Goal: Information Seeking & Learning: Learn about a topic

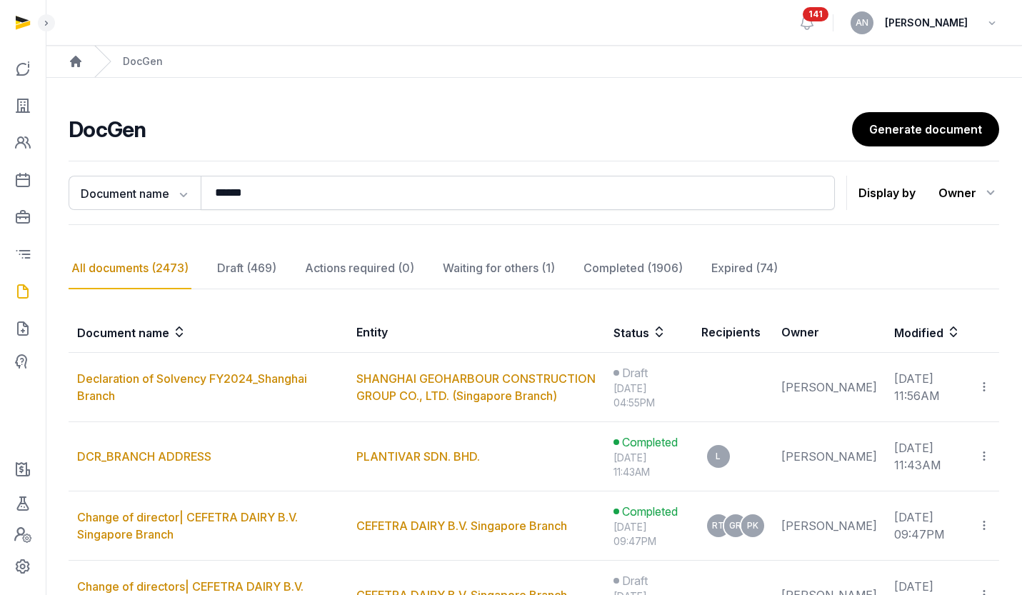
click at [291, 185] on input "******" at bounding box center [518, 193] width 634 height 34
click at [291, 184] on input "******" at bounding box center [518, 193] width 634 height 34
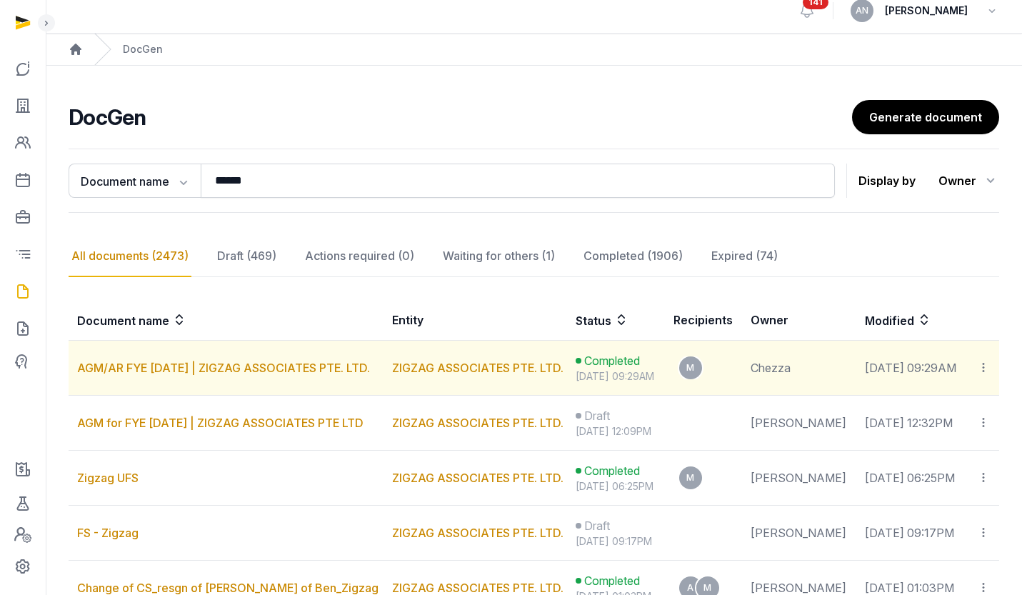
scroll to position [23, 0]
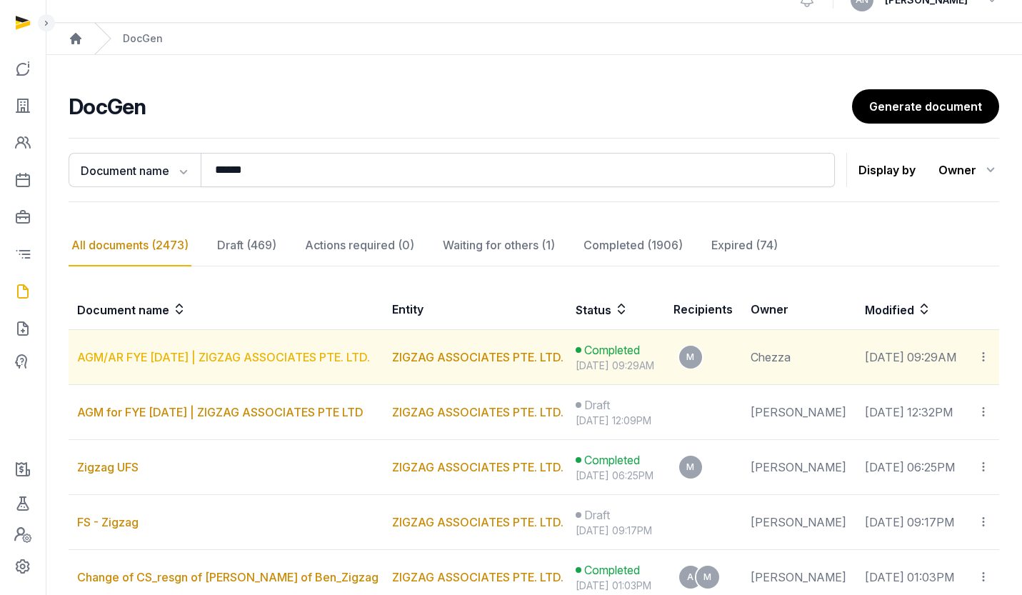
type input "******"
click at [303, 356] on link "AGM/AR FYE [DATE] | ZIGZAG ASSOCIATES PTE. LTD." at bounding box center [223, 357] width 293 height 14
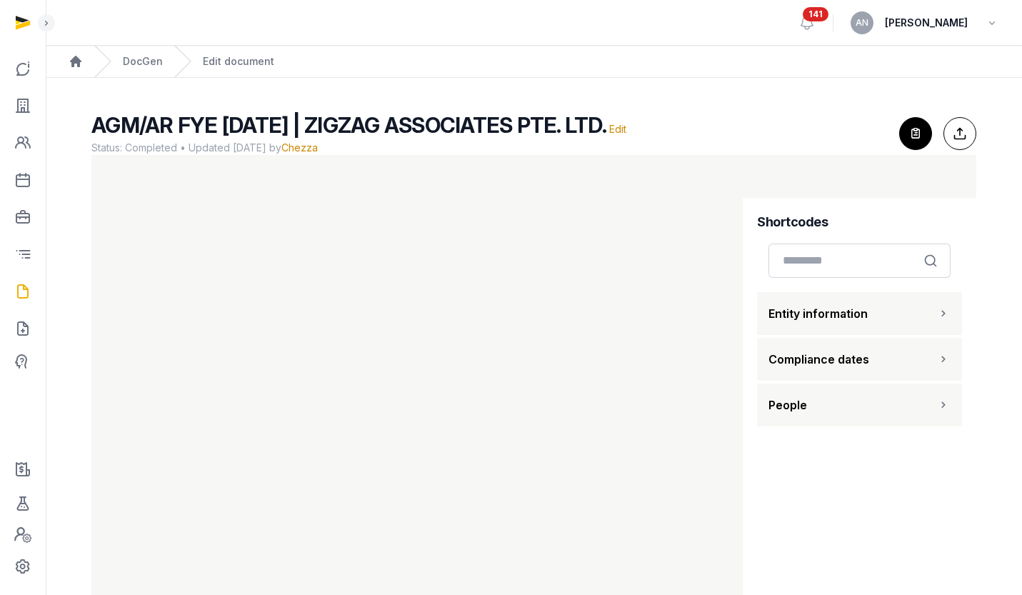
click at [384, 82] on main "AGM/AR FYE 30-04-2025 | ZIGZAG ASSOCIATES PTE. LTD. Edit Status: Completed • Up…" at bounding box center [534, 354] width 976 height 552
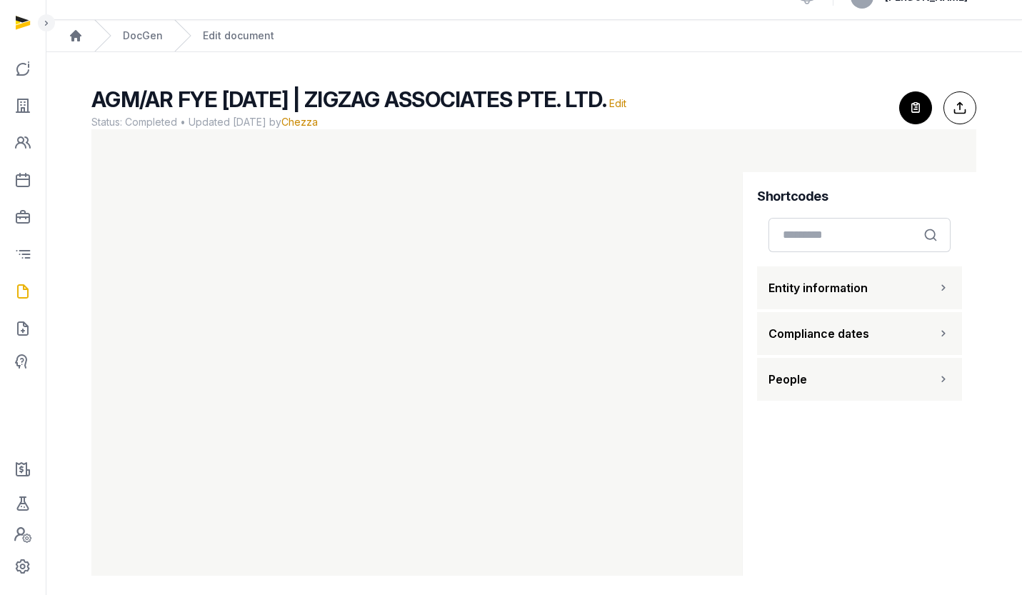
scroll to position [12, 0]
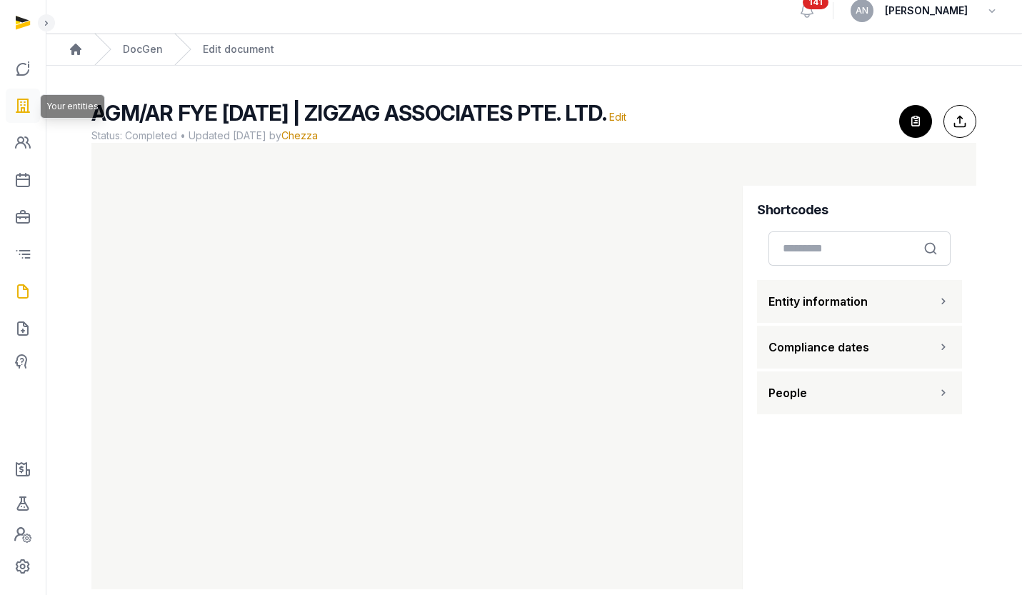
click at [19, 101] on icon at bounding box center [22, 105] width 17 height 23
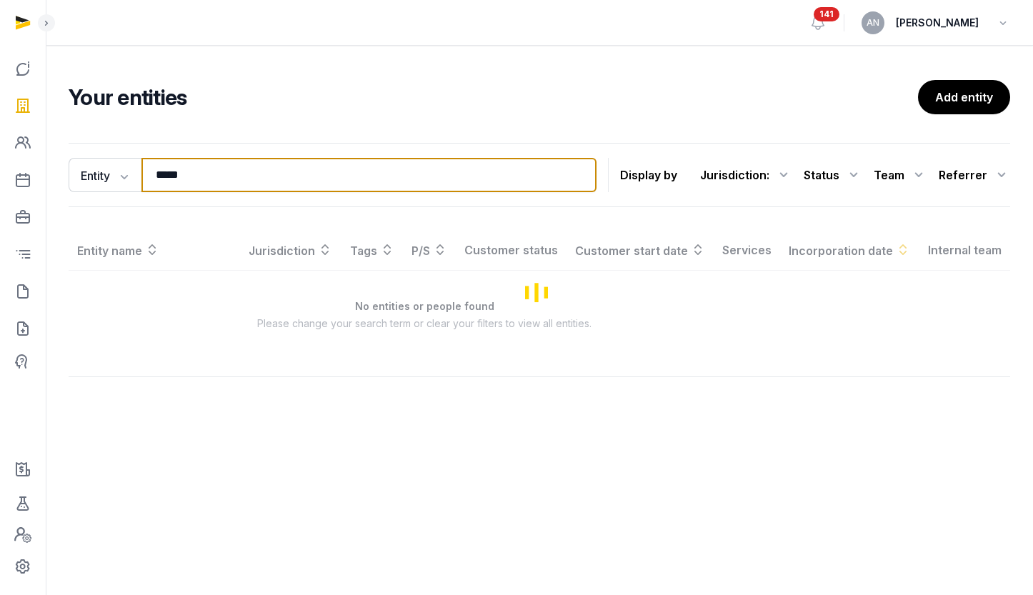
click at [314, 175] on input "*****" at bounding box center [368, 175] width 455 height 34
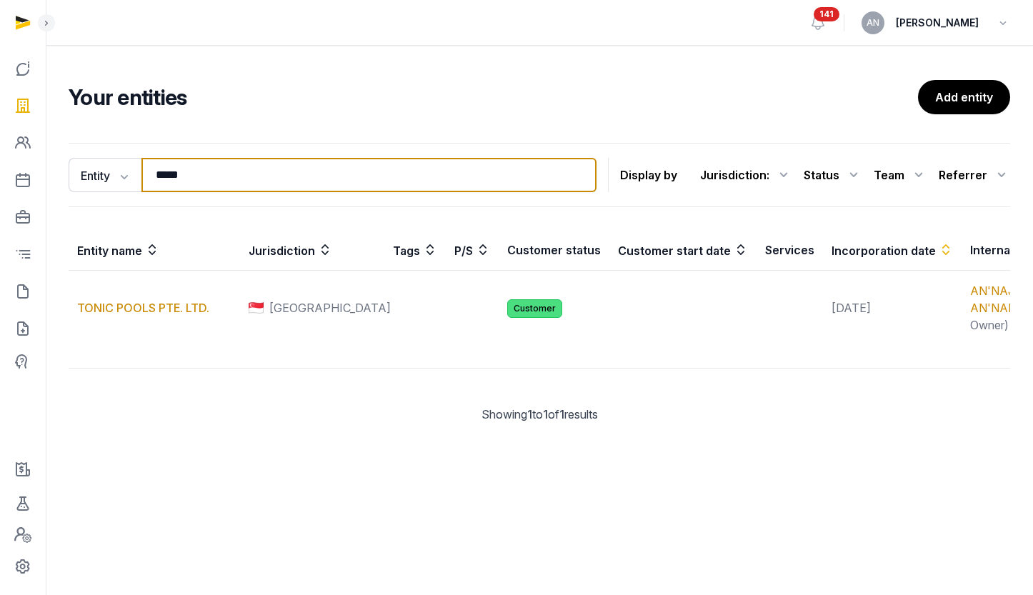
click at [314, 176] on input "*****" at bounding box center [368, 175] width 455 height 34
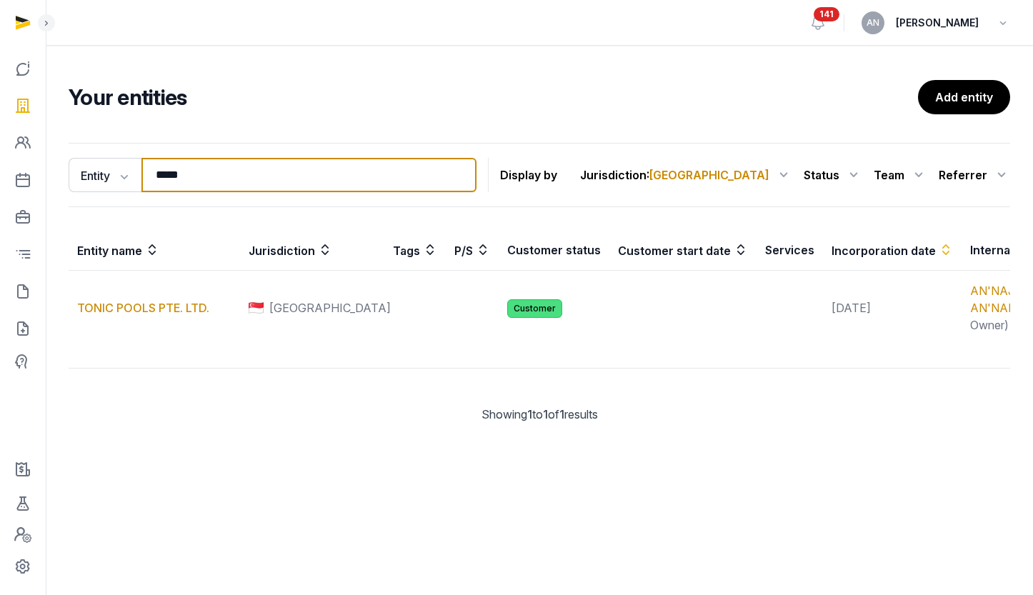
click at [316, 177] on input "*****" at bounding box center [308, 175] width 335 height 34
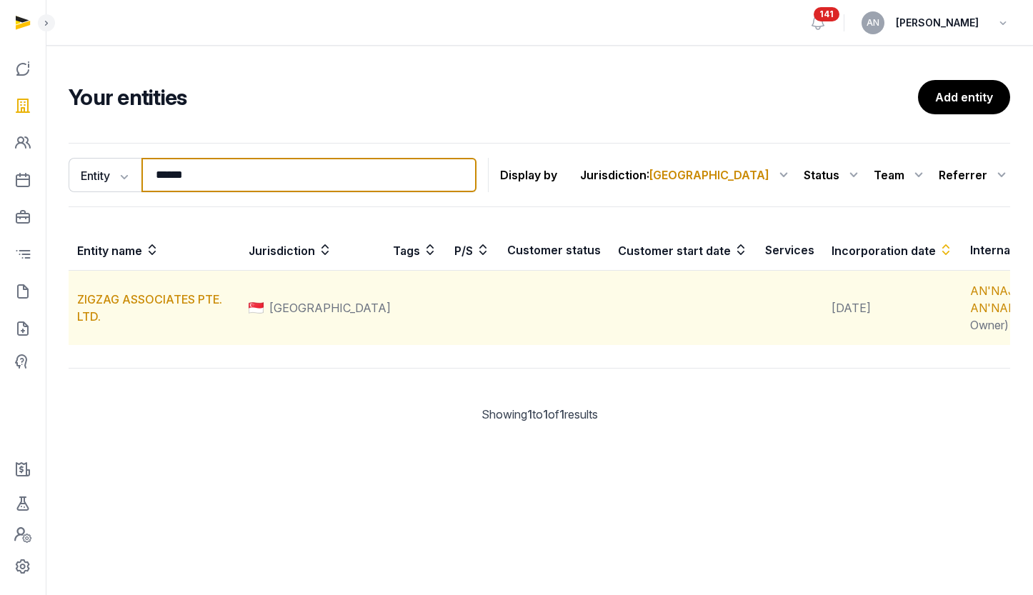
type input "******"
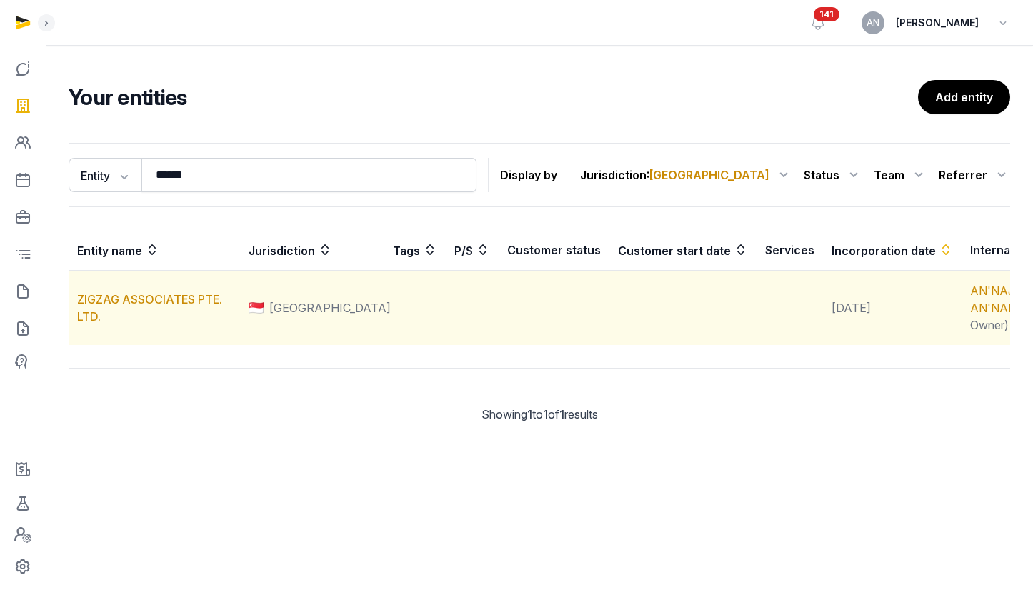
click at [154, 306] on td "ZIGZAG ASSOCIATES PTE. LTD." at bounding box center [154, 308] width 171 height 75
click at [156, 320] on link "ZIGZAG ASSOCIATES PTE. LTD." at bounding box center [149, 307] width 145 height 31
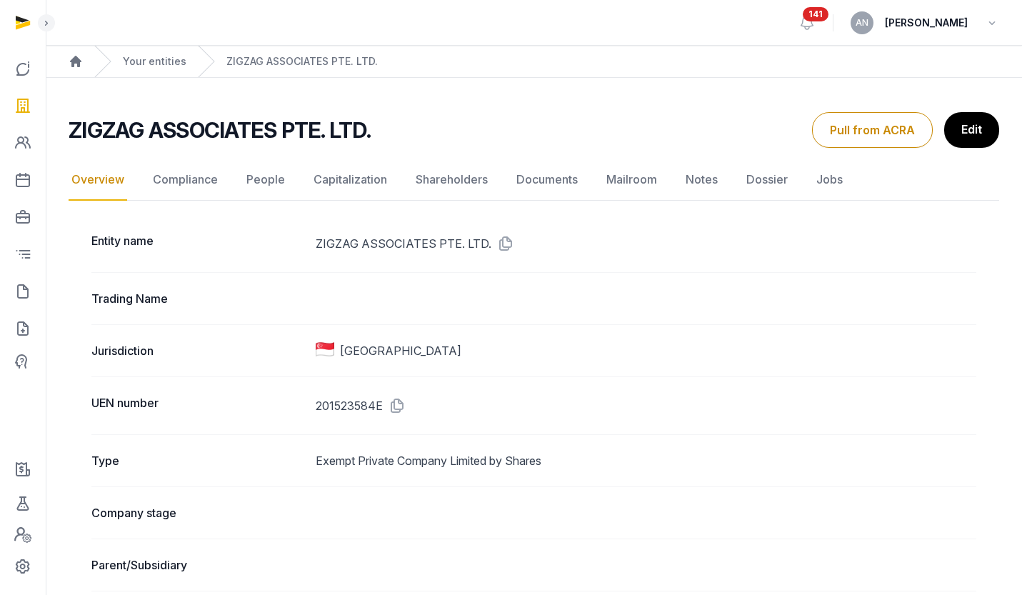
scroll to position [31, 0]
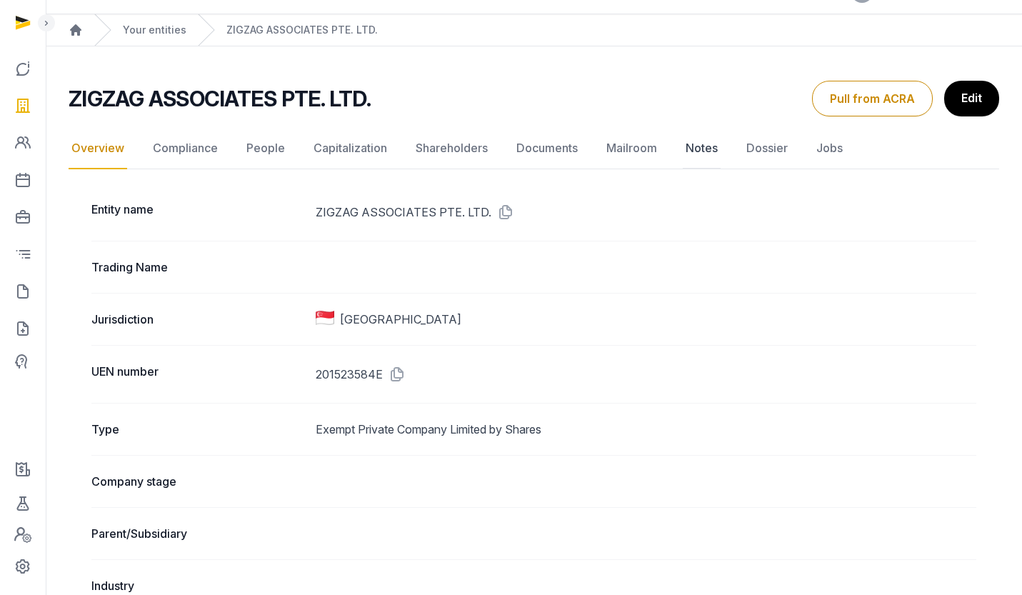
click at [699, 149] on link "Notes" at bounding box center [702, 148] width 38 height 41
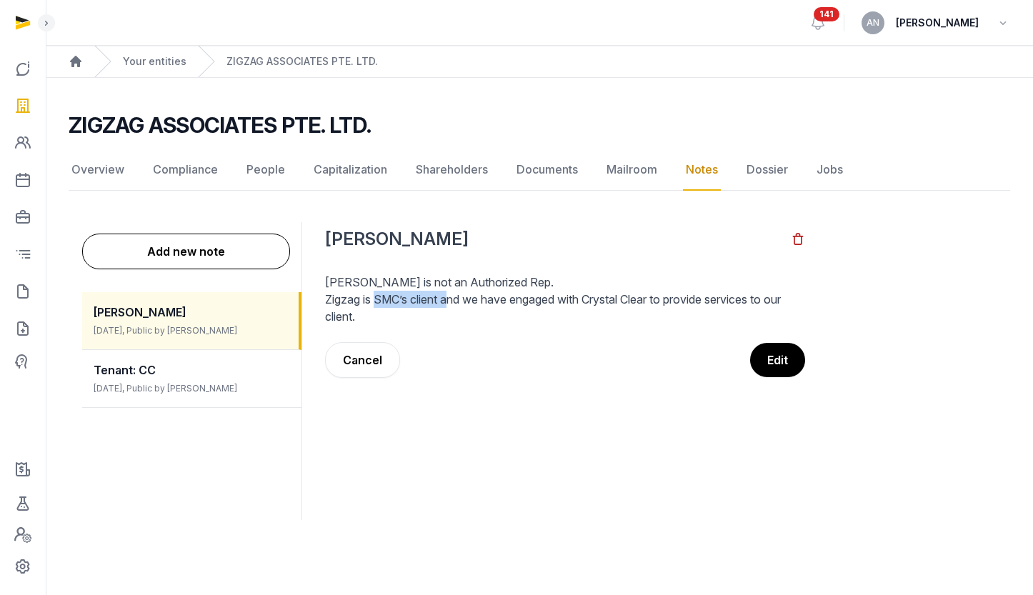
drag, startPoint x: 381, startPoint y: 304, endPoint x: 506, endPoint y: 306, distance: 125.7
click at [466, 306] on p "Zigzag is SMC’s client and we have engaged with Crystal Clear to provide servic…" at bounding box center [565, 308] width 480 height 34
click at [508, 306] on p "Zigzag is SMC’s client and we have engaged with Crystal Clear to provide servic…" at bounding box center [565, 308] width 480 height 34
click at [476, 318] on p "Zigzag is SMC’s client and we have engaged with Crystal Clear to provide servic…" at bounding box center [565, 308] width 480 height 34
click at [522, 164] on link "Documents" at bounding box center [546, 169] width 67 height 41
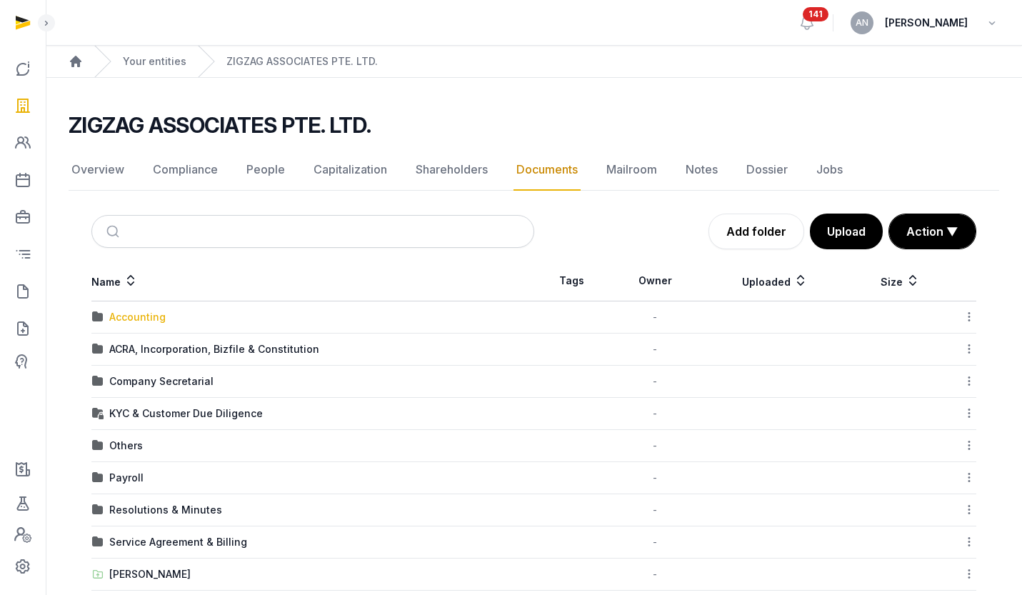
click at [150, 314] on div "Accounting" at bounding box center [137, 317] width 56 height 14
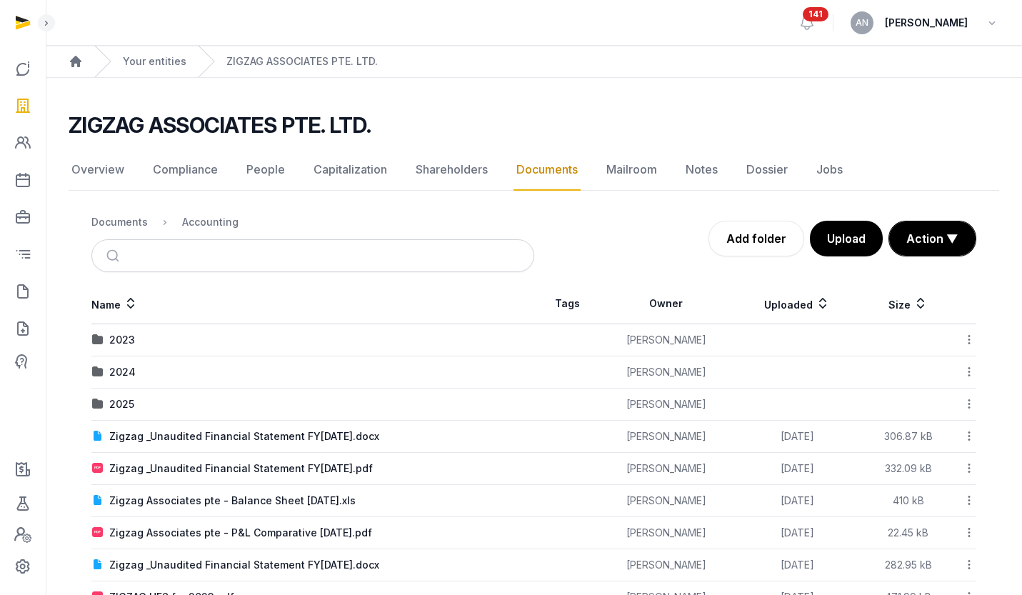
click at [117, 401] on div "2025" at bounding box center [121, 404] width 25 height 14
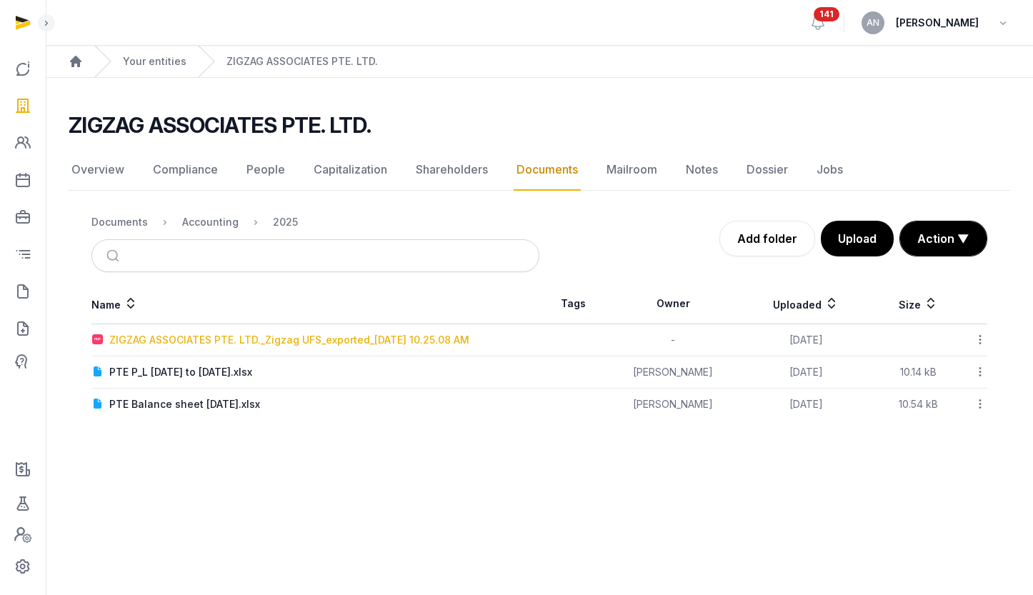
click at [204, 342] on div "ZIGZAG ASSOCIATES PTE. LTD._Zigzag UFS_exported_2025-09-17 10.25.08 AM" at bounding box center [289, 340] width 360 height 14
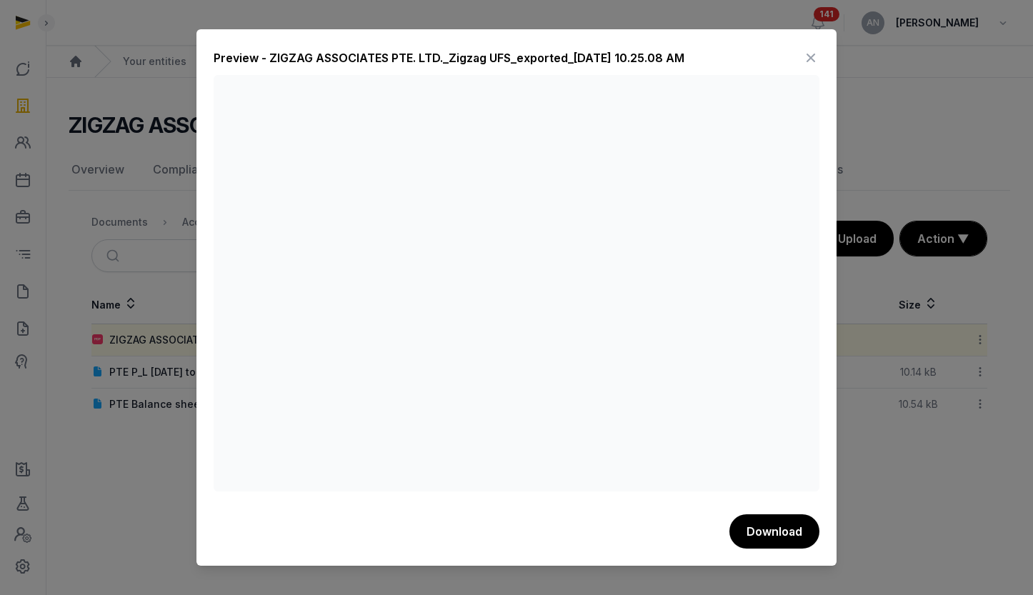
click at [888, 417] on div at bounding box center [516, 297] width 1033 height 595
click at [822, 69] on div "Preview - ZIGZAG ASSOCIATES PTE. LTD._Zigzag UFS_exported_2025-09-17 10.25.08 A…" at bounding box center [516, 297] width 640 height 536
click at [812, 57] on icon at bounding box center [810, 57] width 17 height 23
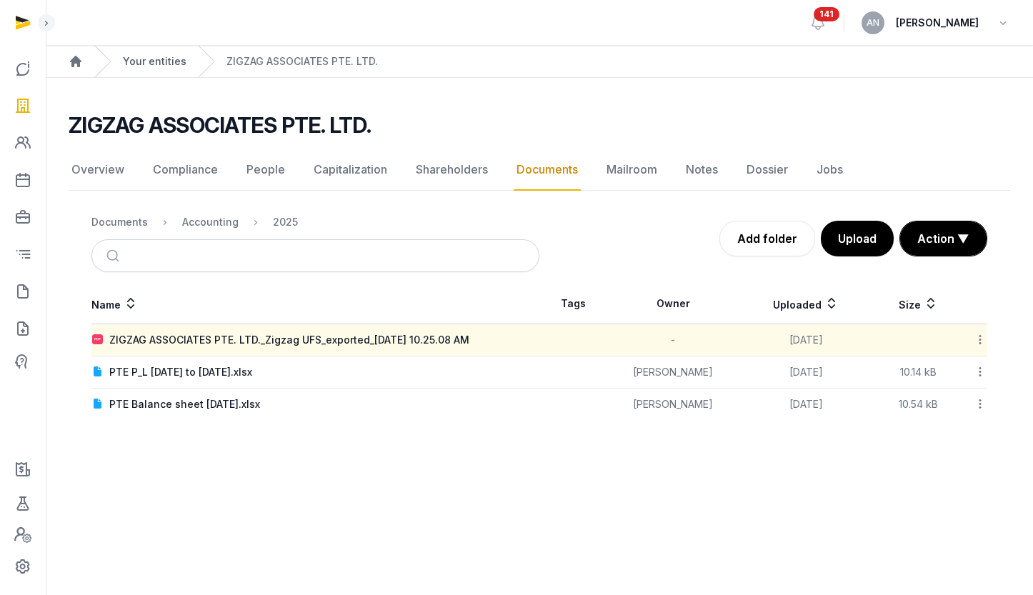
click at [139, 62] on link "Your entities" at bounding box center [155, 61] width 64 height 14
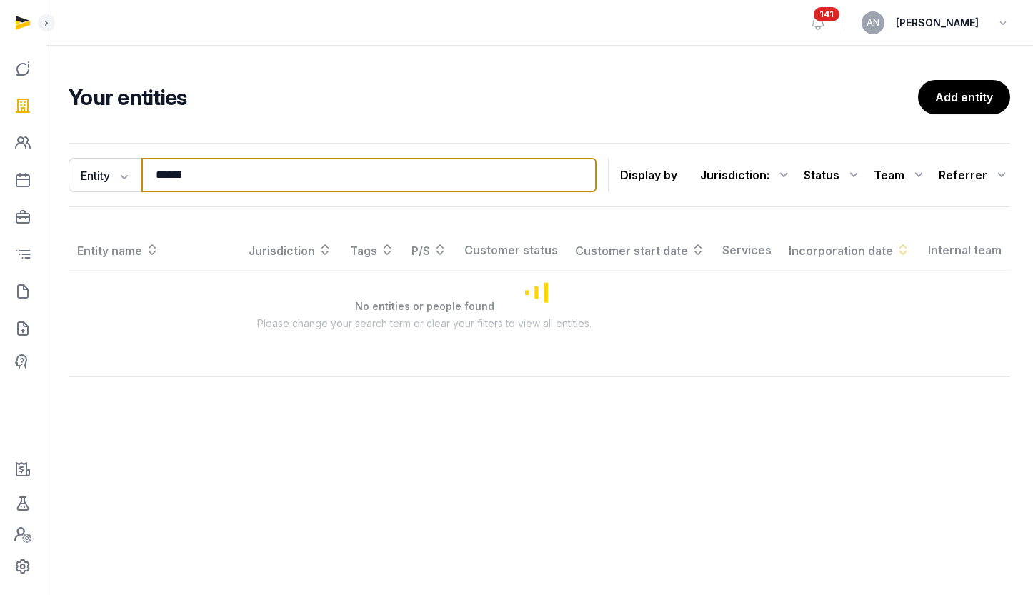
click at [189, 173] on input "******" at bounding box center [368, 175] width 455 height 34
click at [188, 173] on input "******" at bounding box center [368, 175] width 455 height 34
click at [187, 174] on input "******" at bounding box center [368, 175] width 455 height 34
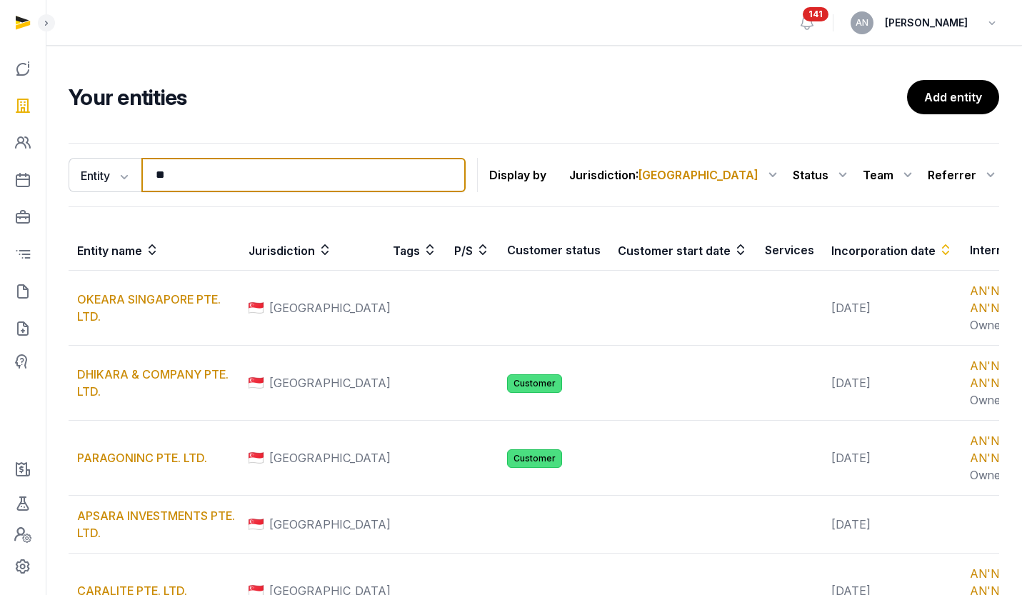
type input "*"
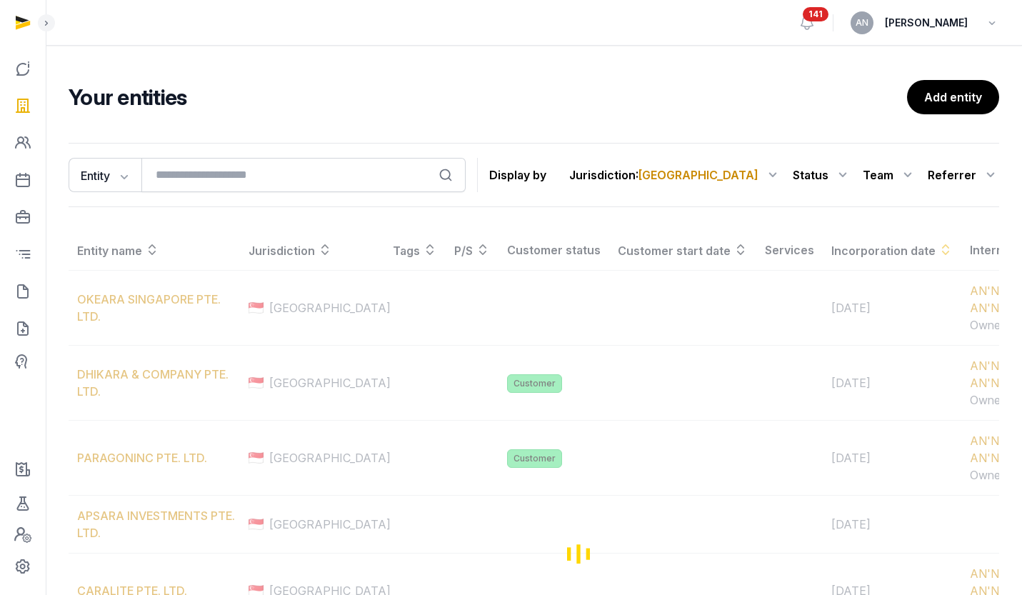
click at [304, 116] on div "Your entities Add entity Entity Entity People Tags Services Search Display by J…" at bounding box center [534, 528] width 976 height 897
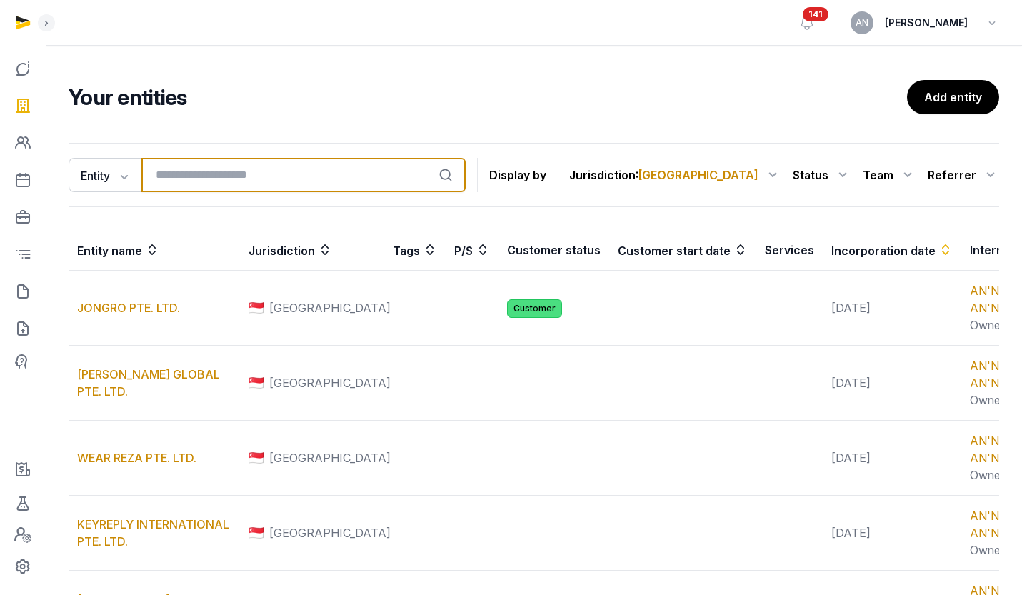
click at [406, 166] on input "search" at bounding box center [303, 175] width 324 height 34
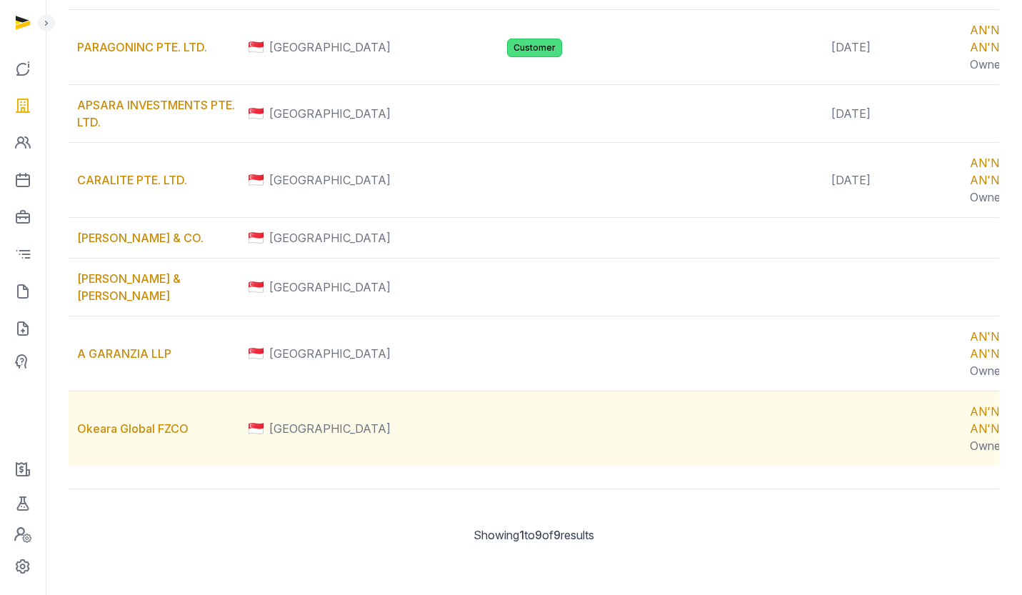
scroll to position [627, 0]
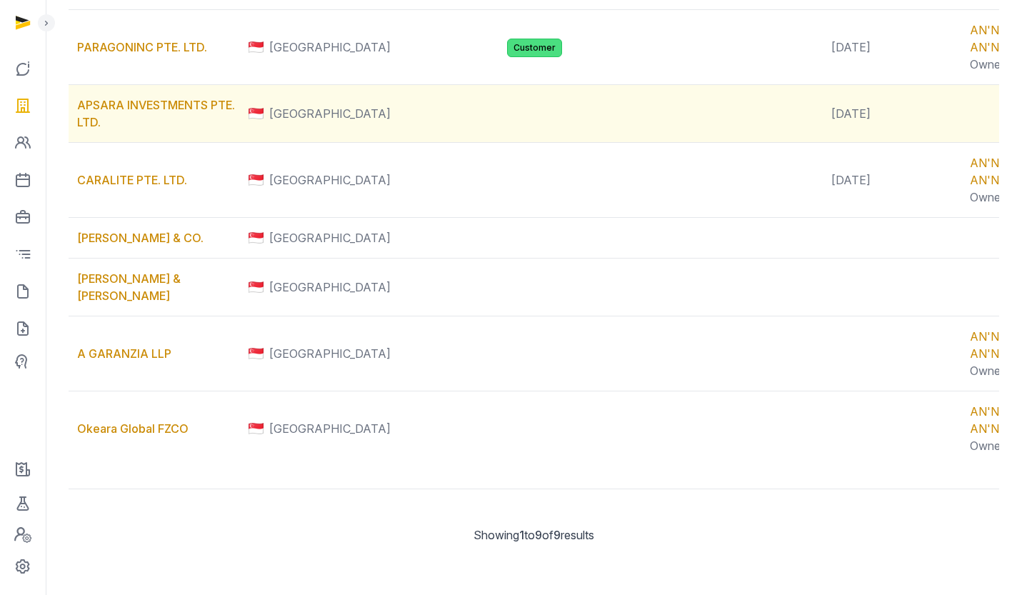
type input "***"
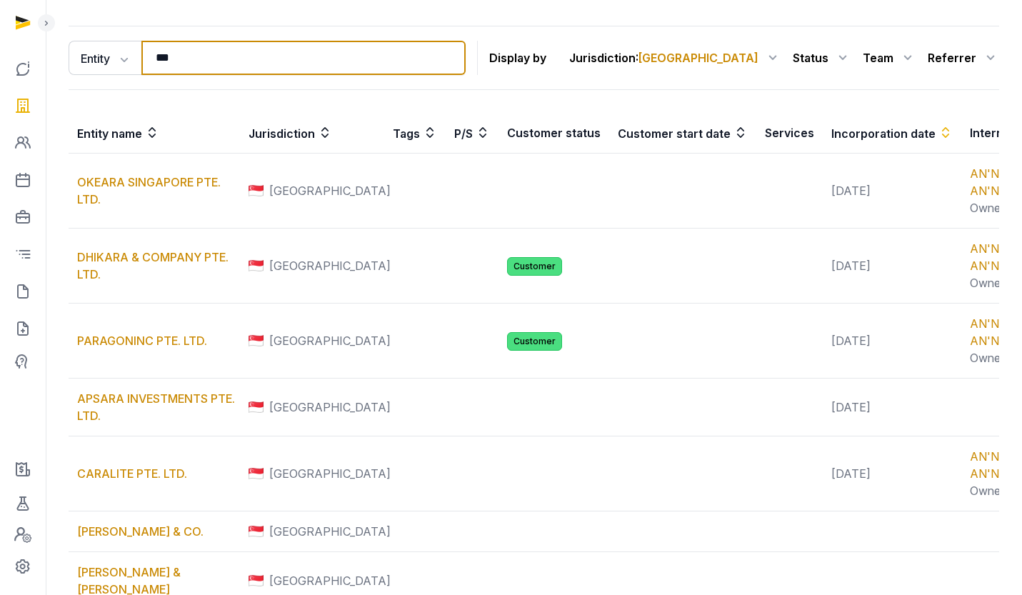
scroll to position [0, 0]
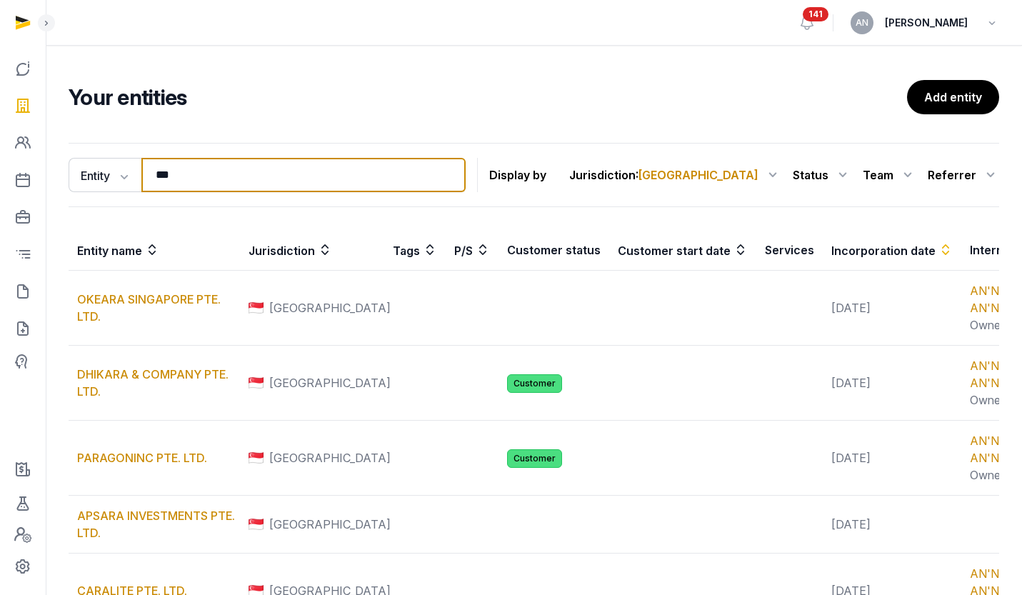
click at [220, 174] on input "***" at bounding box center [303, 175] width 324 height 34
click at [314, 173] on input "***" at bounding box center [303, 175] width 324 height 34
click at [315, 172] on input "***" at bounding box center [303, 175] width 324 height 34
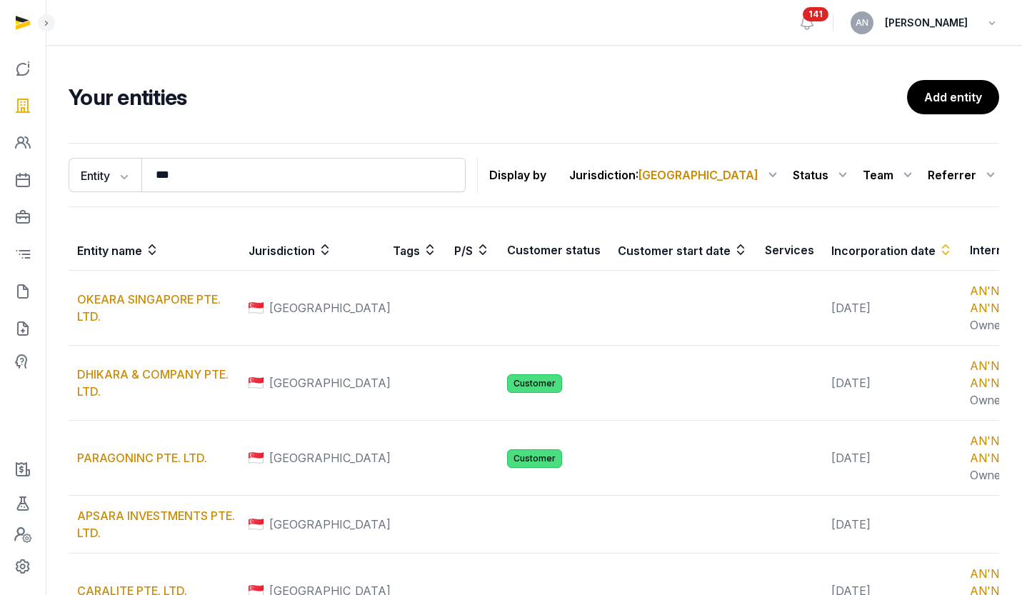
click at [421, 79] on div "Your entities Add entity Entity Entity People Tags Services *** Search Display …" at bounding box center [534, 526] width 976 height 960
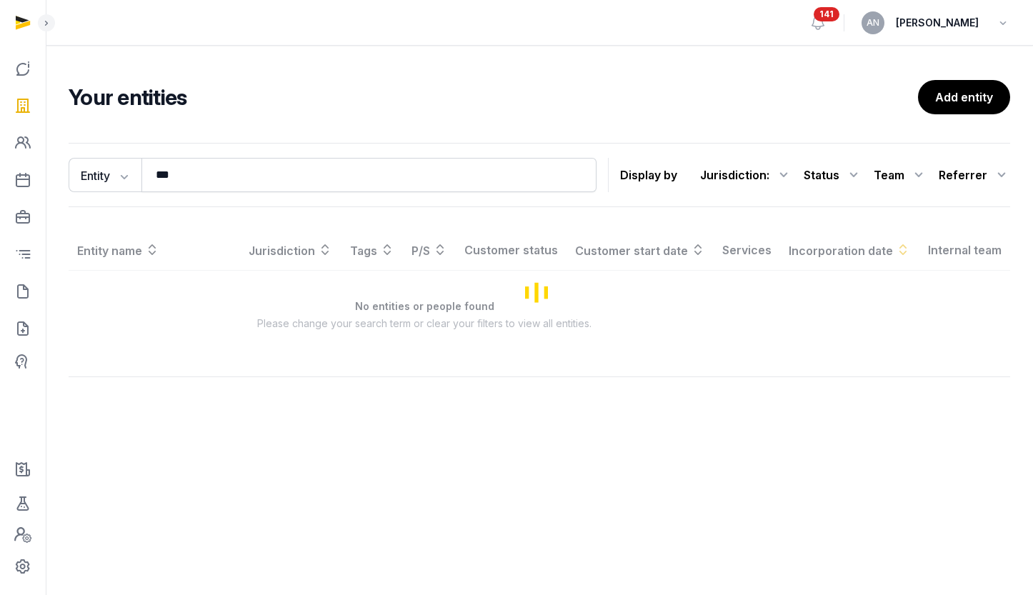
click at [665, 101] on h2 "Your entities" at bounding box center [493, 97] width 849 height 26
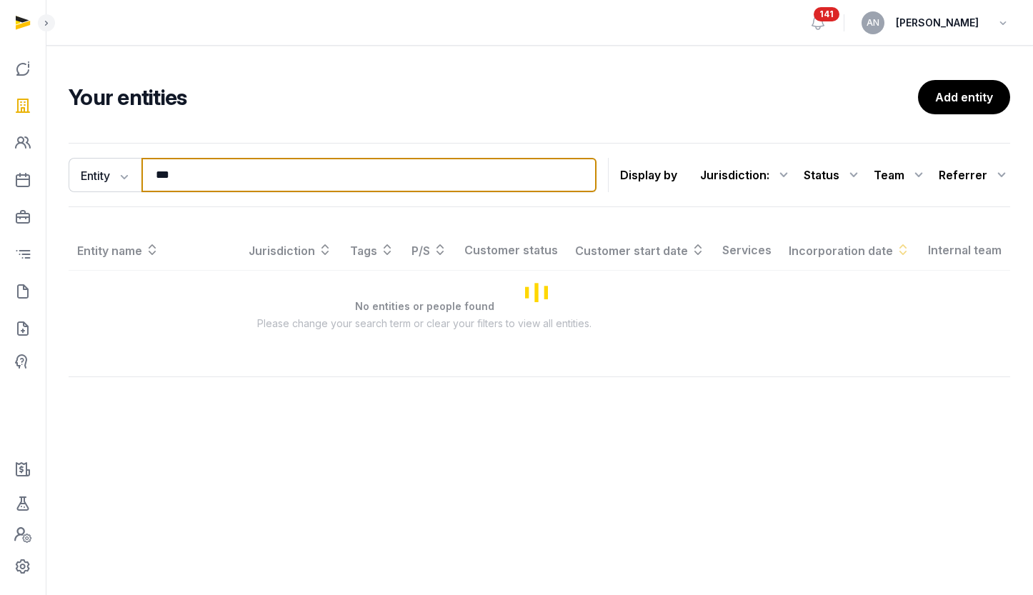
click at [463, 166] on input "***" at bounding box center [368, 175] width 455 height 34
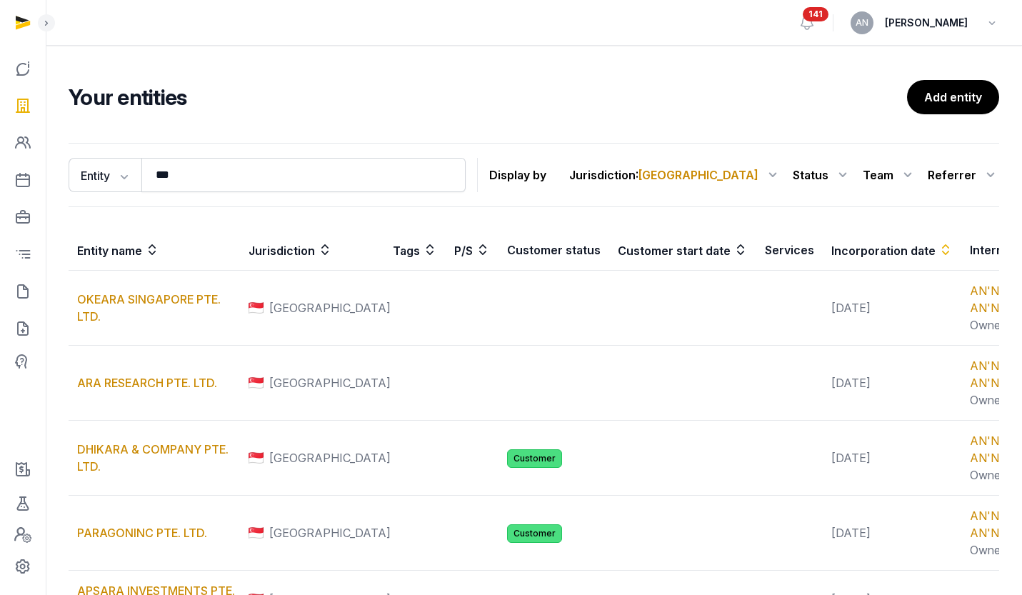
click at [601, 76] on div "Your entities Add entity Entity Entity People Tags Services *** Search Display …" at bounding box center [534, 563] width 976 height 1035
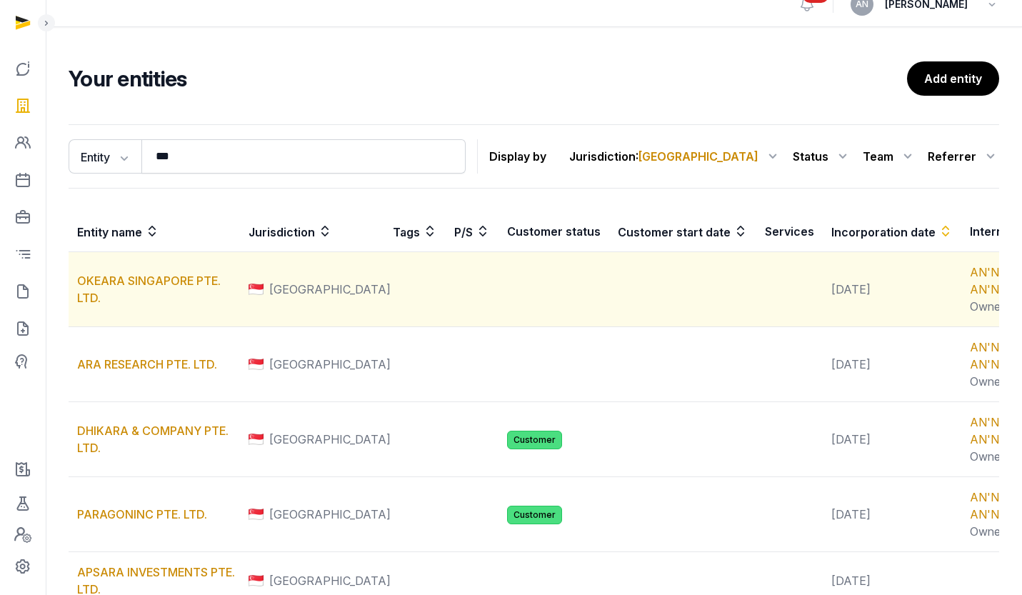
scroll to position [28, 0]
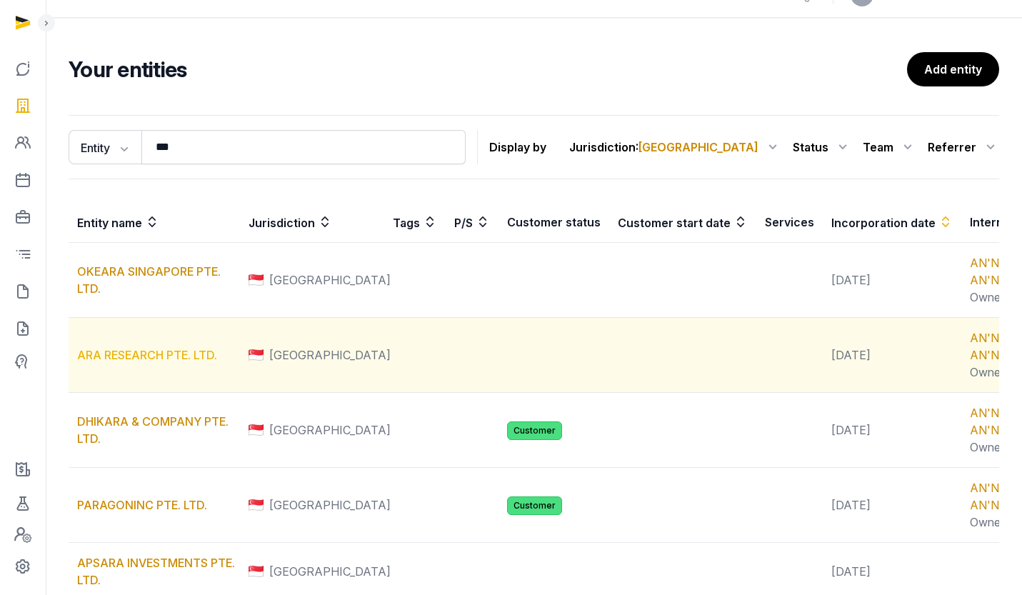
click at [136, 362] on link "ARA RESEARCH PTE. LTD." at bounding box center [147, 355] width 140 height 14
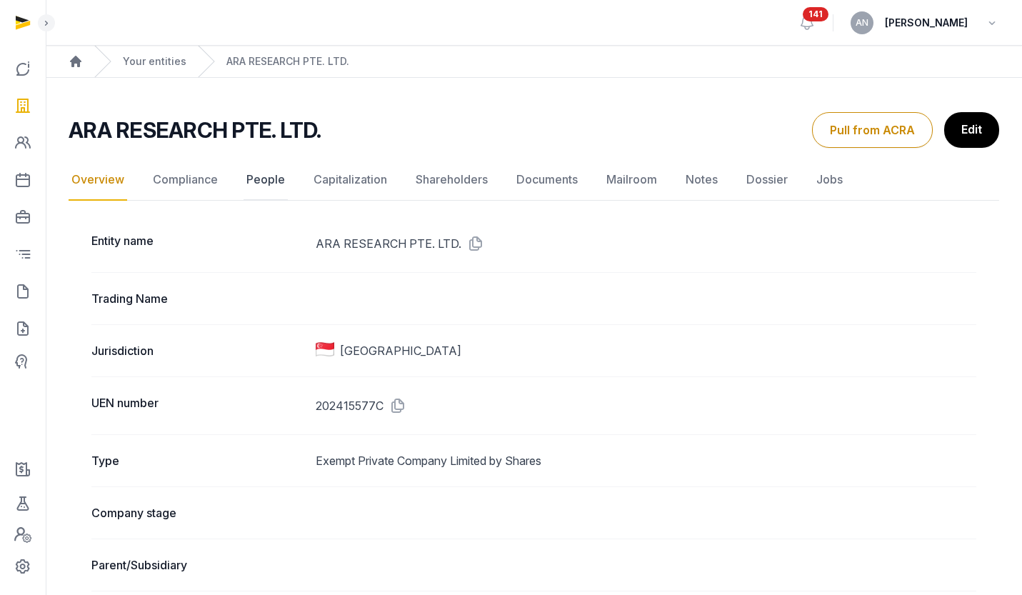
click at [268, 182] on link "People" at bounding box center [265, 179] width 44 height 41
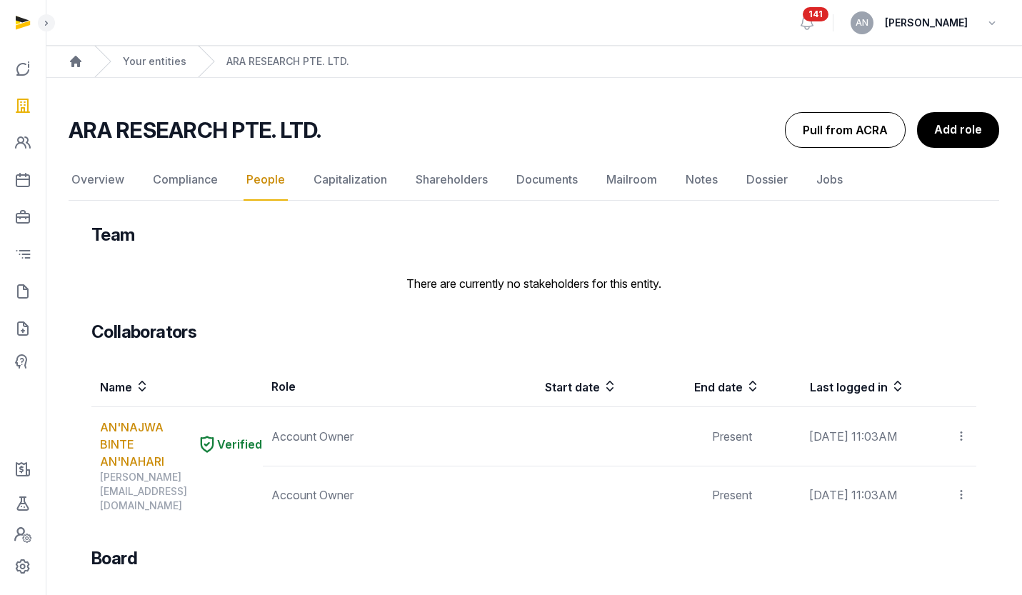
click at [855, 137] on button "Pull from ACRA" at bounding box center [845, 130] width 121 height 36
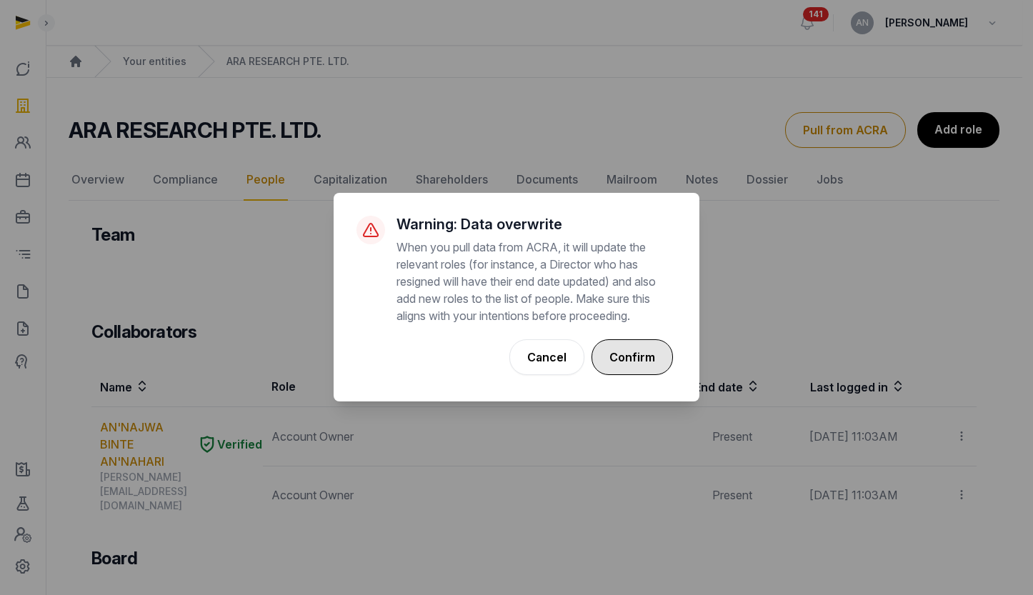
click at [638, 340] on button "Confirm" at bounding box center [631, 357] width 81 height 36
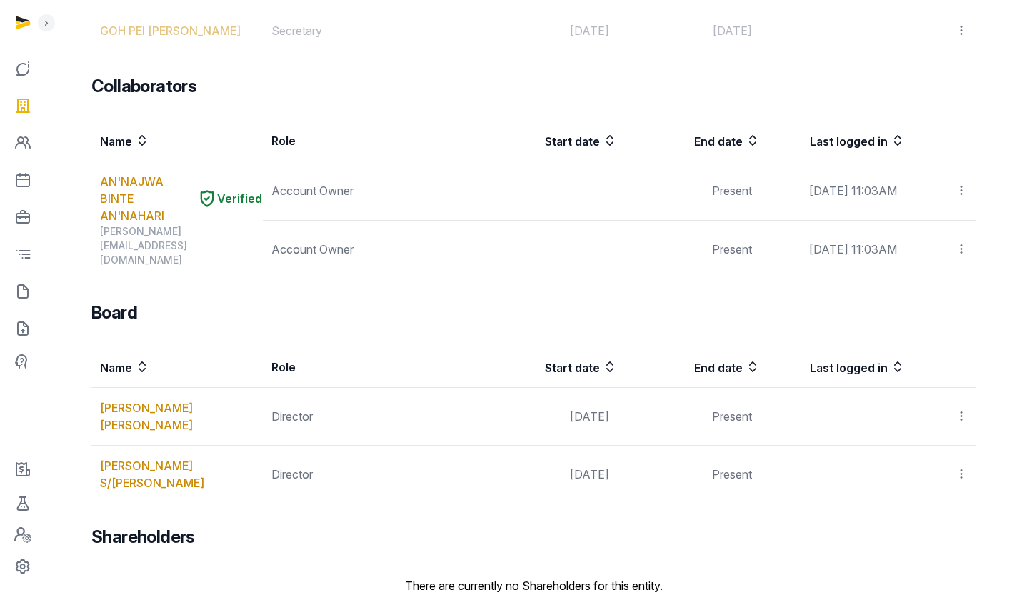
scroll to position [502, 0]
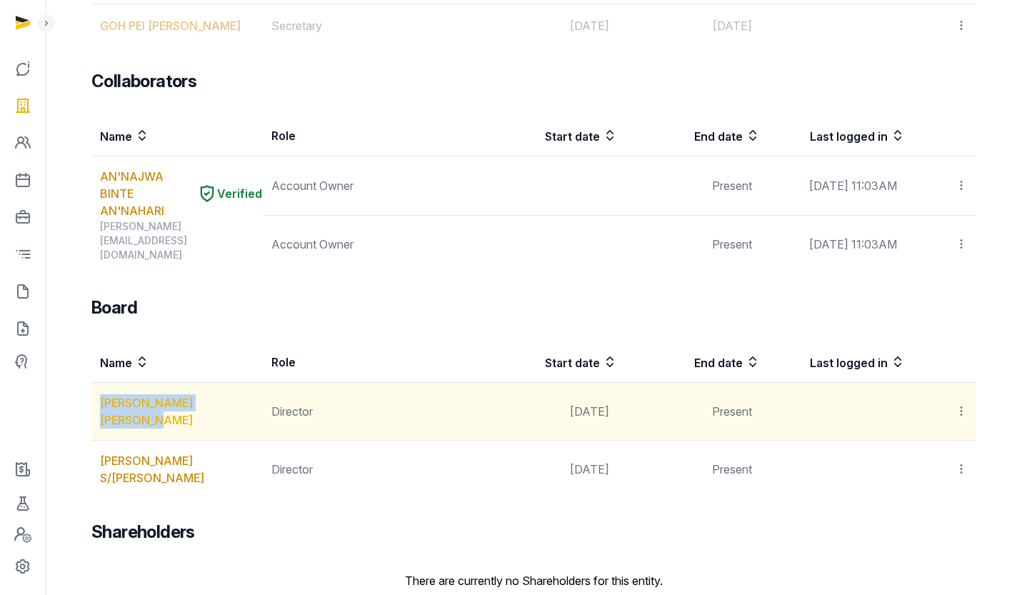
copy link "[PERSON_NAME] [PERSON_NAME]"
drag, startPoint x: 96, startPoint y: 376, endPoint x: 174, endPoint y: 396, distance: 80.4
click at [174, 396] on td "[PERSON_NAME] [PERSON_NAME]" at bounding box center [176, 412] width 171 height 58
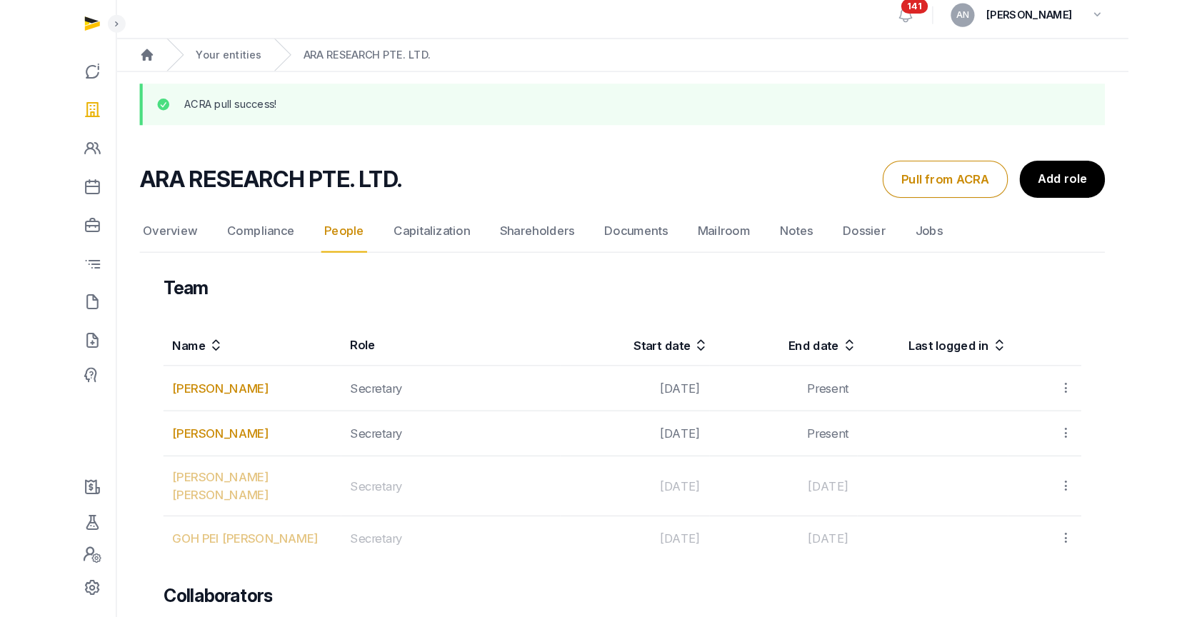
scroll to position [0, 0]
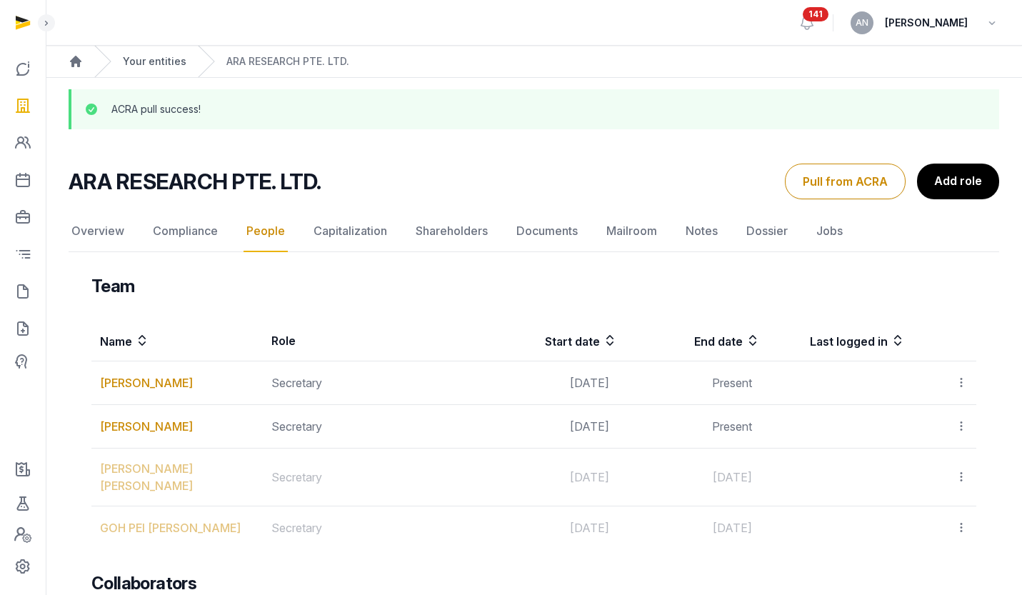
click at [174, 59] on link "Your entities" at bounding box center [155, 61] width 64 height 14
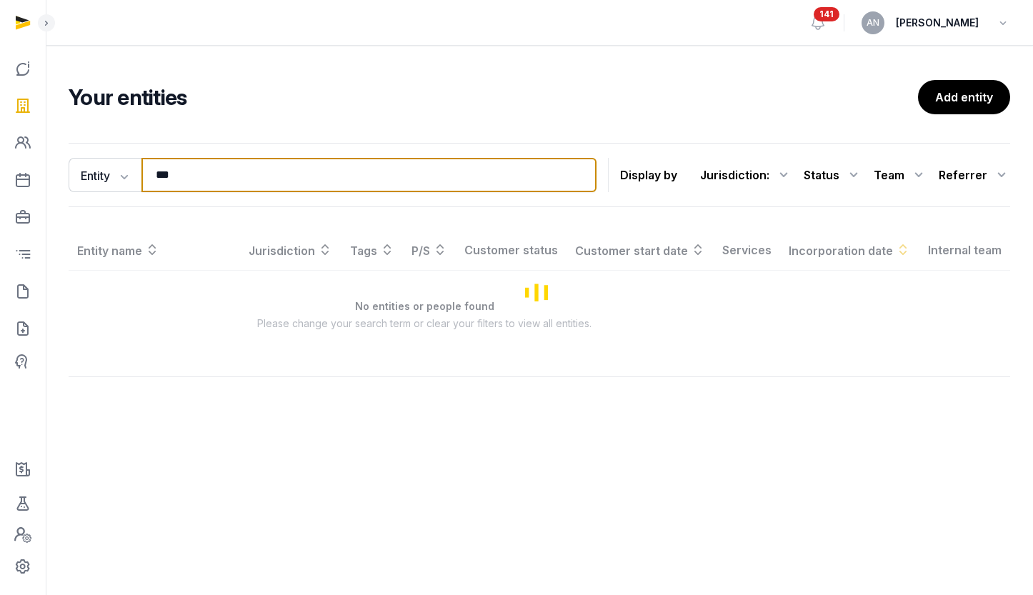
click at [273, 174] on input "***" at bounding box center [368, 175] width 455 height 34
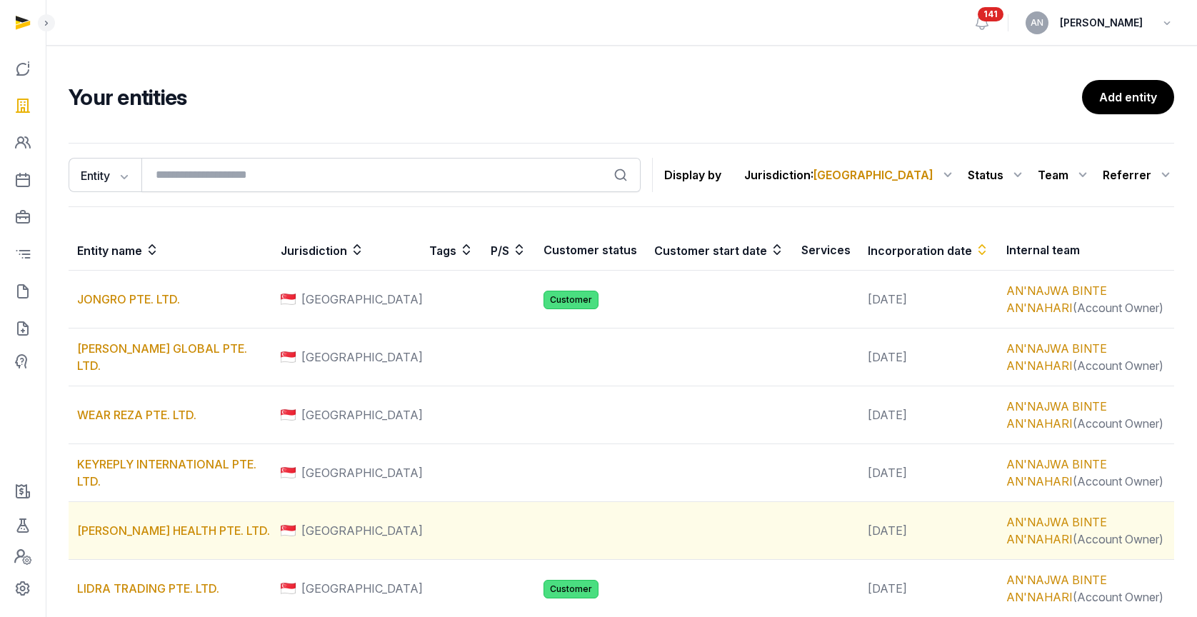
click at [793, 535] on td at bounding box center [826, 531] width 66 height 58
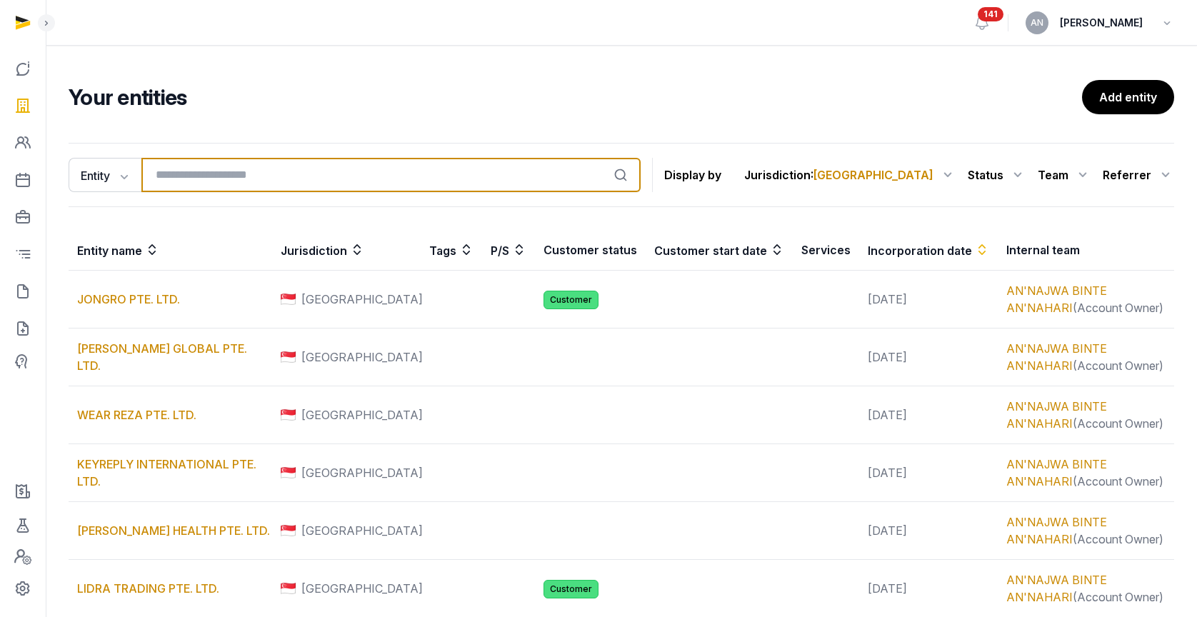
click at [391, 176] on input "search" at bounding box center [390, 175] width 499 height 34
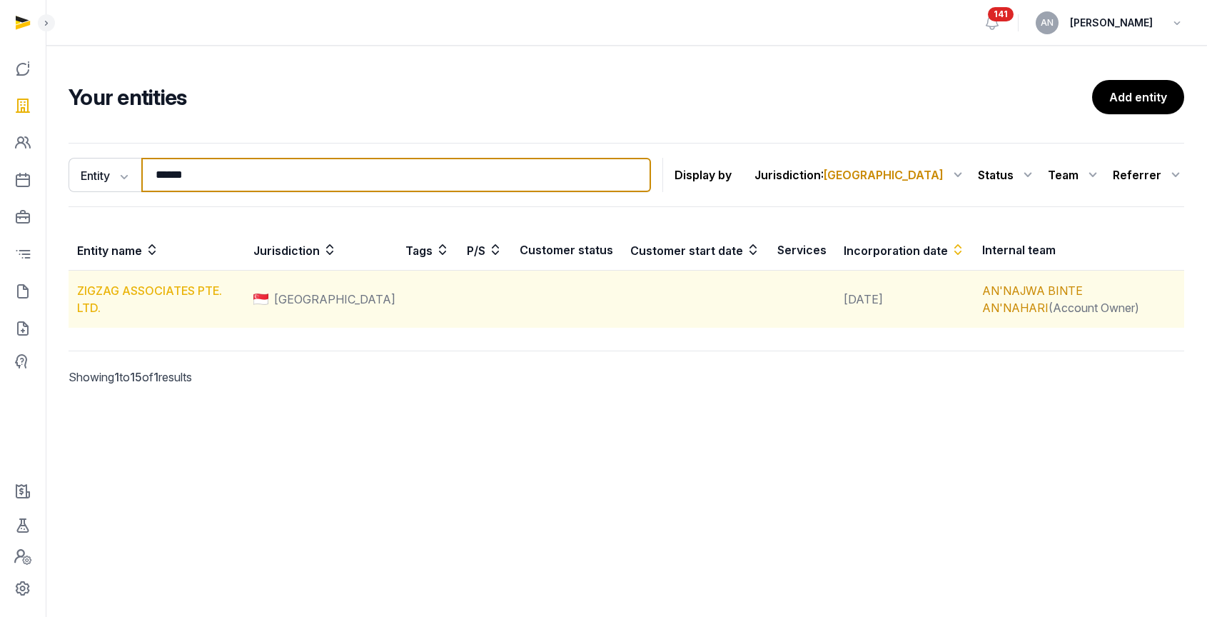
type input "******"
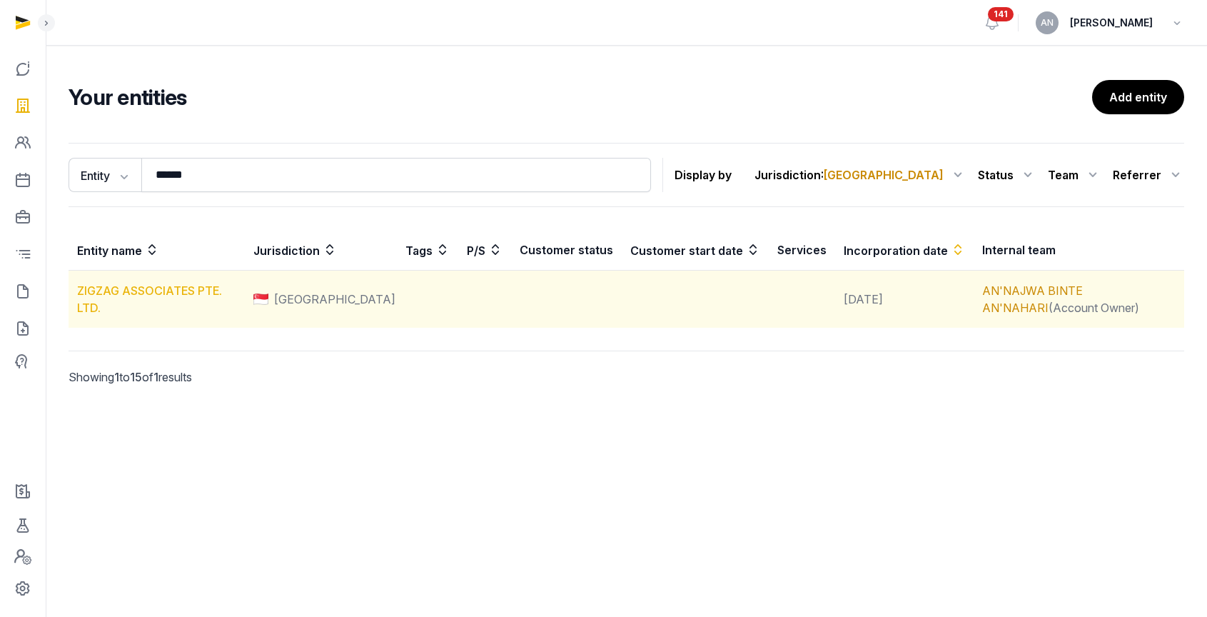
click at [144, 288] on link "ZIGZAG ASSOCIATES PTE. LTD." at bounding box center [149, 298] width 145 height 31
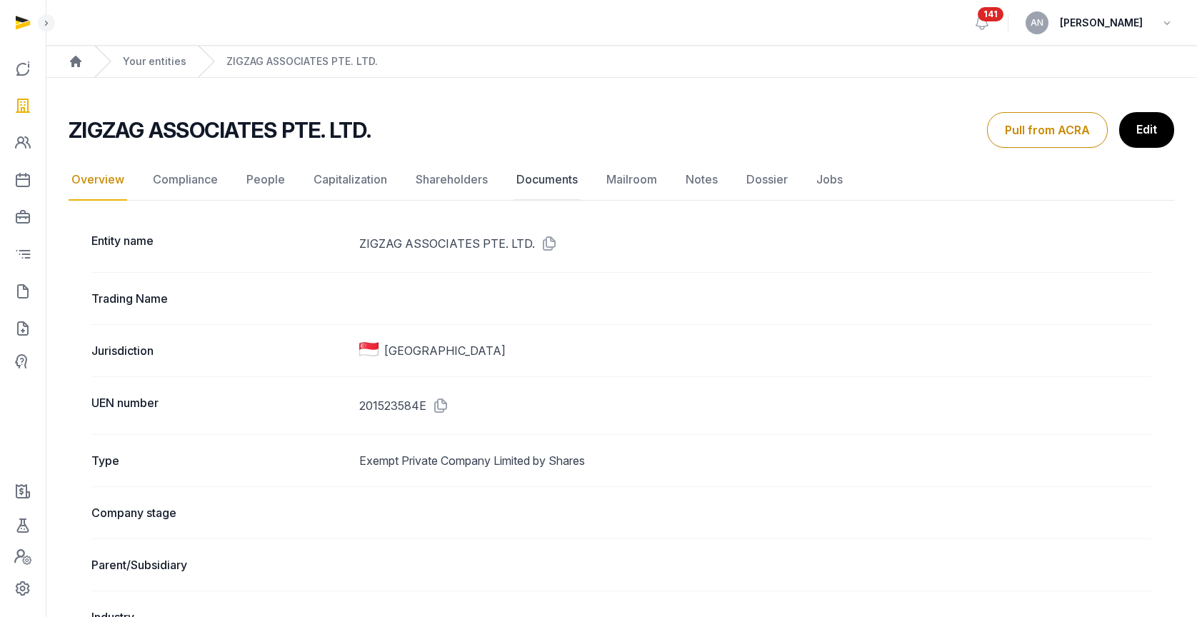
click at [549, 176] on link "Documents" at bounding box center [546, 179] width 67 height 41
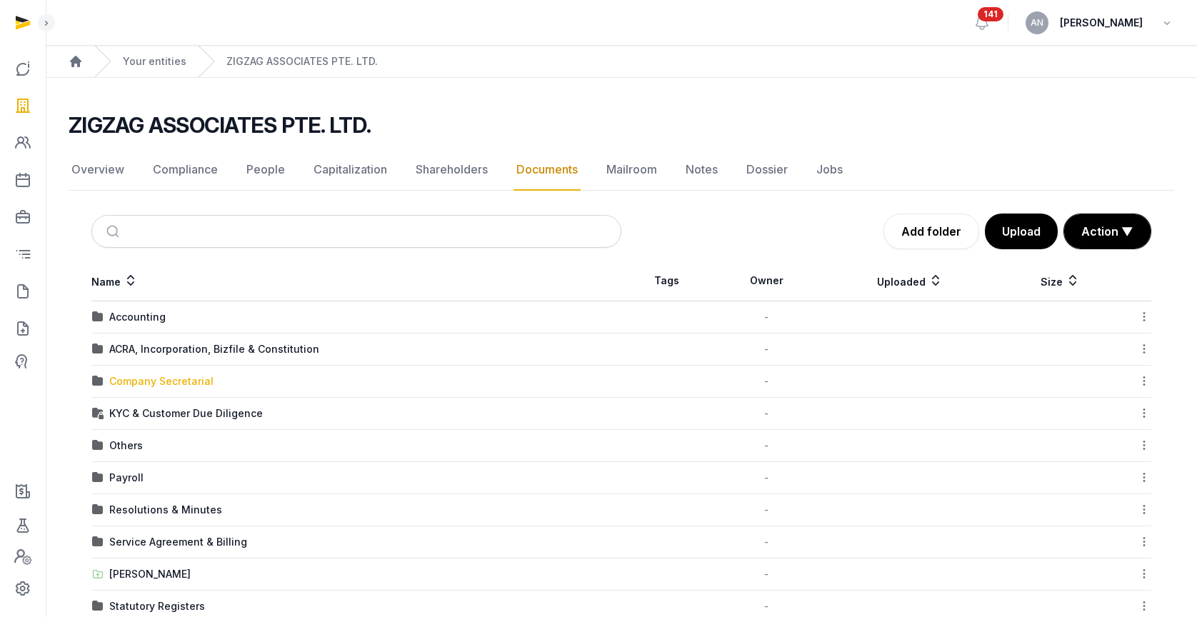
click at [169, 386] on div "Company Secretarial" at bounding box center [161, 381] width 104 height 14
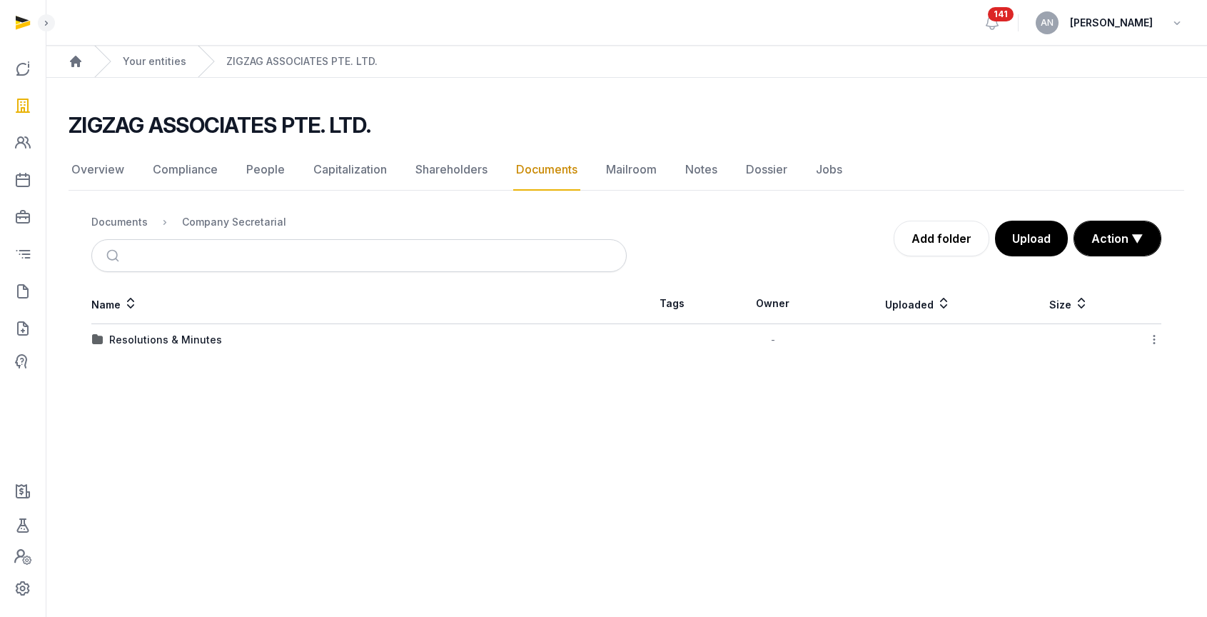
click at [119, 331] on td "Resolutions & Minutes" at bounding box center [359, 340] width 536 height 32
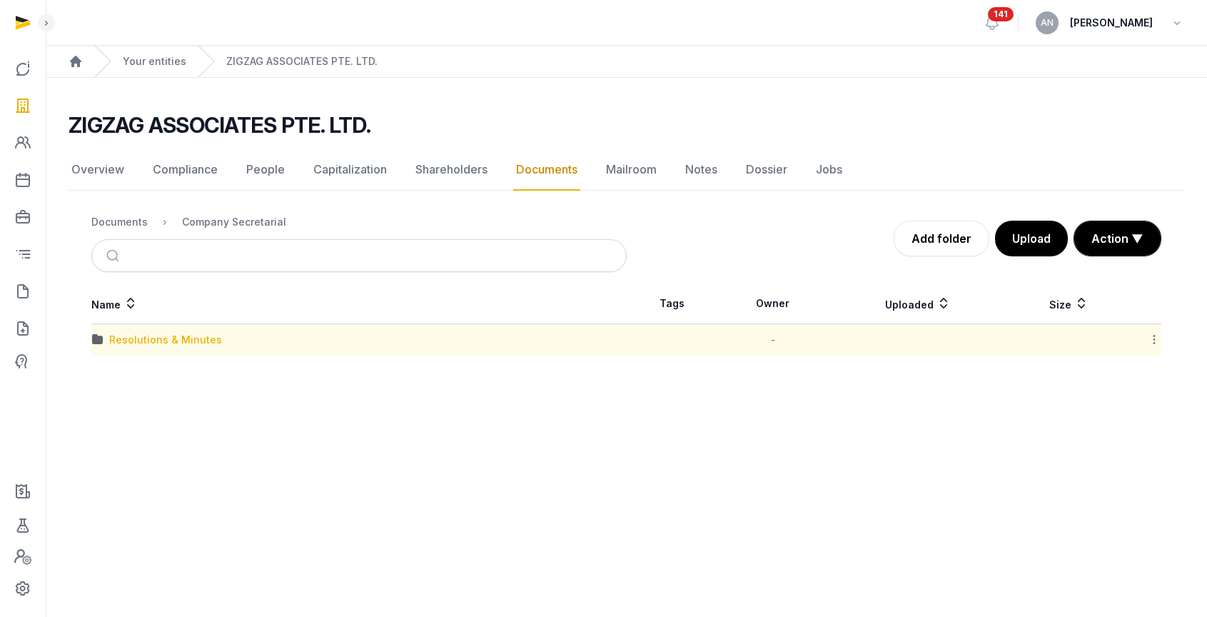
click at [121, 335] on div "Resolutions & Minutes" at bounding box center [165, 340] width 113 height 14
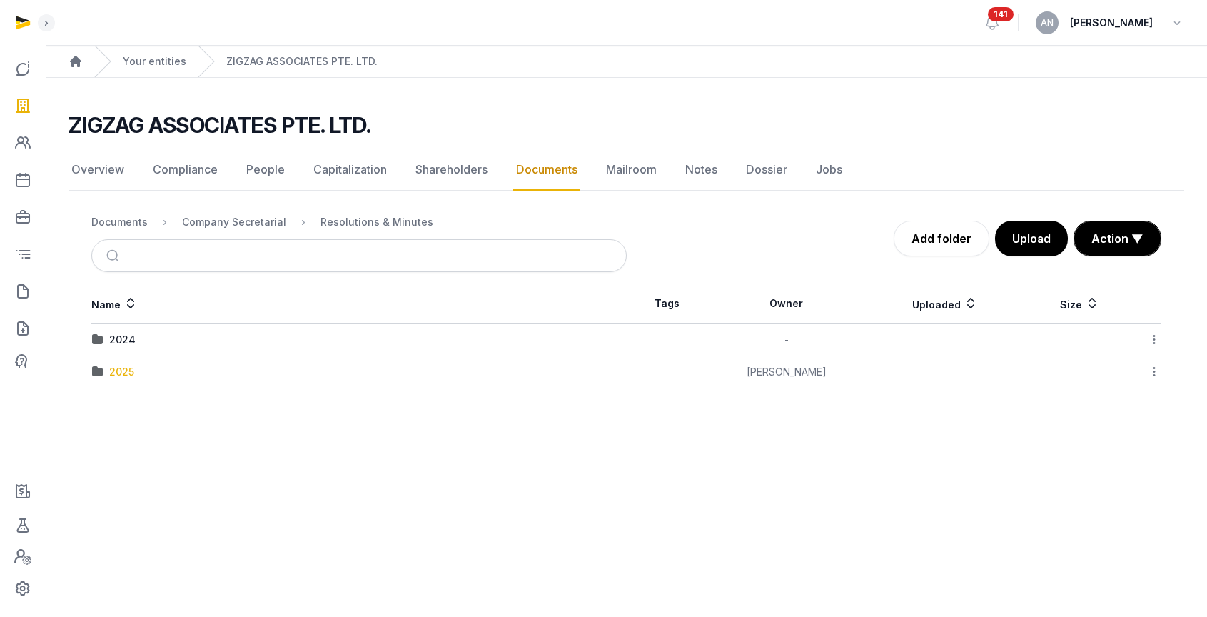
click at [109, 376] on div "2025" at bounding box center [121, 372] width 25 height 14
click at [187, 343] on div "AGM/AR (FYE [DATE])" at bounding box center [160, 340] width 103 height 14
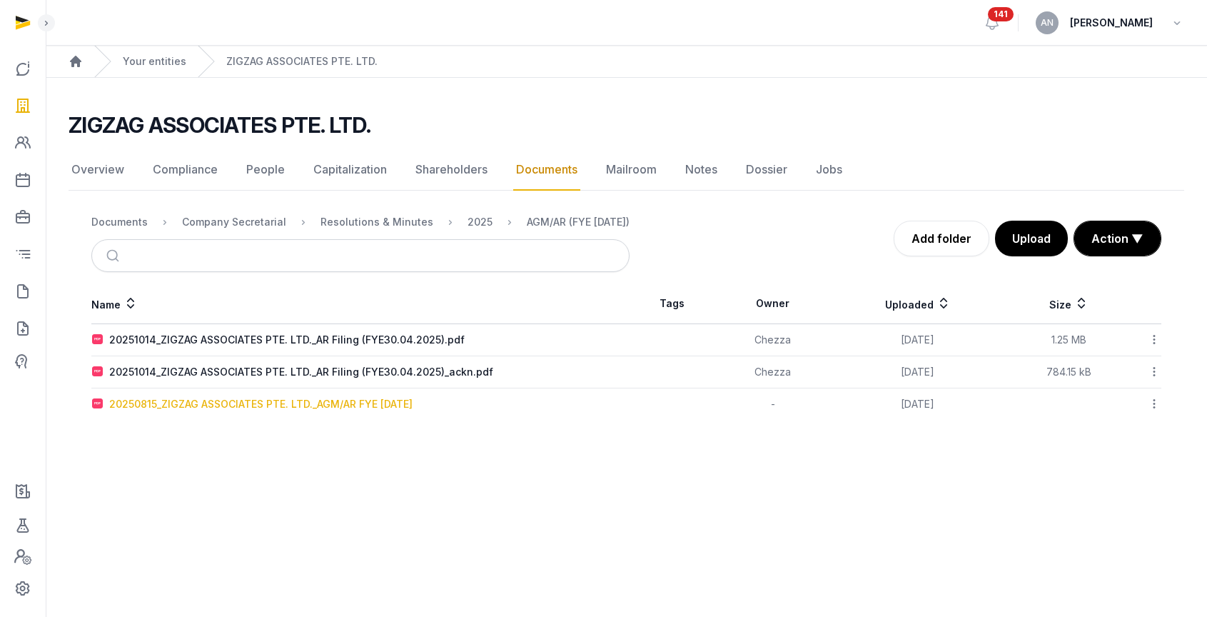
click at [223, 406] on div "20250815_ZIGZAG ASSOCIATES PTE. LTD._AGM/AR FYE [DATE]" at bounding box center [260, 404] width 303 height 14
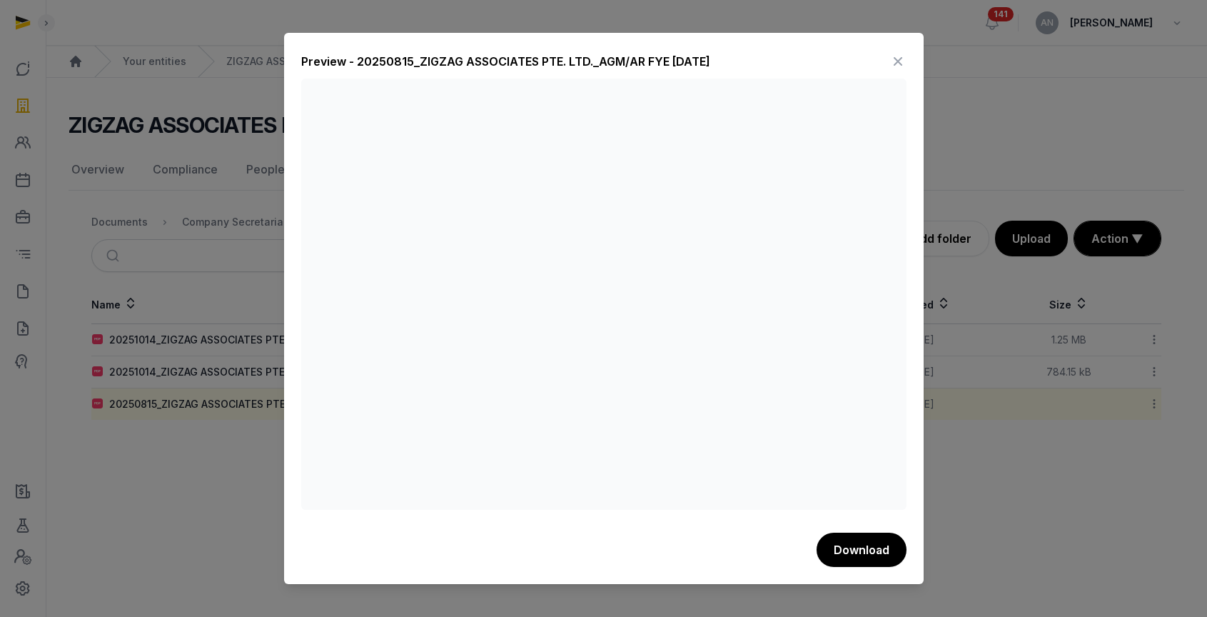
click at [901, 59] on icon at bounding box center [898, 61] width 17 height 23
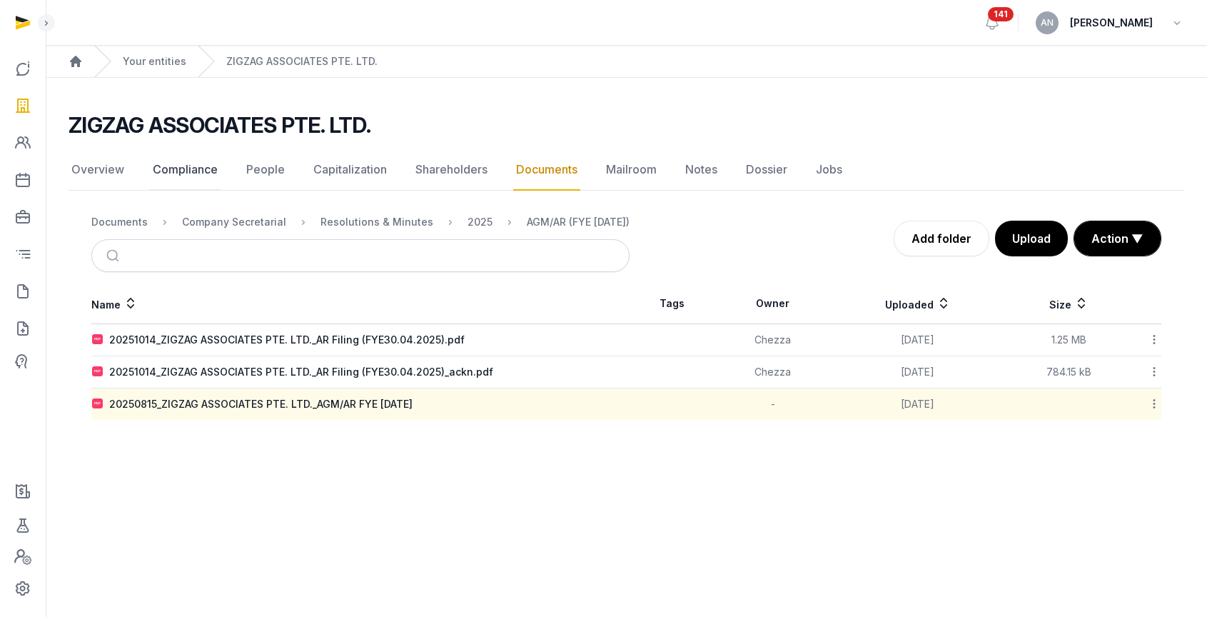
click at [201, 163] on link "Compliance" at bounding box center [185, 169] width 71 height 41
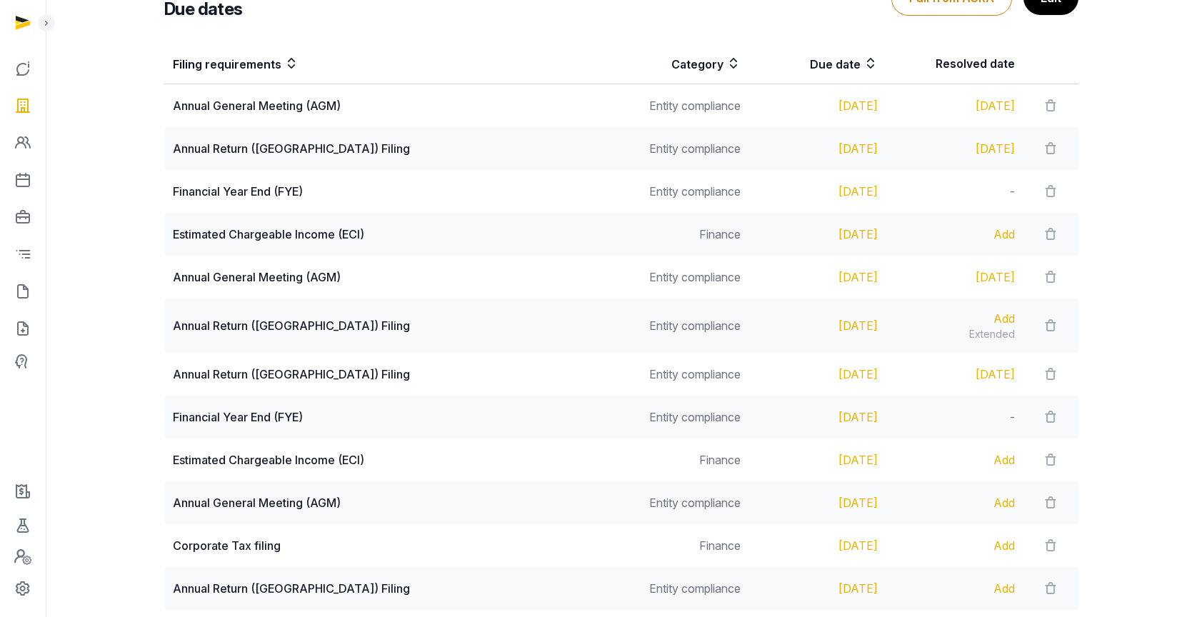
scroll to position [318, 0]
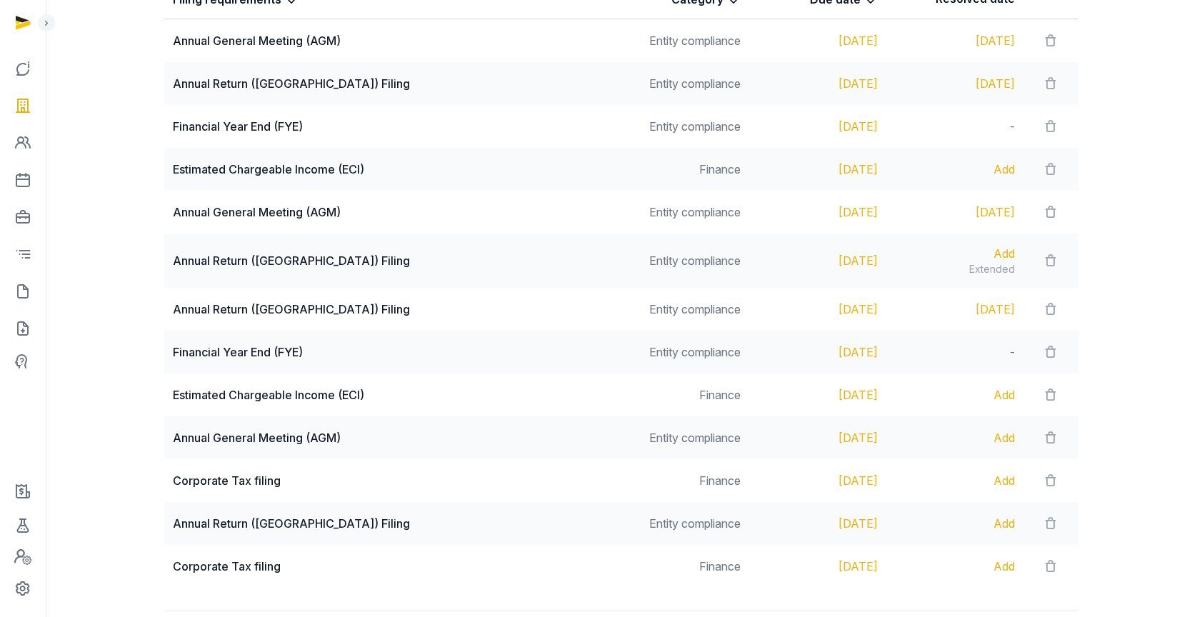
drag, startPoint x: 877, startPoint y: 360, endPoint x: 743, endPoint y: 362, distance: 133.5
click at [743, 362] on tr "Financial Year End (FYE) Entity compliance [DATE] -" at bounding box center [621, 352] width 914 height 43
click at [990, 436] on div "Add" at bounding box center [955, 437] width 120 height 17
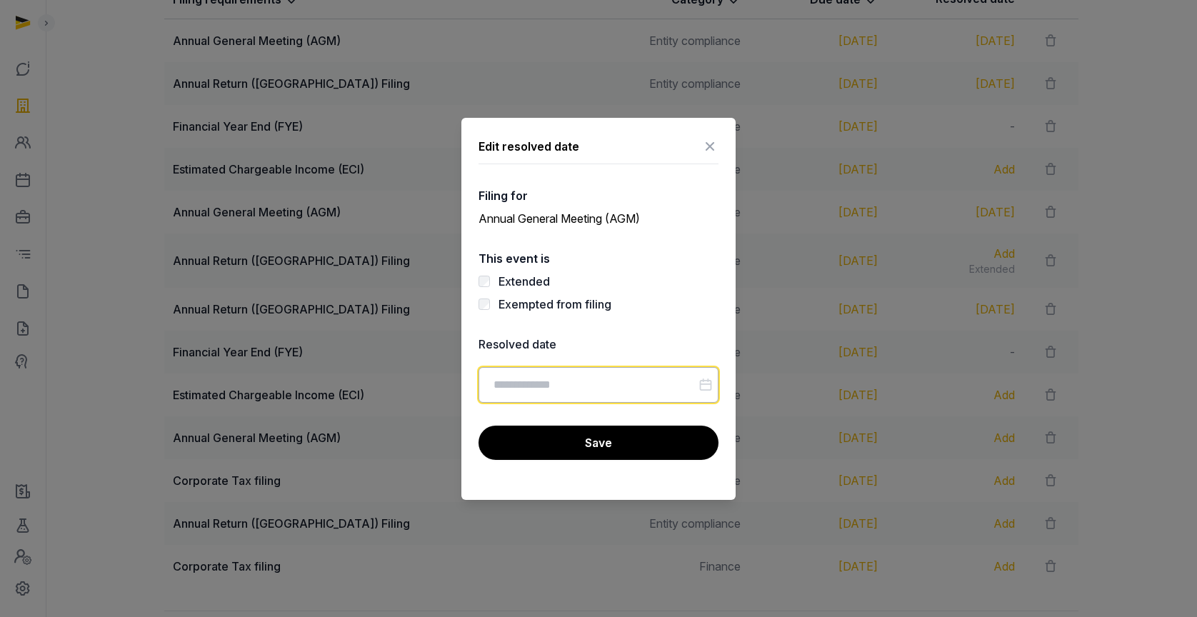
click at [511, 393] on input "Datepicker input" at bounding box center [598, 385] width 240 height 36
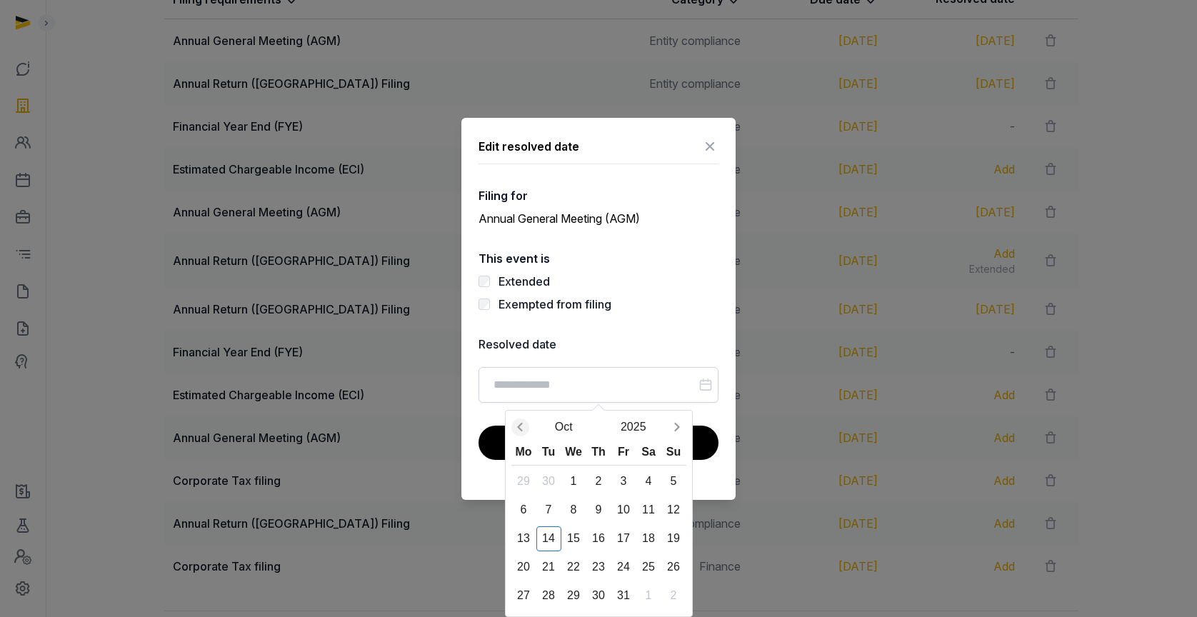
click at [522, 427] on icon "Previous month" at bounding box center [520, 427] width 14 height 14
click at [524, 566] on div "18" at bounding box center [523, 567] width 25 height 25
type input "**********"
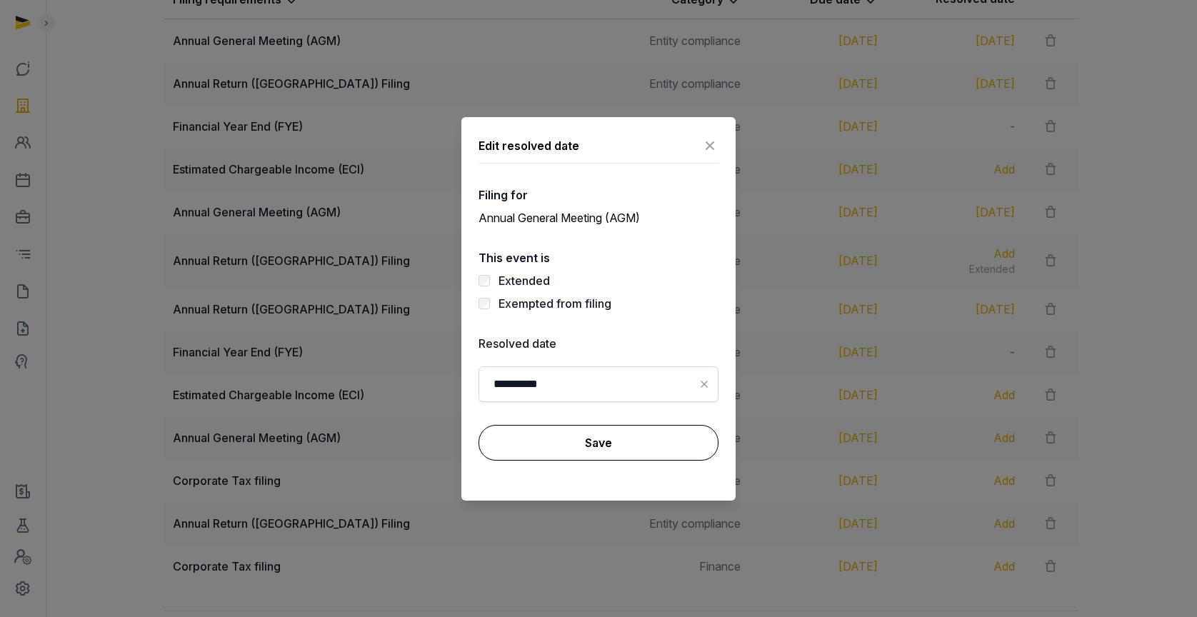
click at [642, 432] on button "Save" at bounding box center [598, 443] width 240 height 36
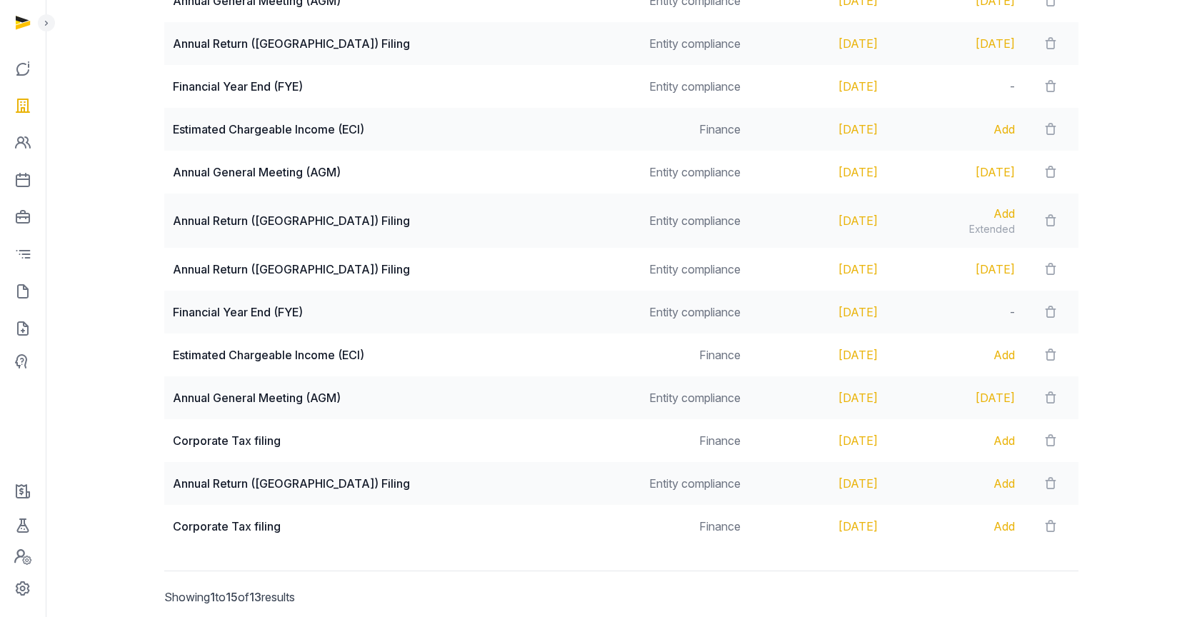
scroll to position [373, 0]
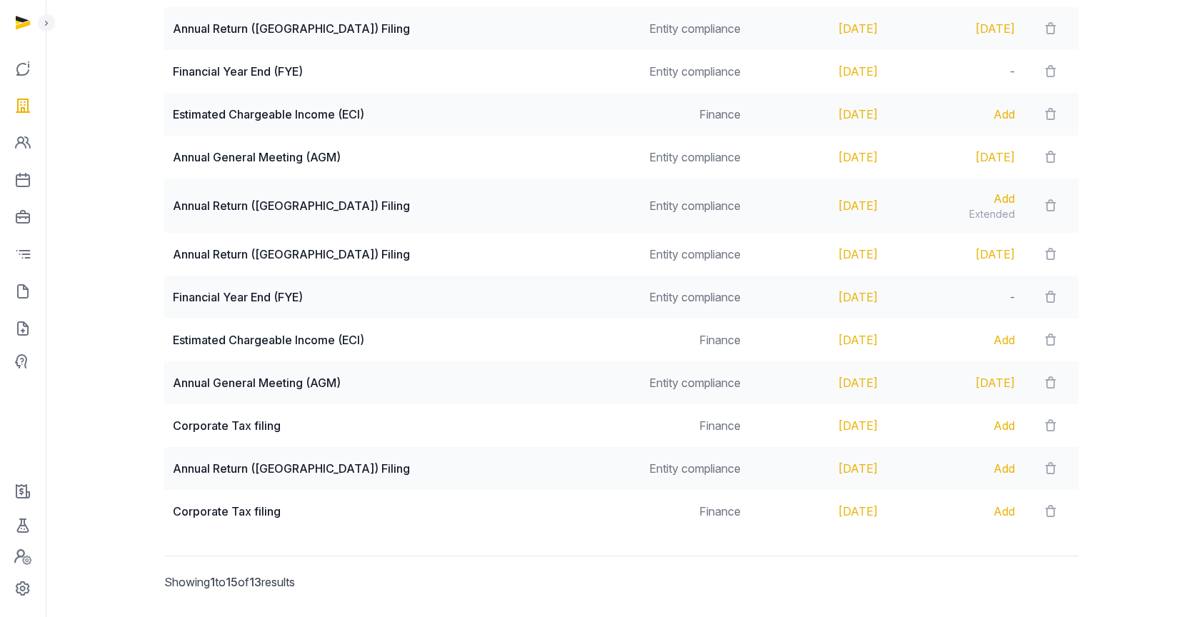
click at [995, 466] on div "Add" at bounding box center [955, 468] width 120 height 17
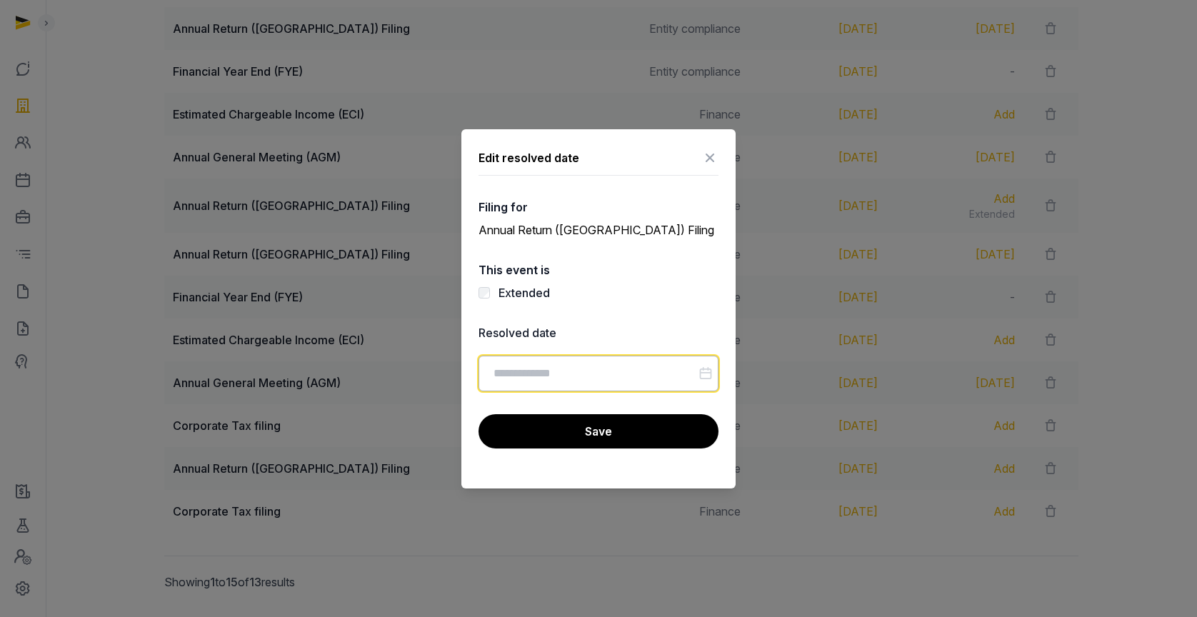
click at [533, 377] on input "Datepicker input" at bounding box center [598, 374] width 240 height 36
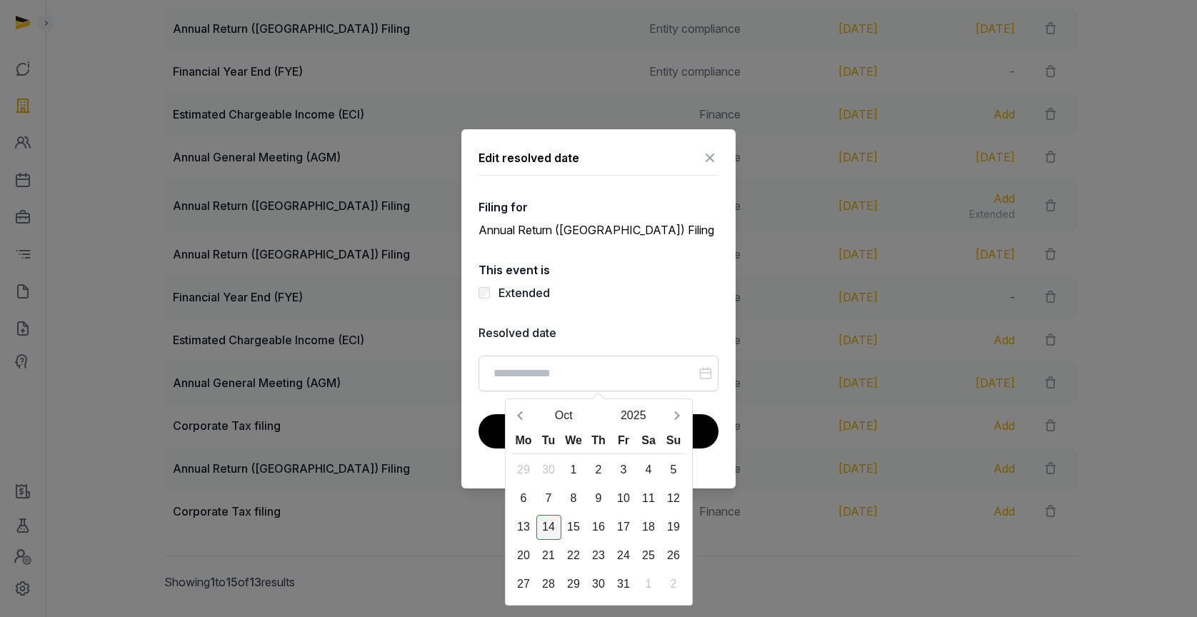
click at [556, 528] on div "14" at bounding box center [548, 527] width 25 height 25
type input "**********"
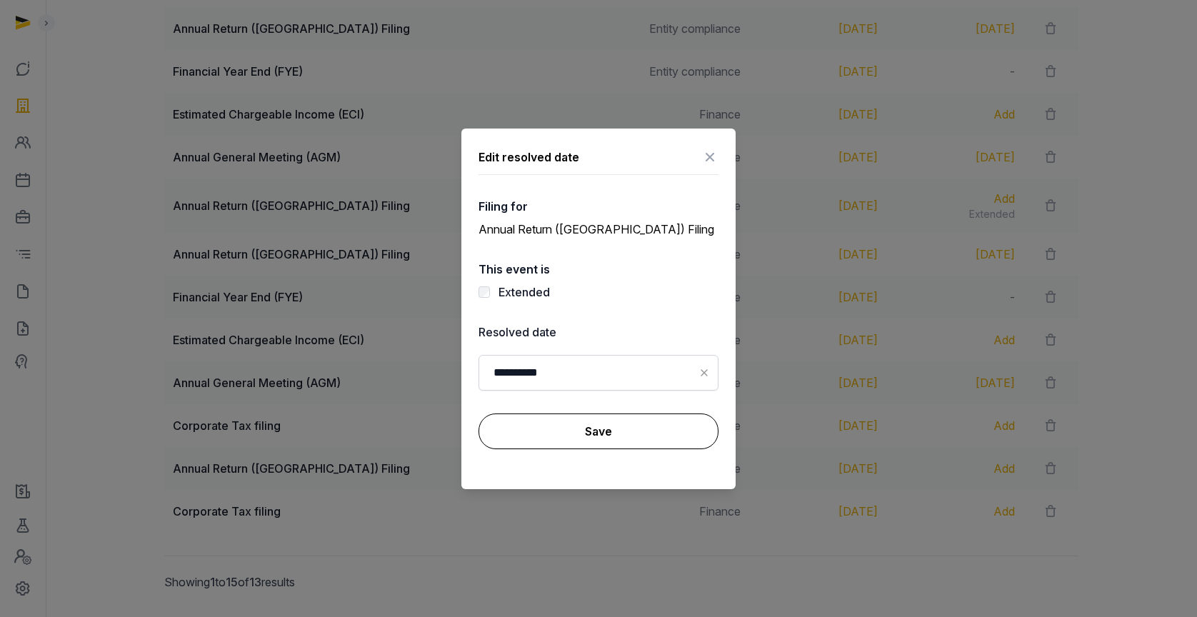
click at [579, 428] on button "Save" at bounding box center [598, 431] width 240 height 36
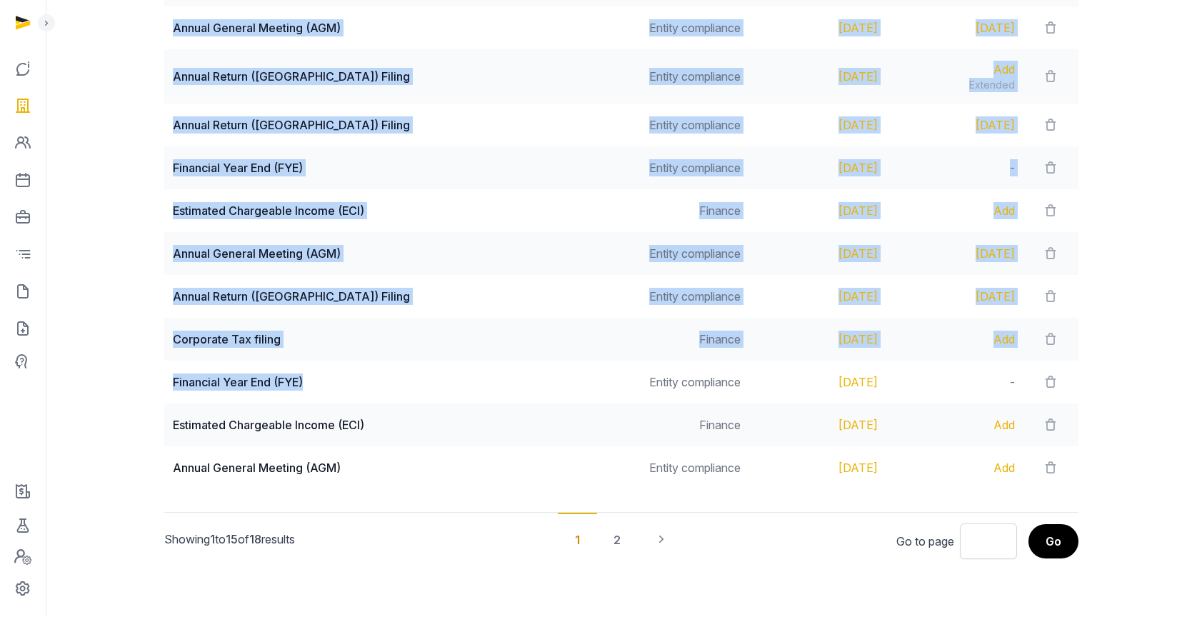
drag, startPoint x: 227, startPoint y: 383, endPoint x: 393, endPoint y: 387, distance: 165.7
click at [393, 387] on div "Filing requirements Category Due date Resolved date Annual General Meeting (AGM…" at bounding box center [621, 142] width 960 height 706
click at [393, 387] on div "Financial Year End (FYE)" at bounding box center [388, 381] width 431 height 17
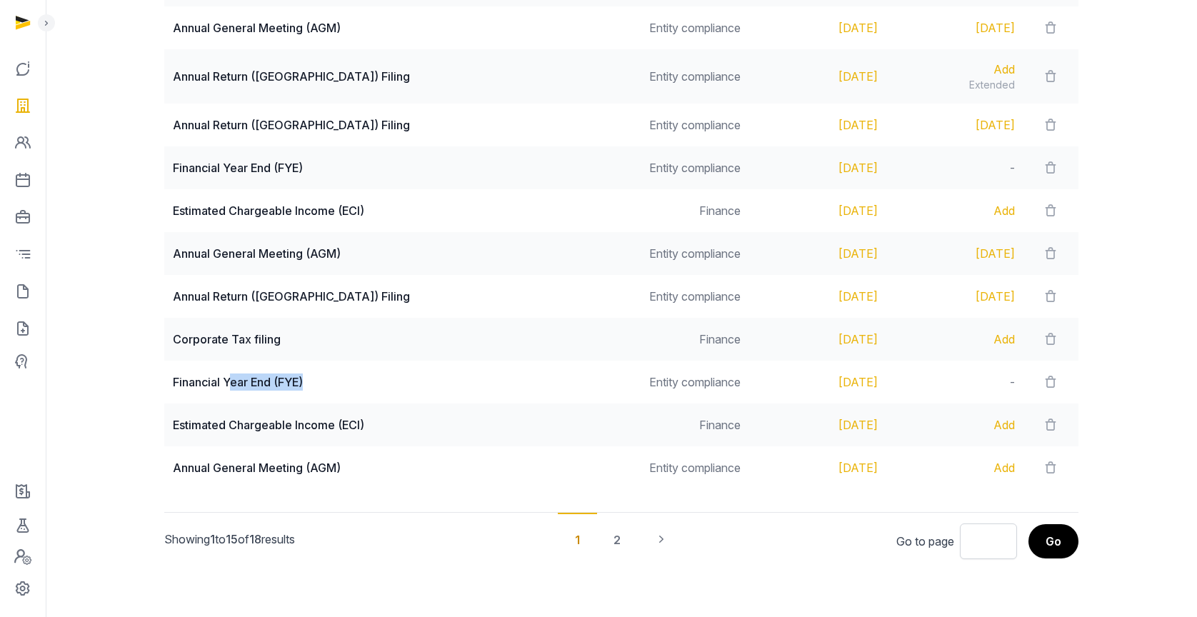
drag, startPoint x: 258, startPoint y: 374, endPoint x: 420, endPoint y: 386, distance: 162.5
click at [420, 386] on div "Financial Year End (FYE)" at bounding box center [388, 381] width 431 height 17
click at [620, 543] on div "2" at bounding box center [616, 539] width 41 height 53
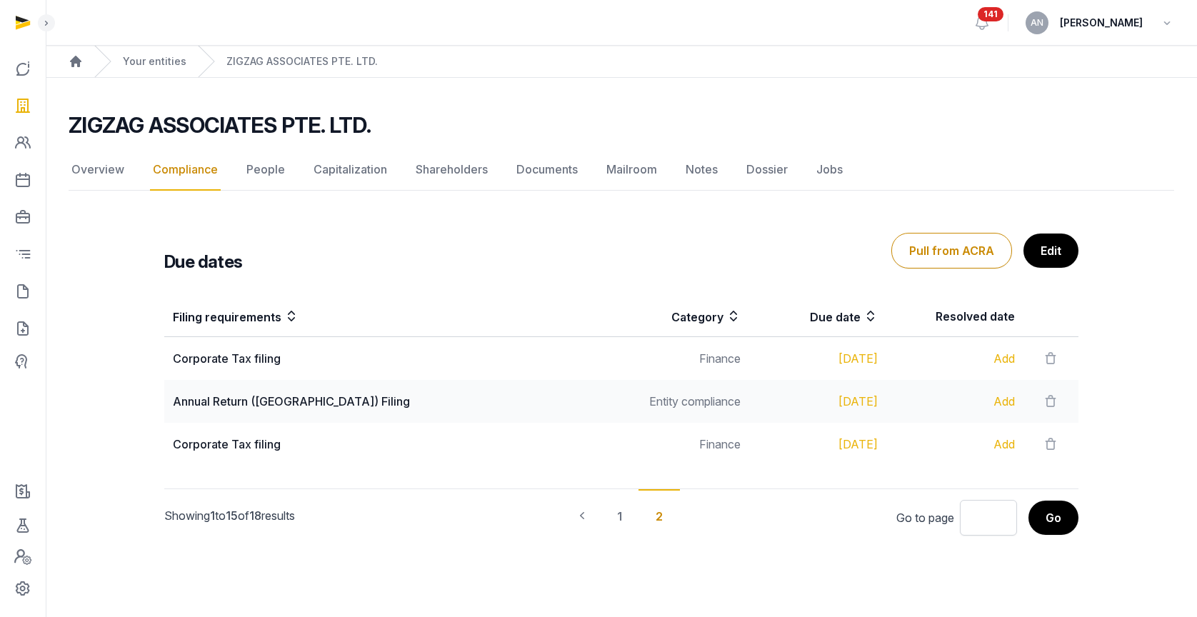
scroll to position [0, 0]
click at [583, 518] on icon "Pagination" at bounding box center [587, 515] width 14 height 14
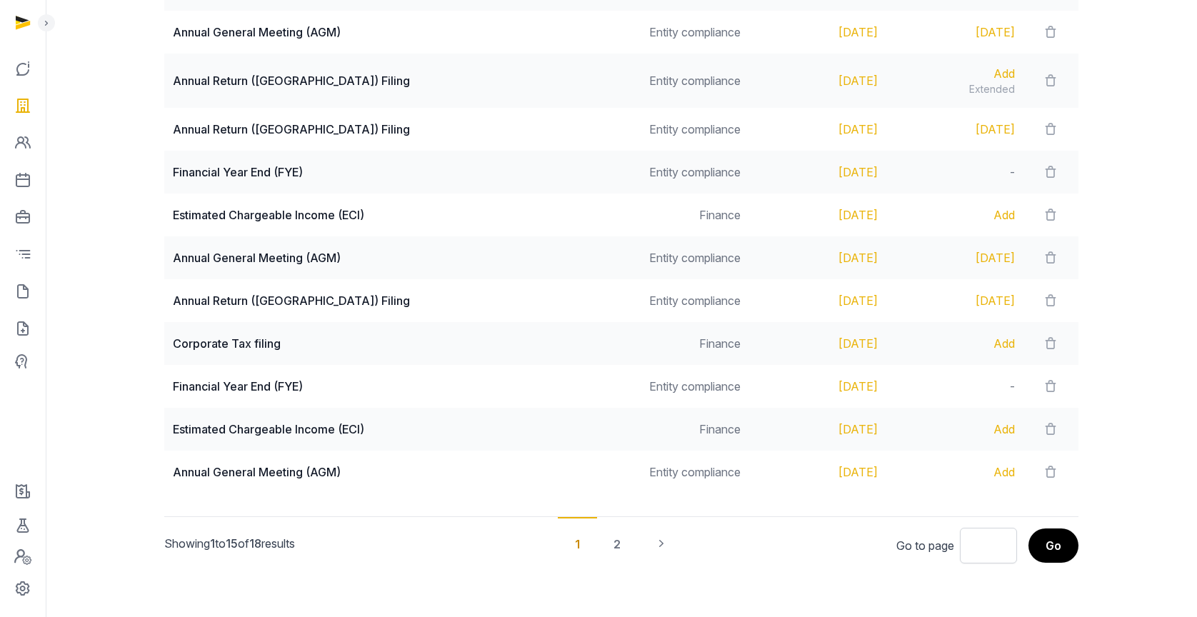
scroll to position [502, 0]
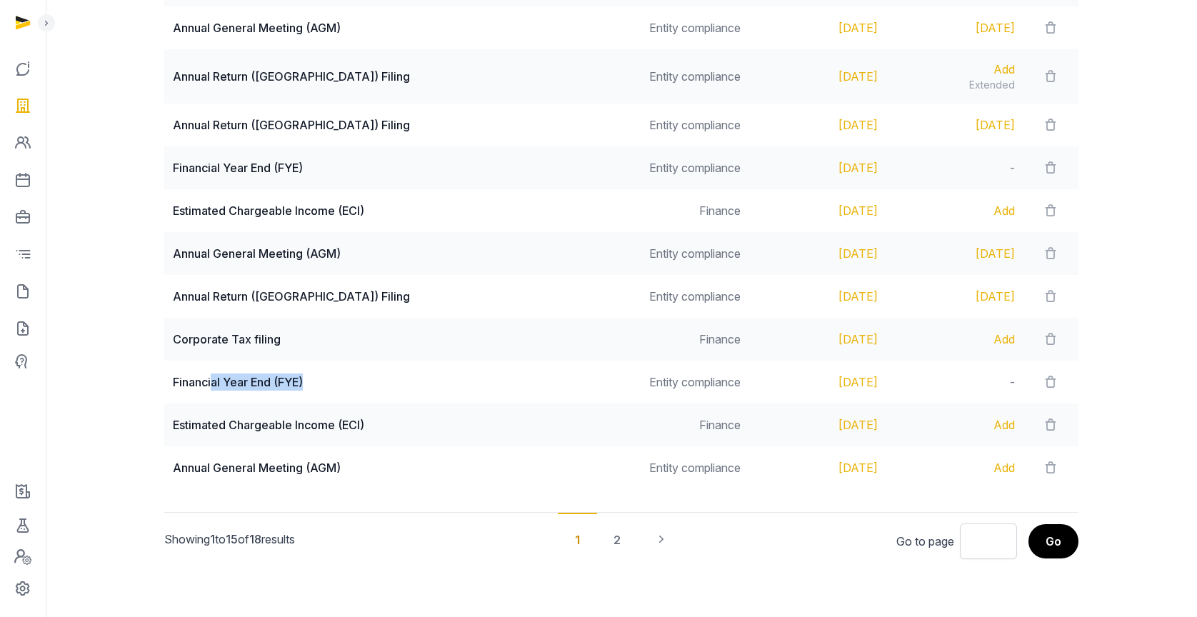
drag, startPoint x: 217, startPoint y: 378, endPoint x: 491, endPoint y: 386, distance: 274.3
click at [491, 386] on div "Financial Year End (FYE)" at bounding box center [388, 381] width 431 height 17
click at [990, 543] on input "*" at bounding box center [988, 541] width 57 height 36
type input "*"
click at [997, 538] on input "*" at bounding box center [988, 541] width 57 height 36
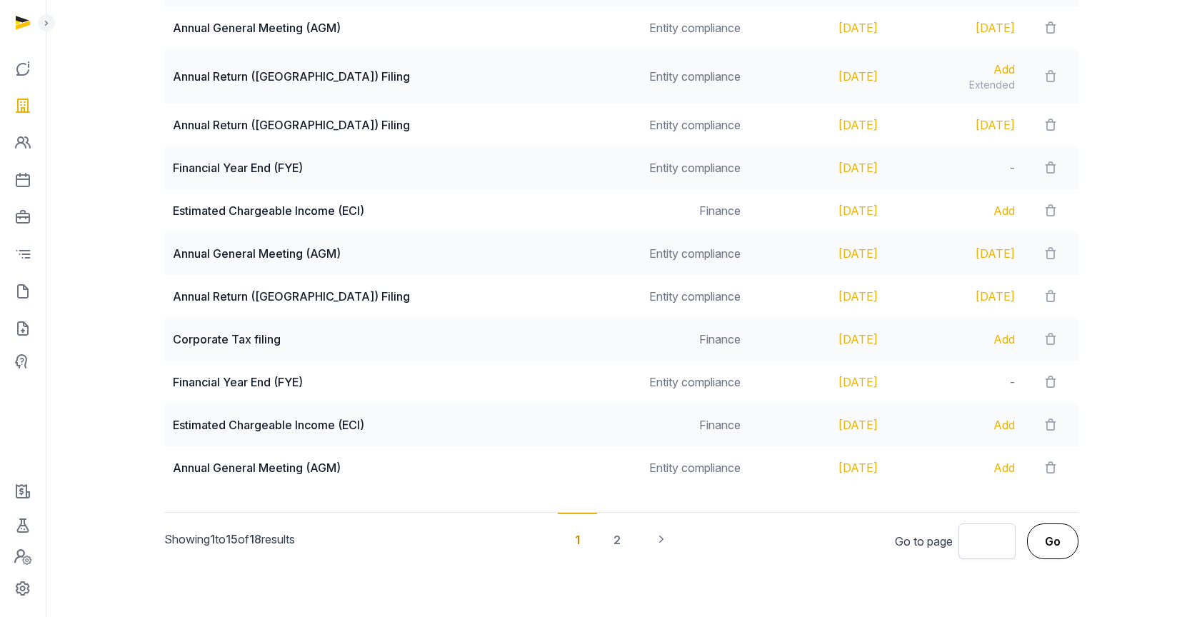
click at [1032, 544] on button "Go" at bounding box center [1052, 541] width 51 height 36
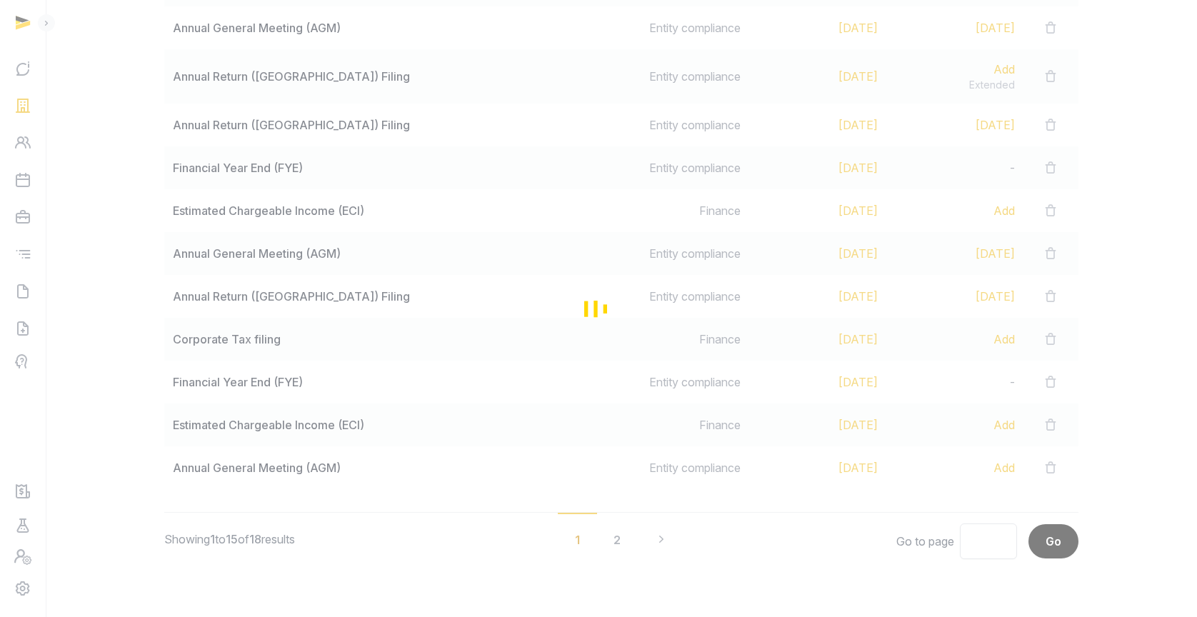
scroll to position [0, 0]
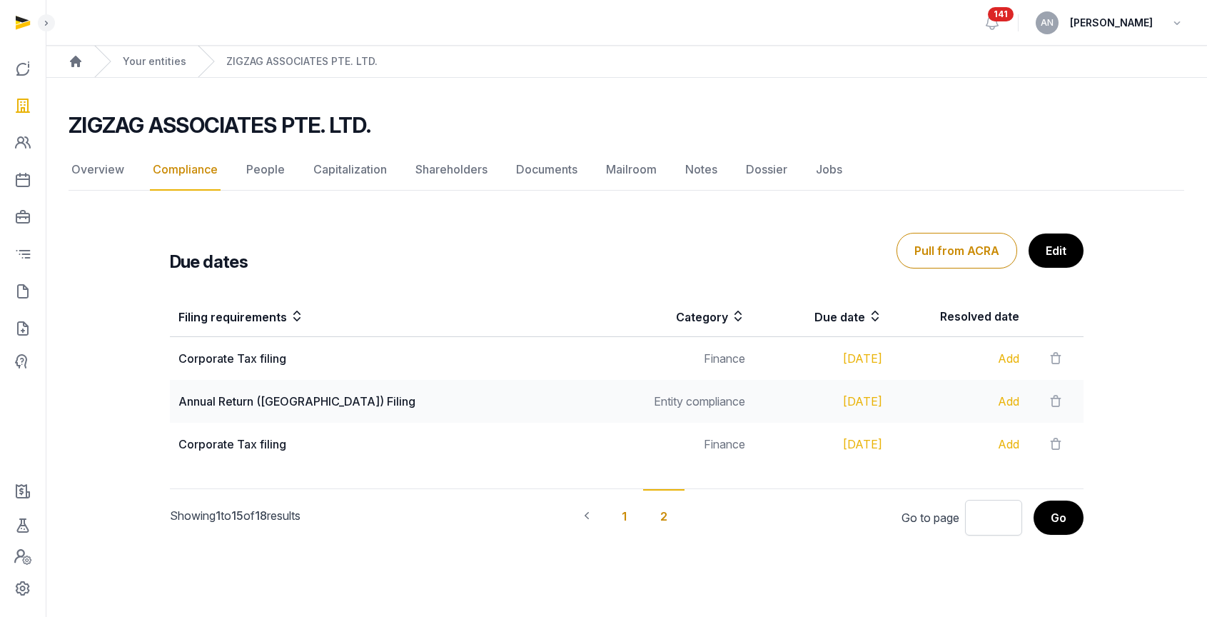
click at [623, 521] on div "1" at bounding box center [624, 515] width 39 height 53
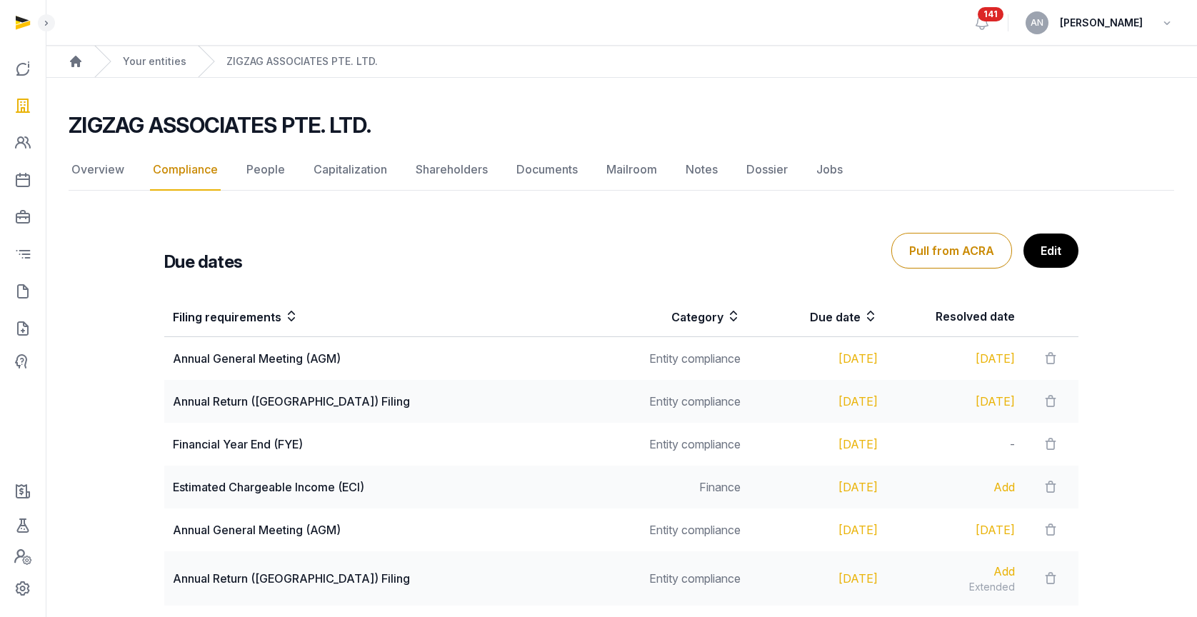
click at [527, 196] on div "Overview Compliance People Capitalization Shareholders Documents Mailroom Notes…" at bounding box center [621, 622] width 1105 height 947
click at [524, 176] on link "Documents" at bounding box center [546, 169] width 67 height 41
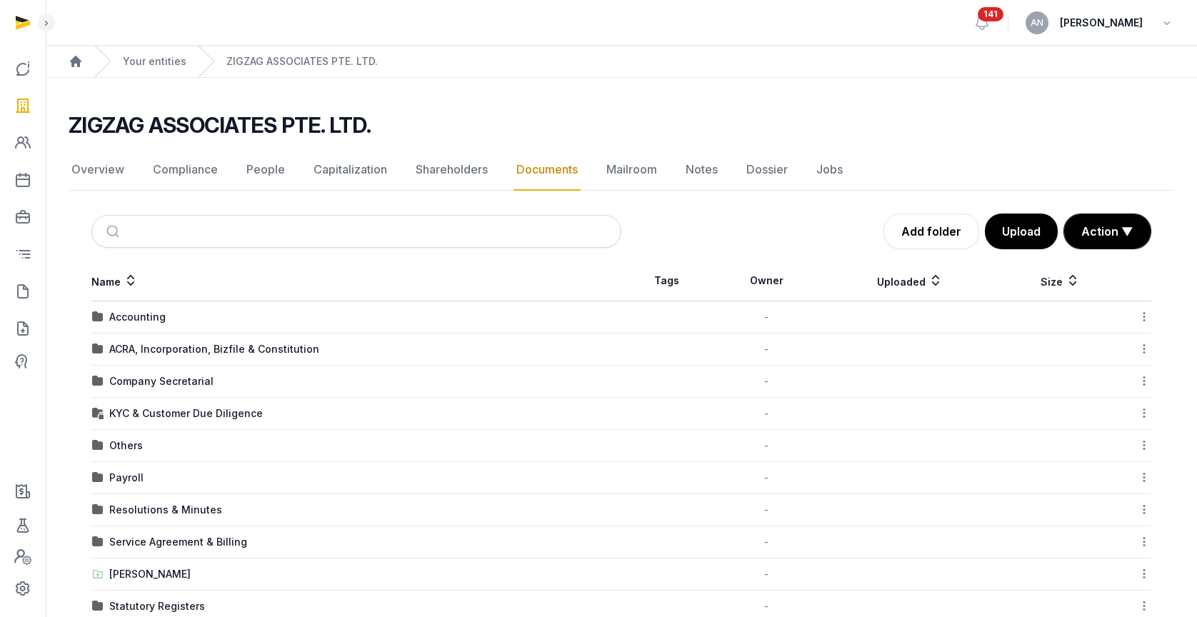
click at [775, 71] on ol "Home Your entities ZIGZAG ASSOCIATES PTE. LTD." at bounding box center [621, 61] width 1151 height 31
click at [159, 76] on div "Your entities" at bounding box center [140, 61] width 92 height 31
click at [161, 69] on div "Your entities" at bounding box center [140, 61] width 92 height 31
click at [163, 61] on link "Your entities" at bounding box center [155, 61] width 64 height 14
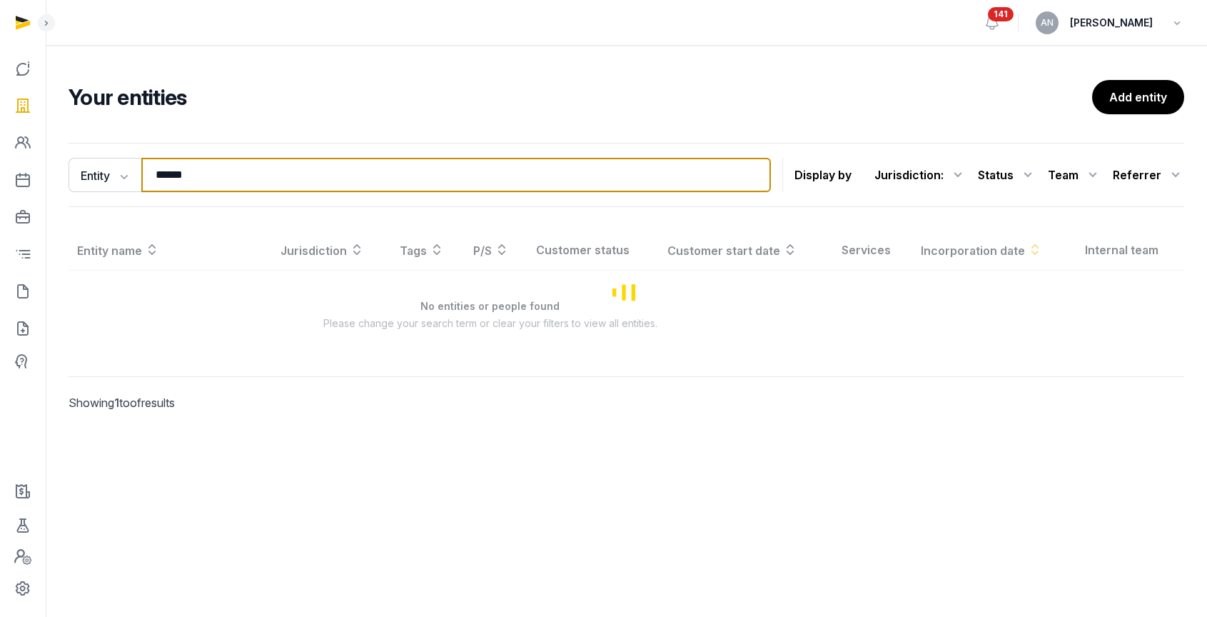
click at [195, 185] on input "******" at bounding box center [456, 175] width 630 height 34
click at [194, 181] on input "******" at bounding box center [456, 175] width 630 height 34
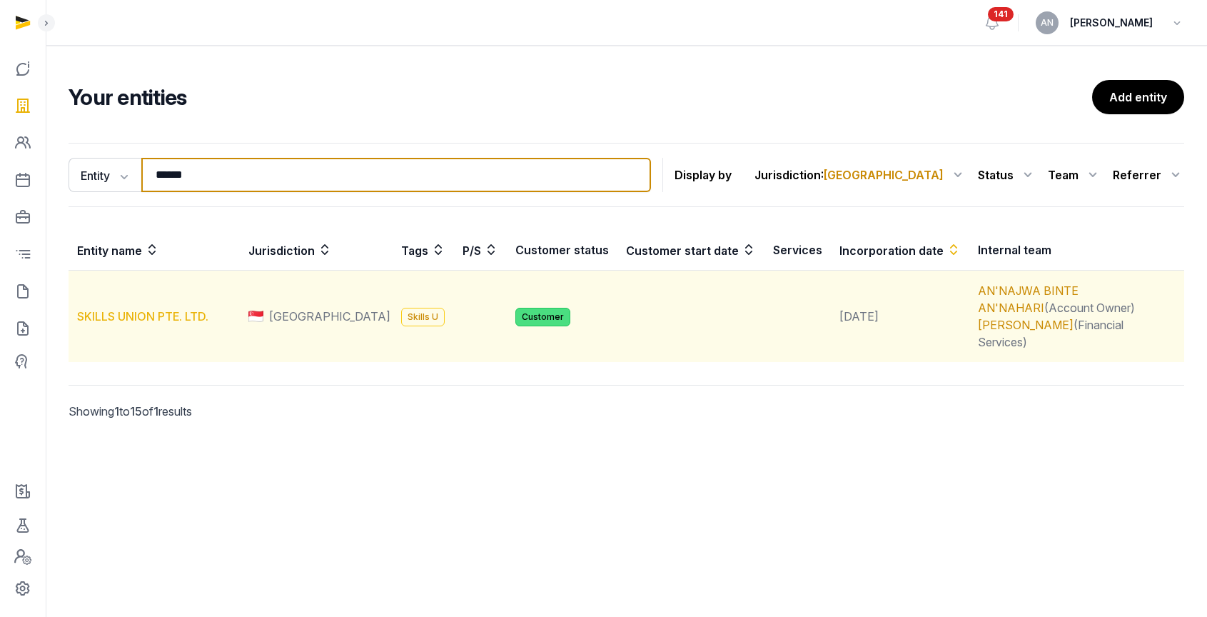
type input "******"
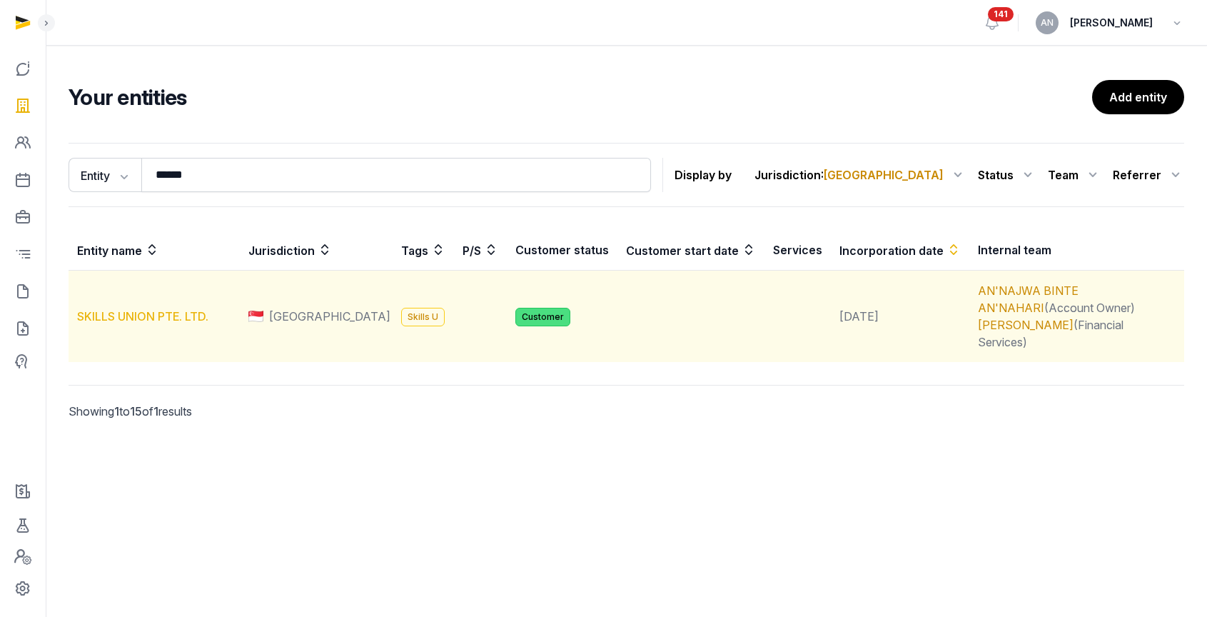
click at [136, 309] on link "SKILLS UNION PTE. LTD." at bounding box center [142, 316] width 131 height 14
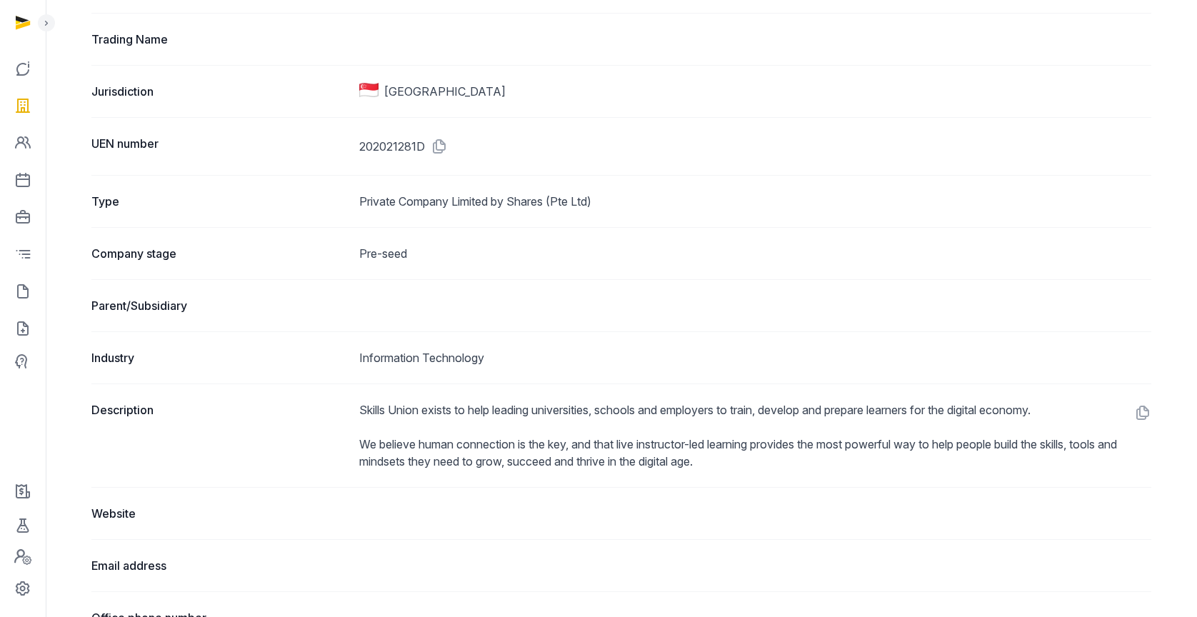
scroll to position [94, 0]
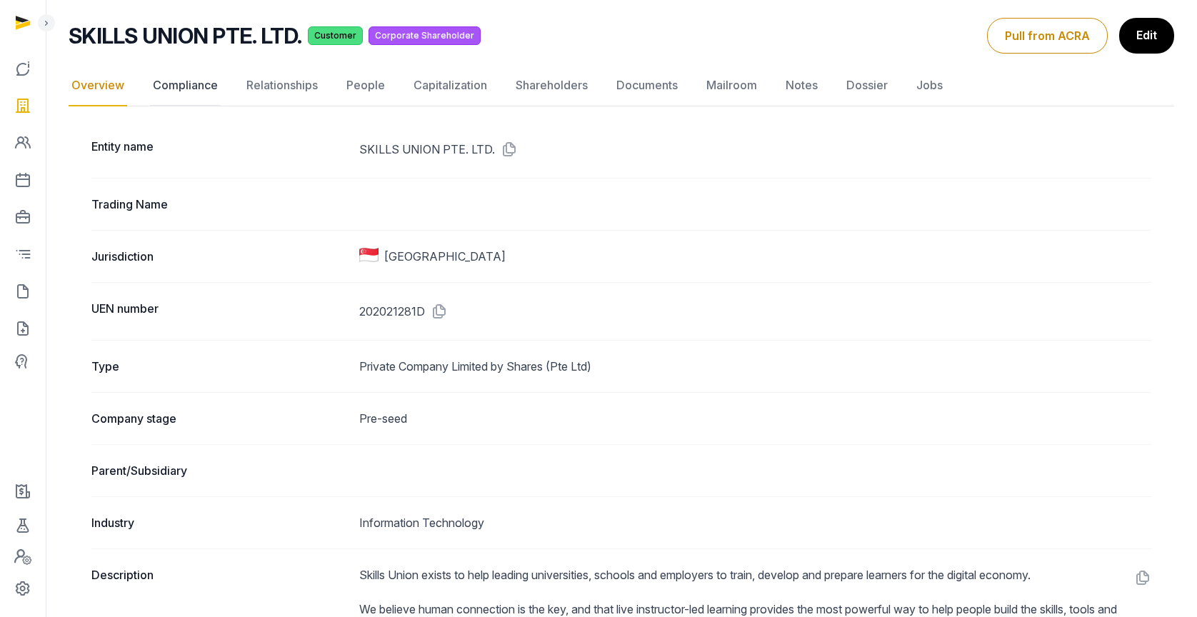
click at [196, 79] on link "Compliance" at bounding box center [185, 85] width 71 height 41
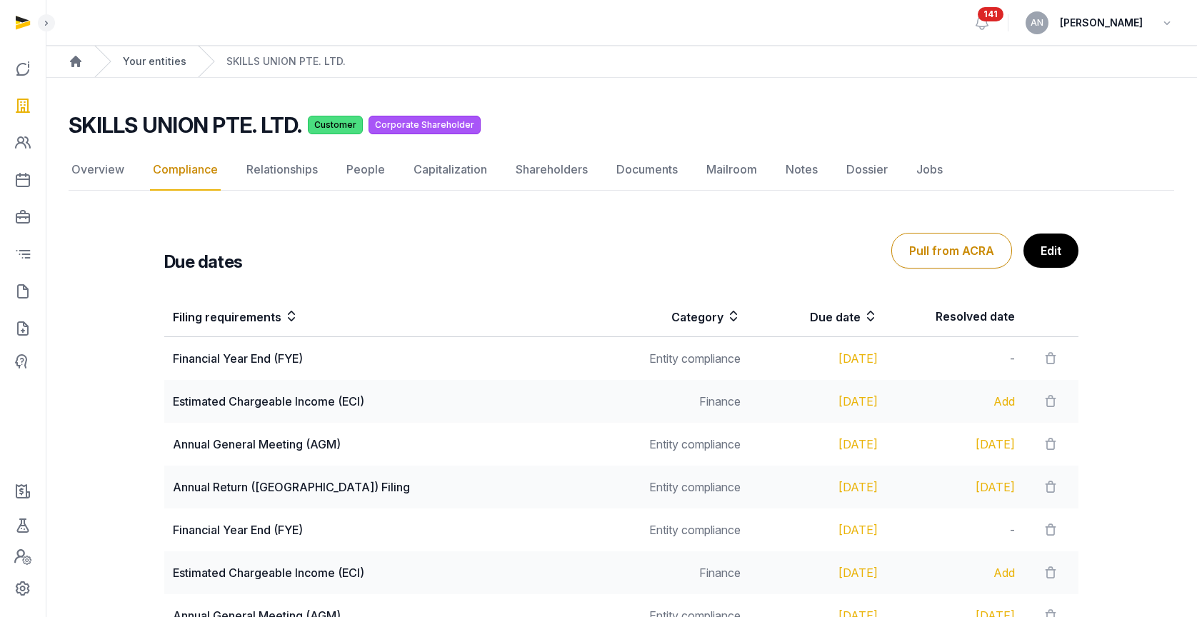
click at [166, 59] on link "Your entities" at bounding box center [155, 61] width 64 height 14
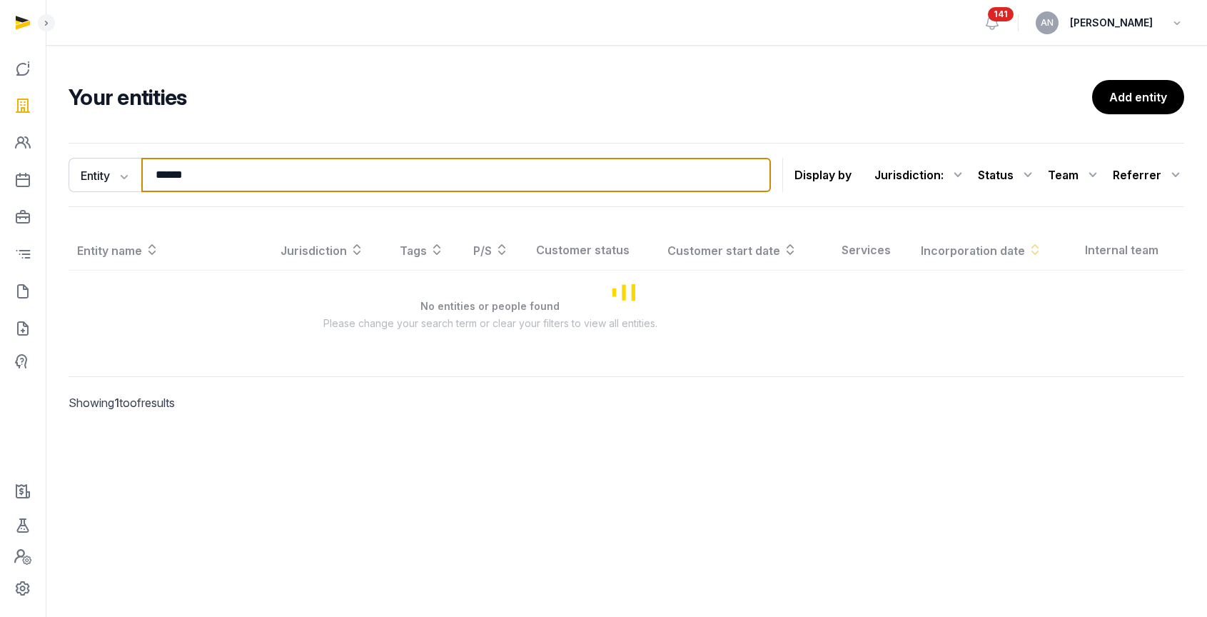
click at [253, 179] on input "******" at bounding box center [456, 175] width 630 height 34
click at [253, 178] on input "******" at bounding box center [456, 175] width 630 height 34
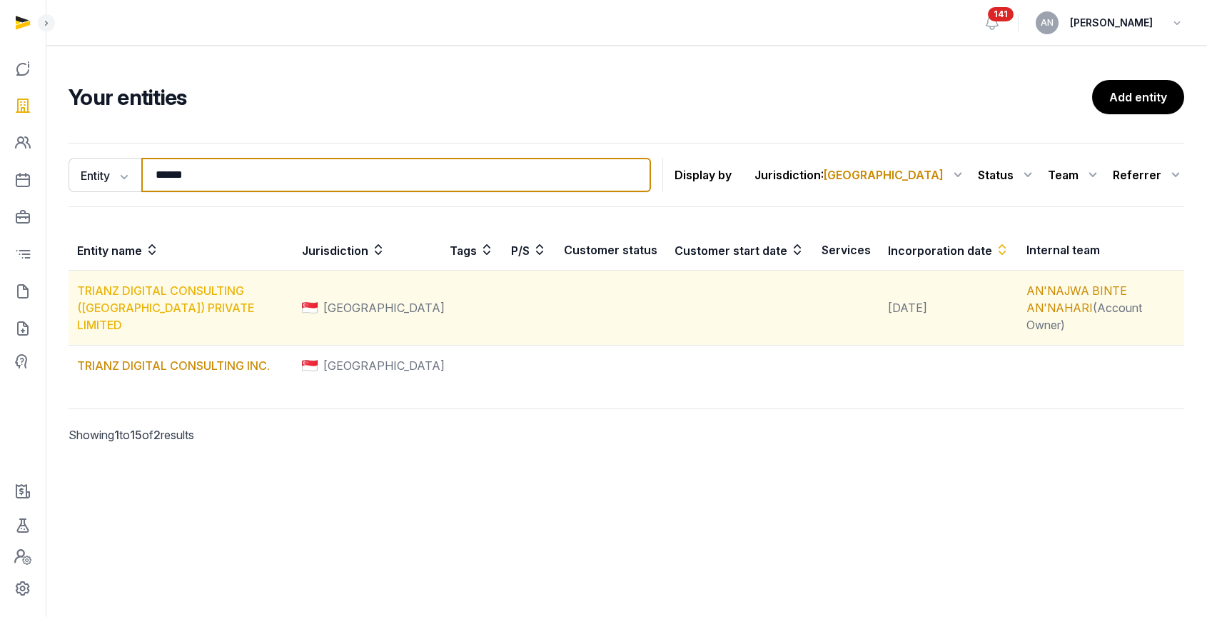
type input "******"
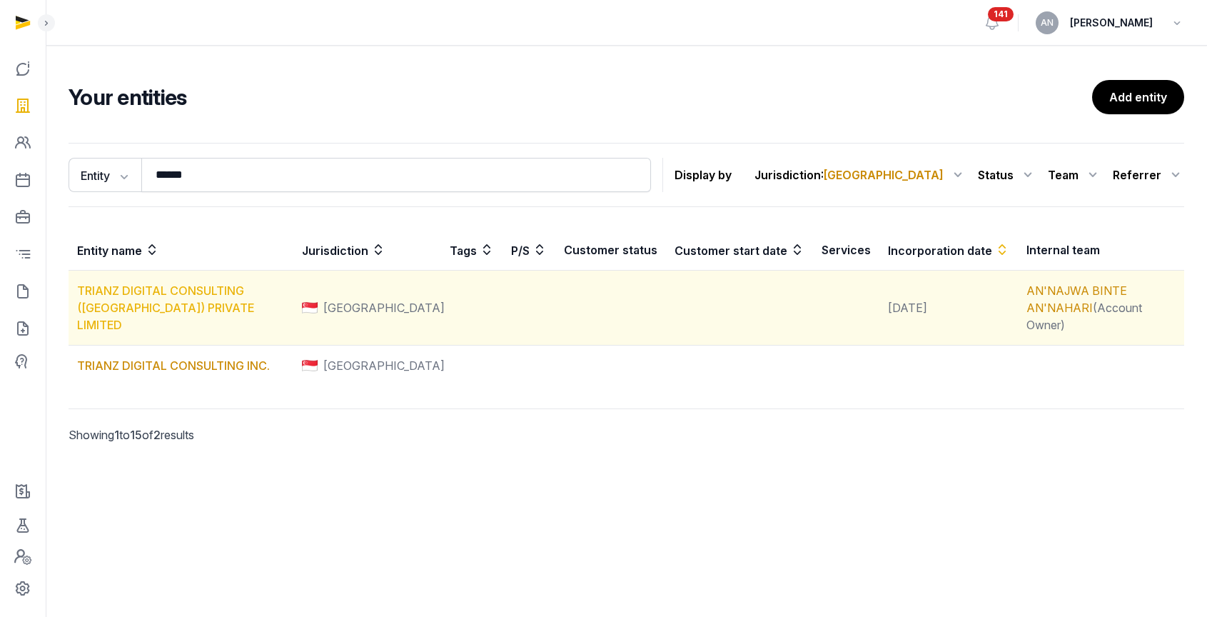
click at [139, 300] on link "TRIANZ DIGITAL CONSULTING ([GEOGRAPHIC_DATA]) PRIVATE LIMITED" at bounding box center [165, 307] width 177 height 49
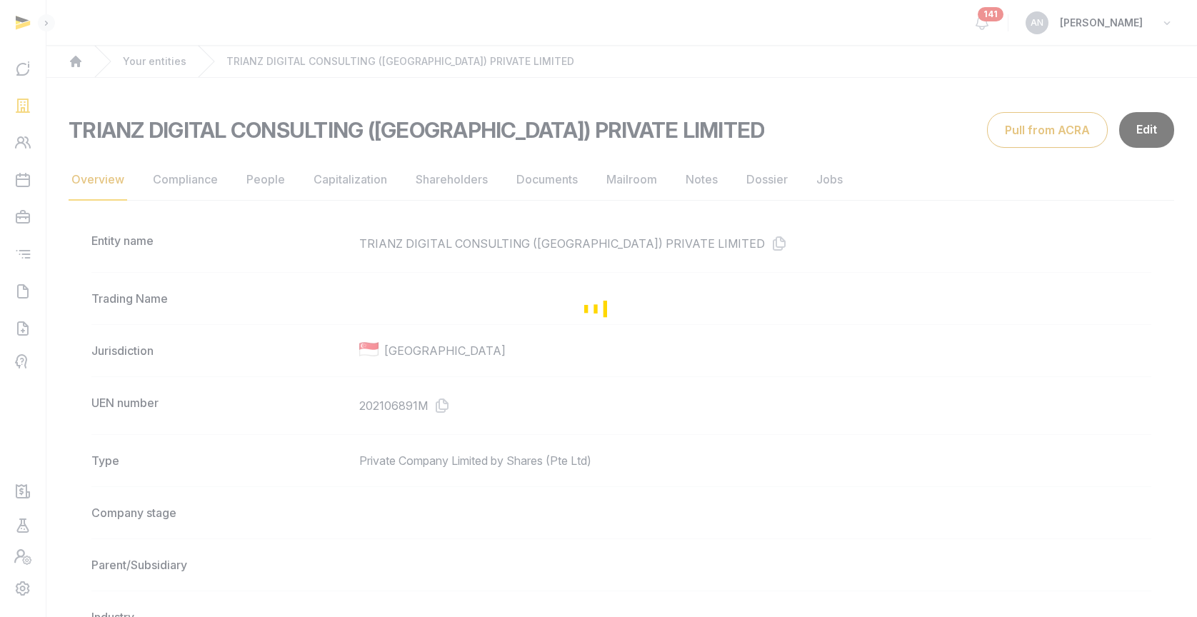
click at [199, 179] on div "Loading" at bounding box center [598, 308] width 1197 height 617
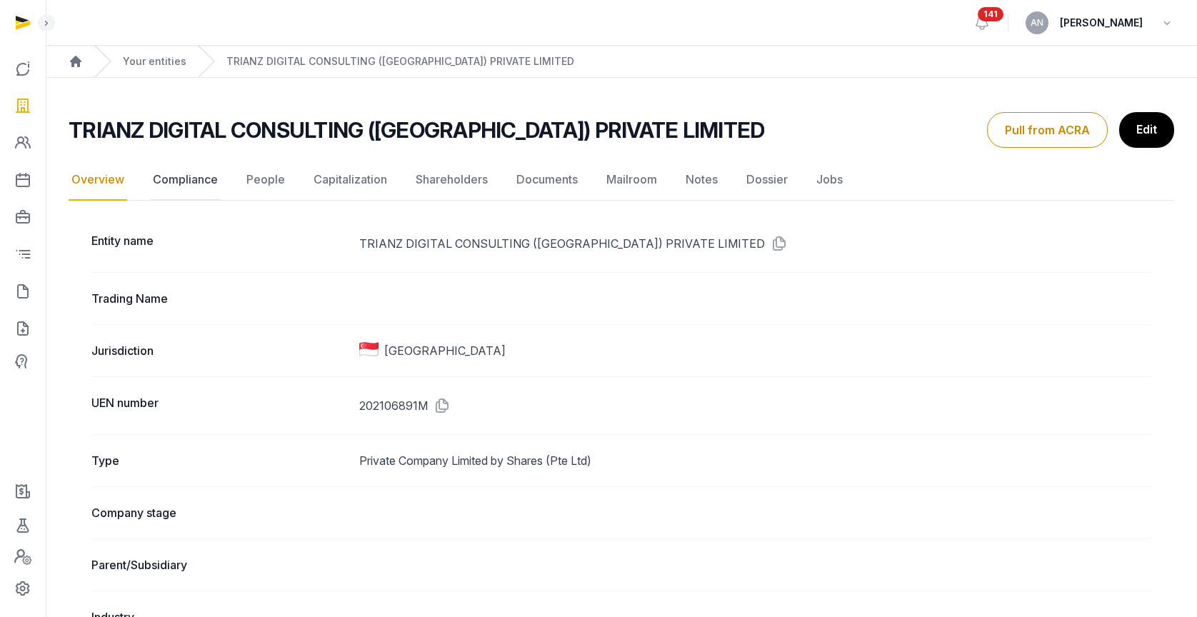
click at [199, 179] on link "Compliance" at bounding box center [185, 179] width 71 height 41
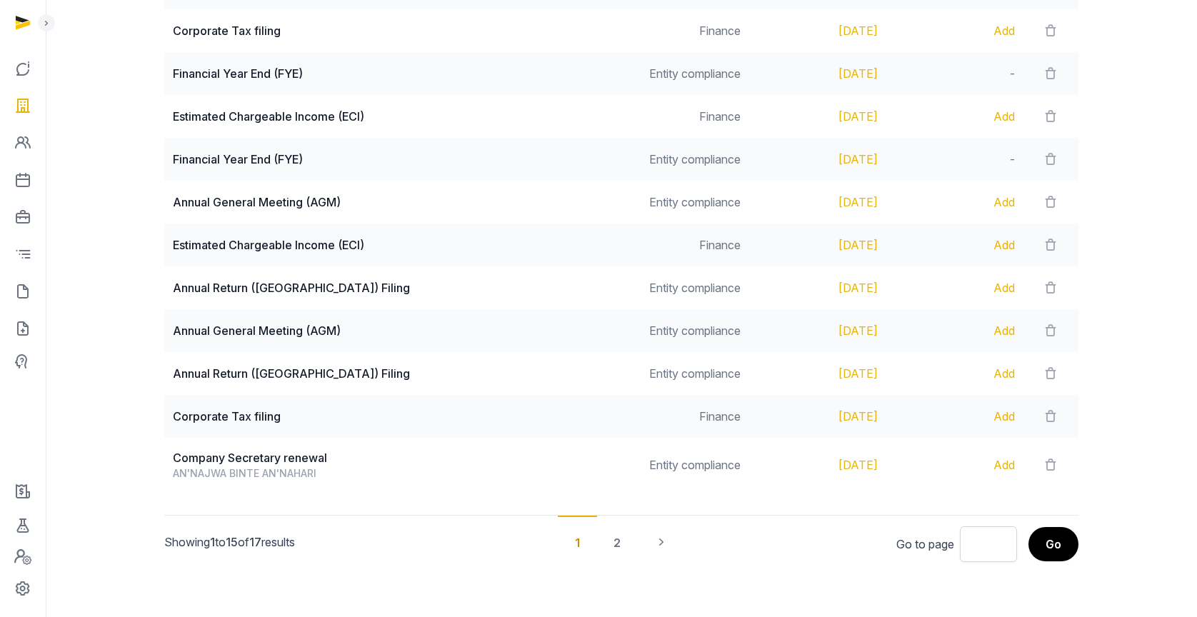
scroll to position [502, 0]
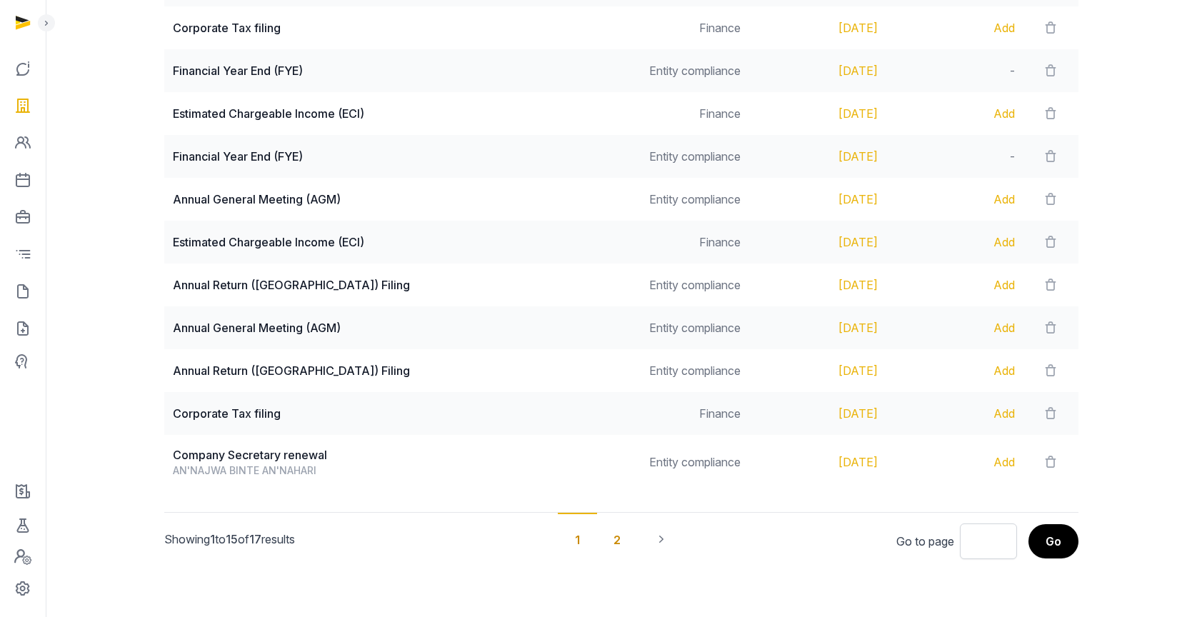
click at [626, 539] on div "2" at bounding box center [616, 539] width 41 height 53
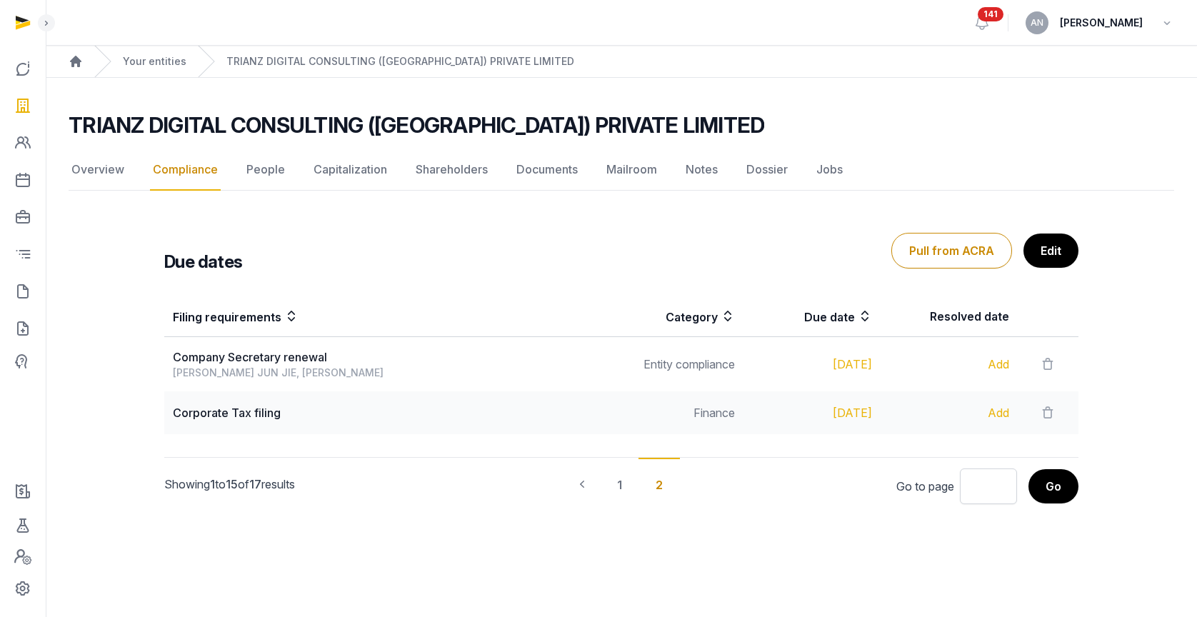
scroll to position [0, 0]
click at [621, 485] on div "1" at bounding box center [624, 484] width 39 height 53
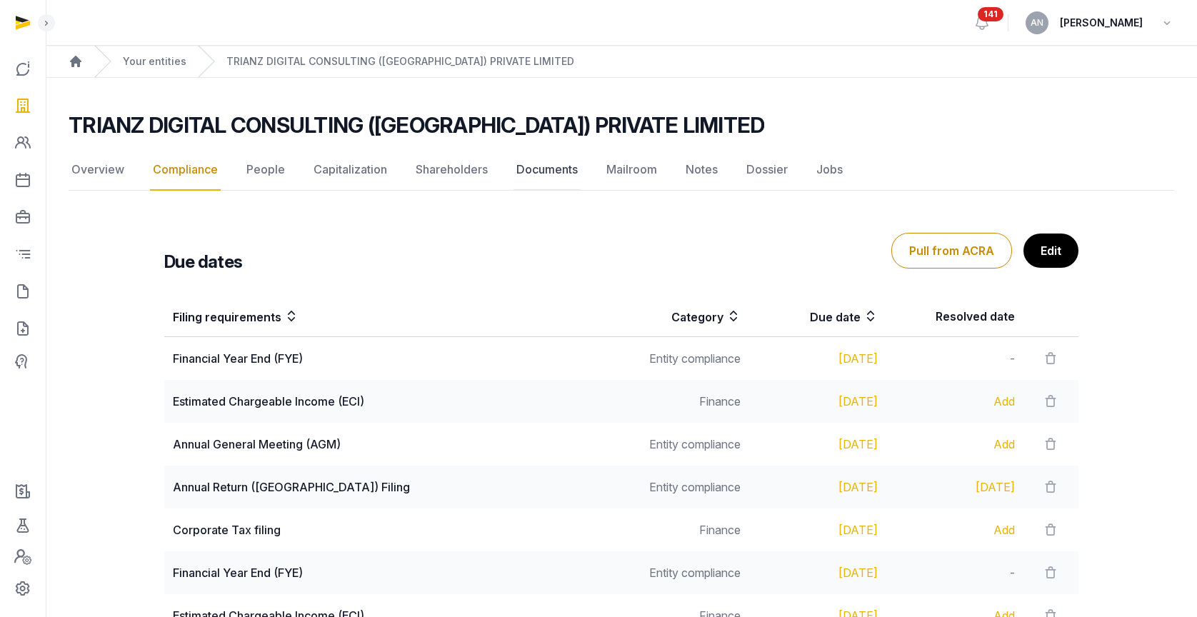
click at [558, 173] on link "Documents" at bounding box center [546, 169] width 67 height 41
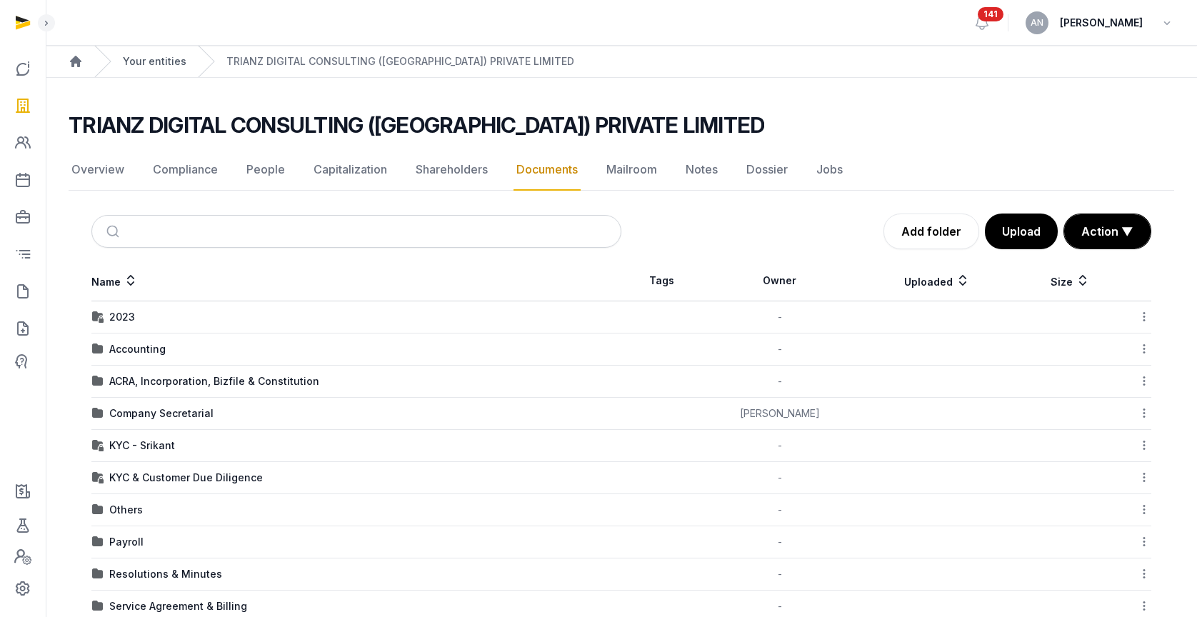
click at [159, 64] on link "Your entities" at bounding box center [155, 61] width 64 height 14
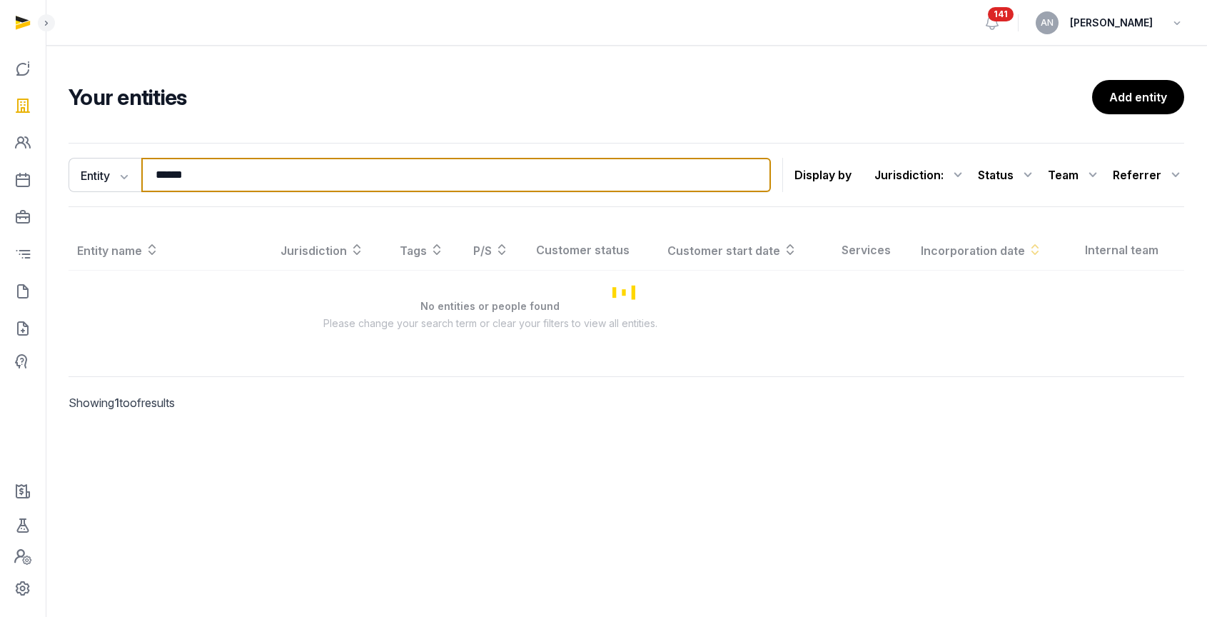
click at [216, 161] on input "******" at bounding box center [456, 175] width 630 height 34
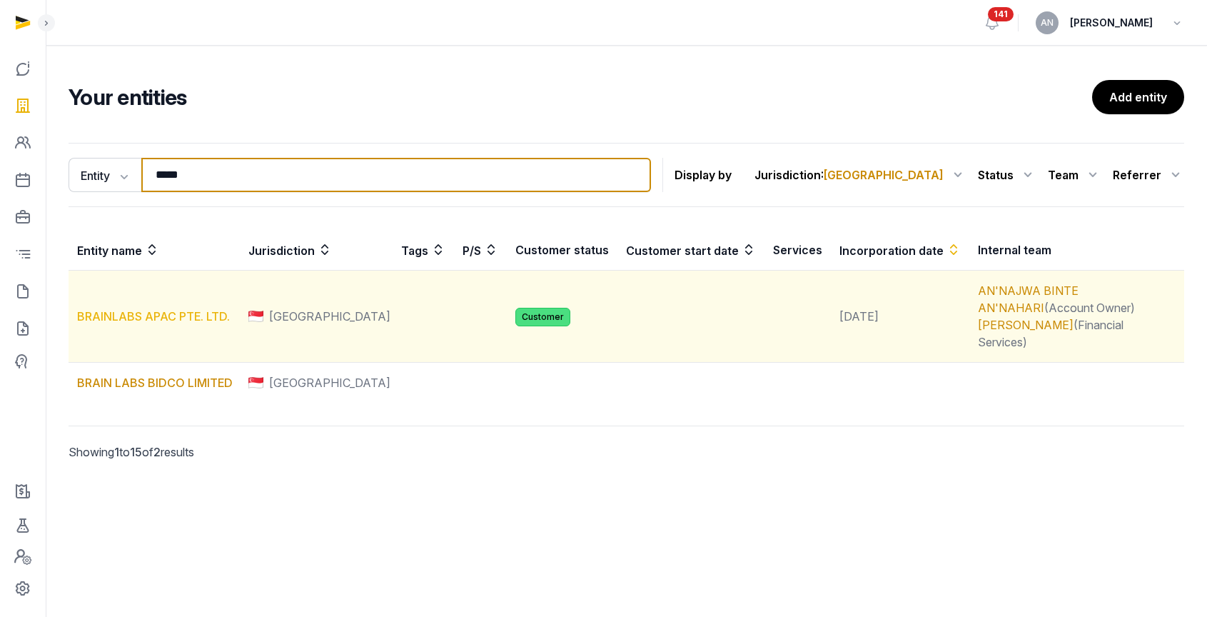
type input "*****"
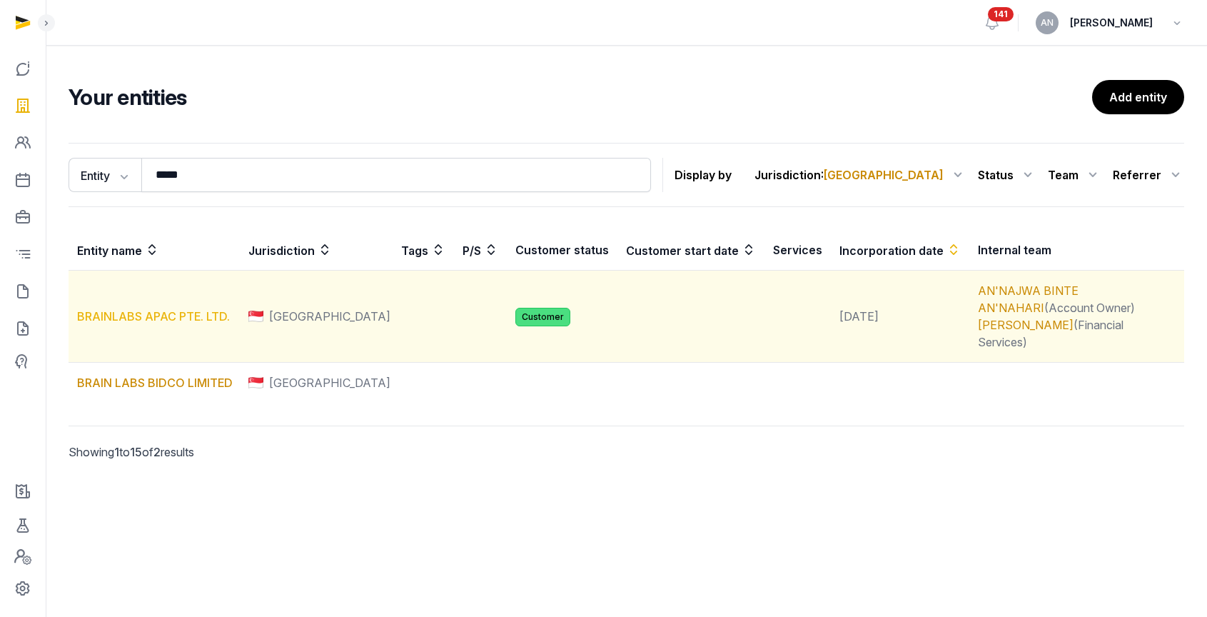
click at [116, 309] on link "BRAINLABS APAC PTE. LTD." at bounding box center [153, 316] width 153 height 14
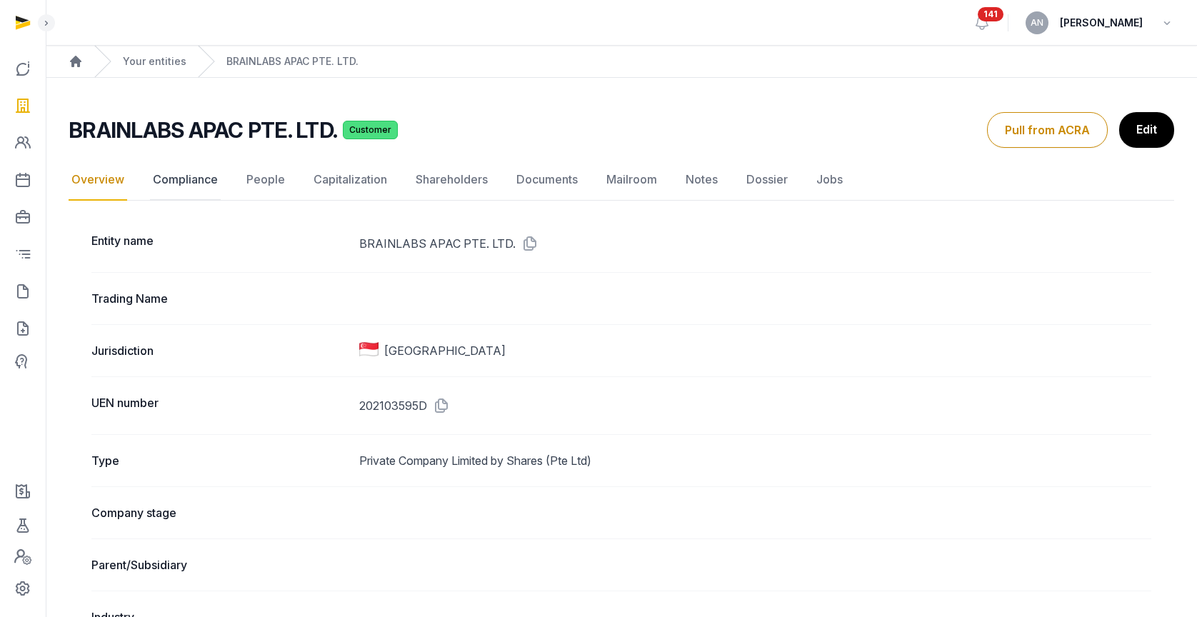
click at [211, 180] on link "Compliance" at bounding box center [185, 179] width 71 height 41
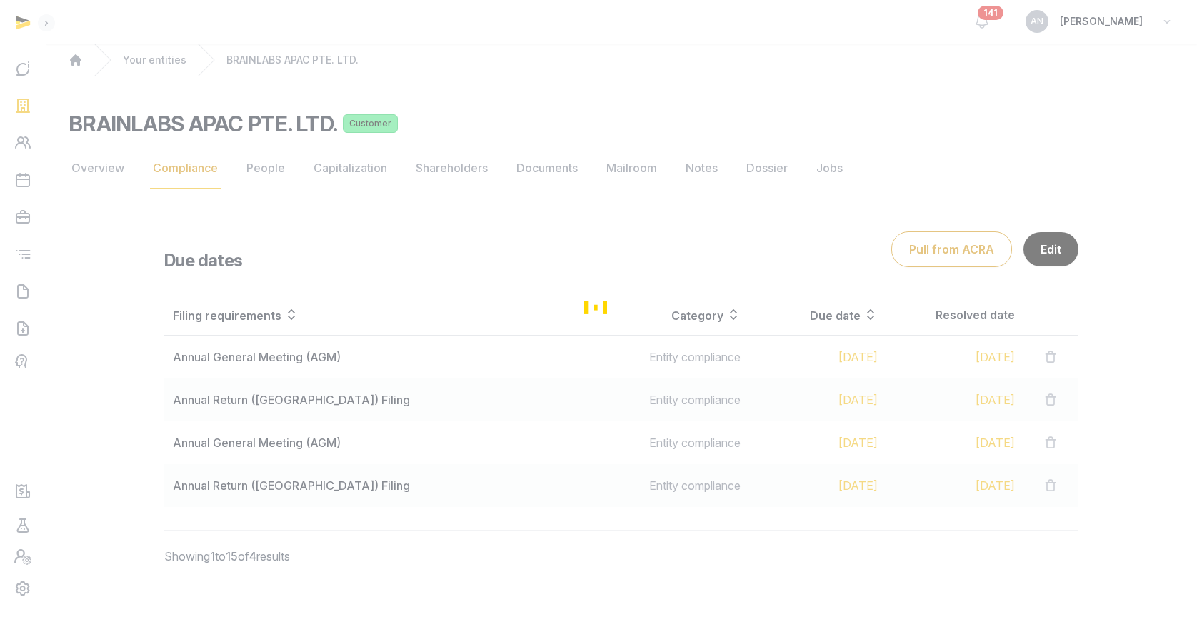
scroll to position [18, 0]
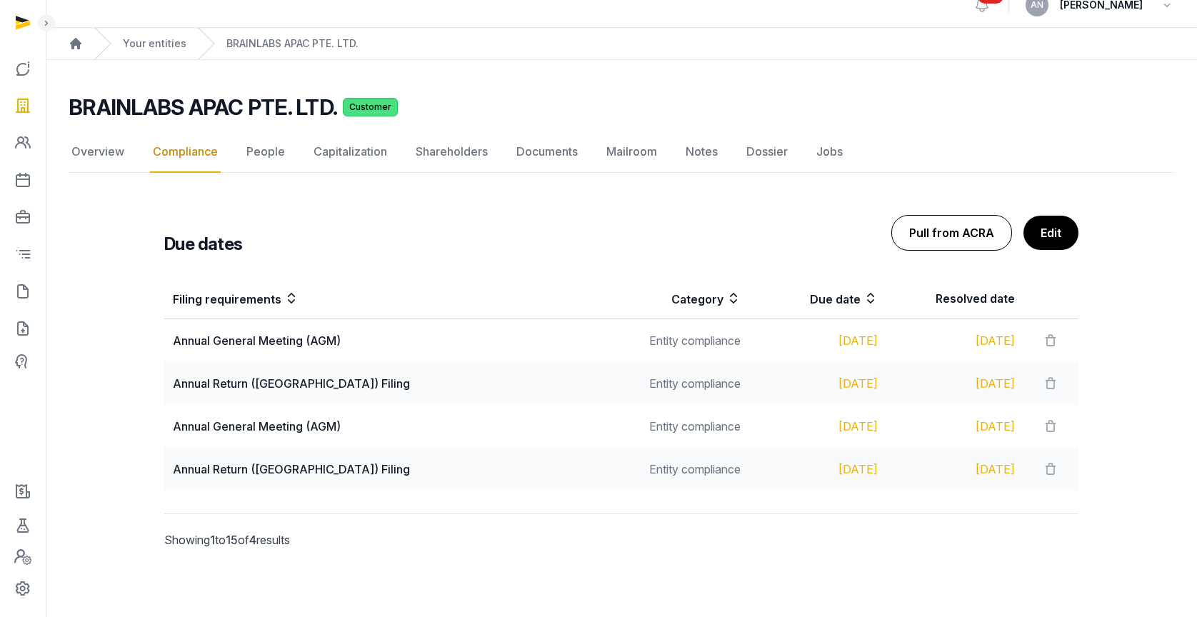
click at [937, 225] on button "Pull from ACRA" at bounding box center [951, 233] width 121 height 36
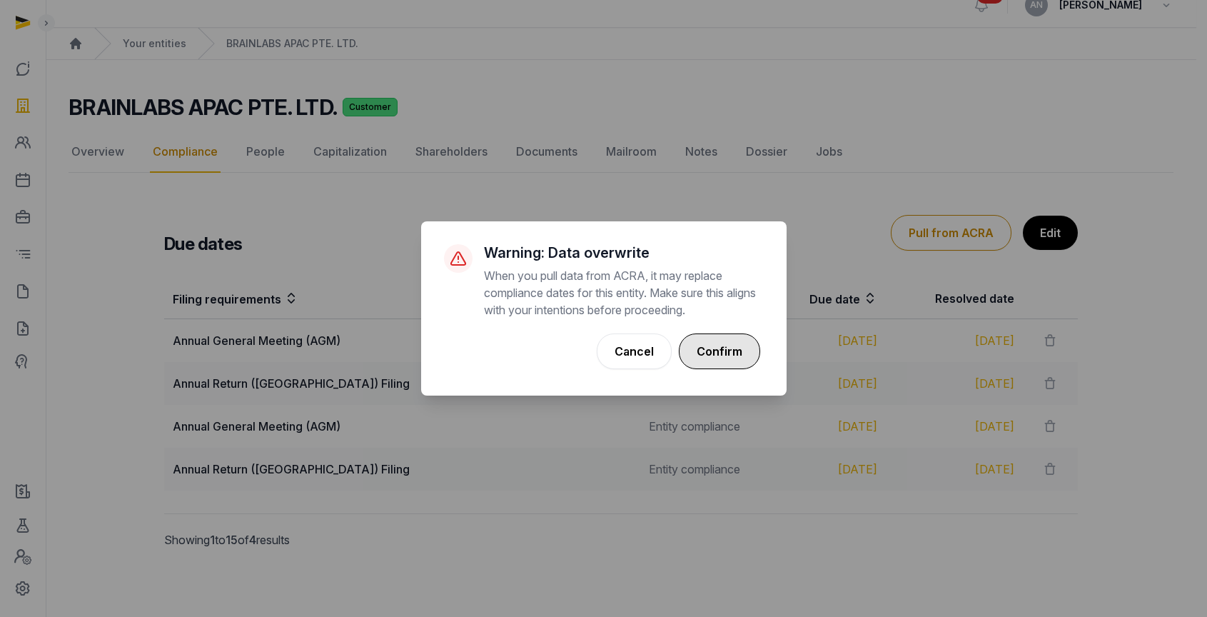
click at [725, 336] on button "Confirm" at bounding box center [719, 351] width 81 height 36
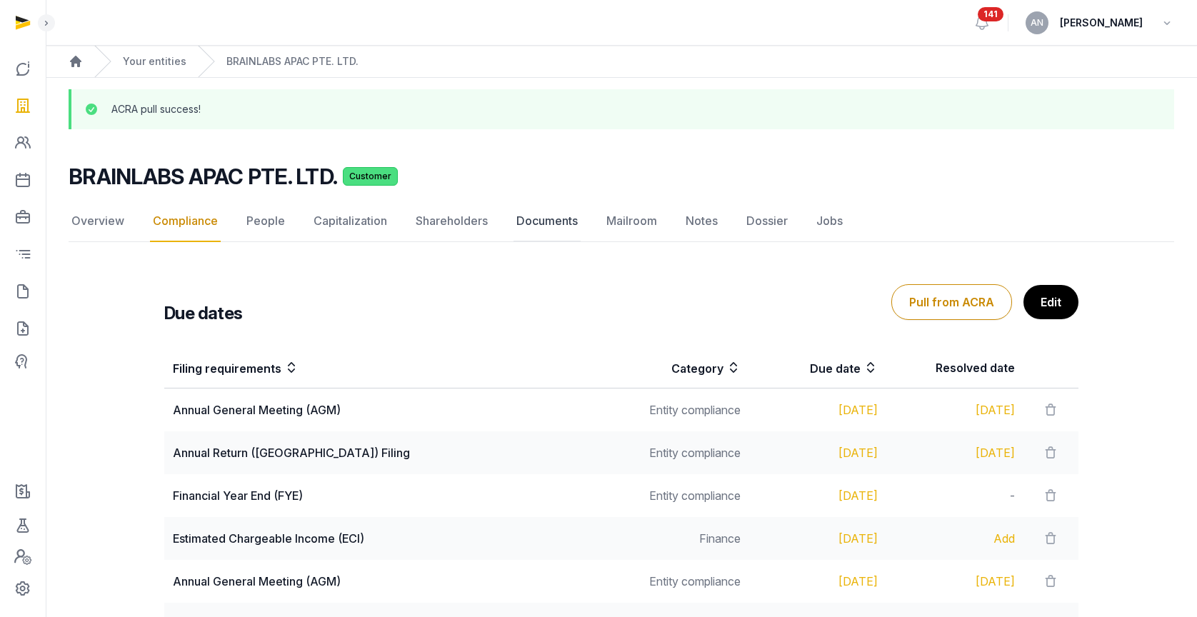
click at [551, 225] on link "Documents" at bounding box center [546, 221] width 67 height 41
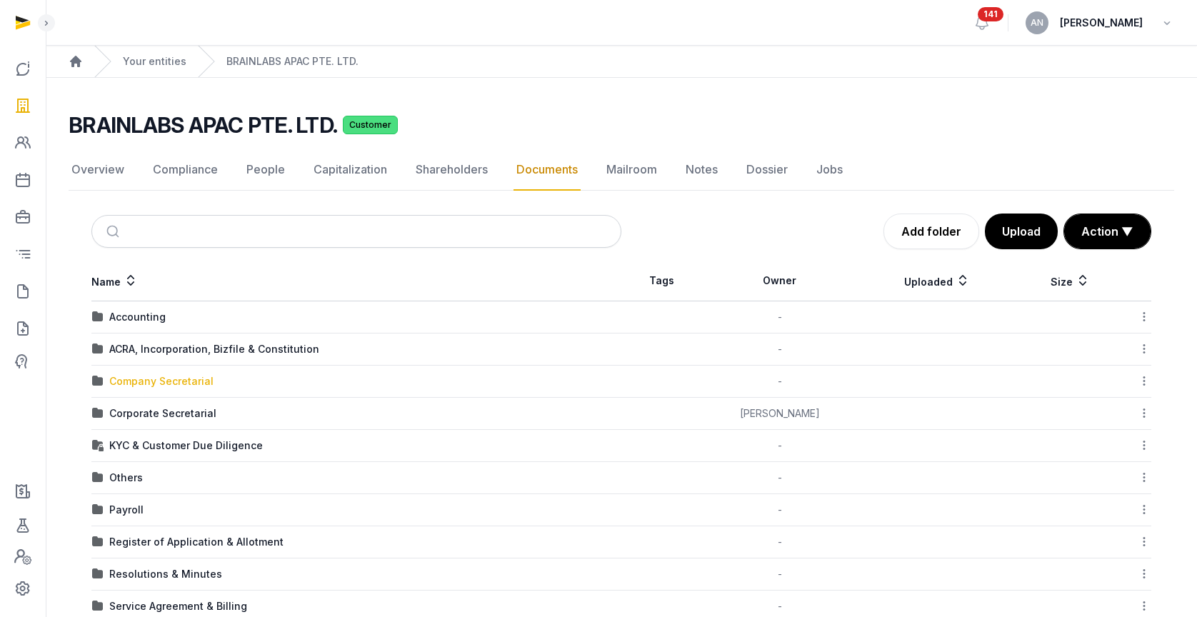
click at [165, 381] on div "Company Secretarial" at bounding box center [161, 381] width 104 height 14
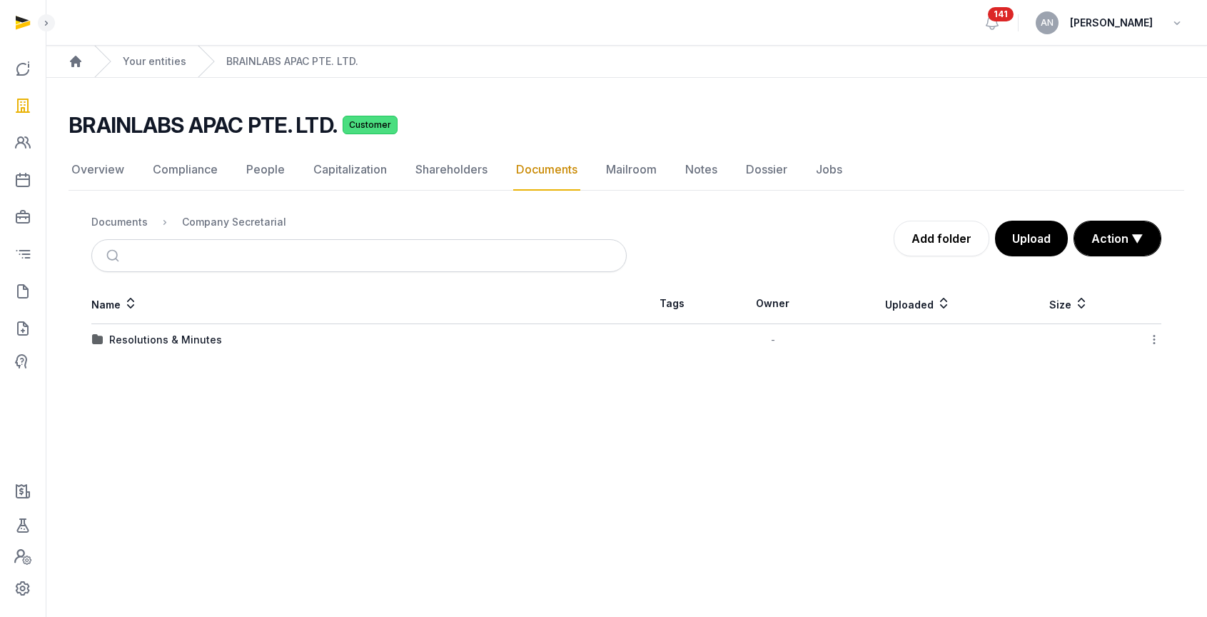
click at [138, 351] on td "Resolutions & Minutes" at bounding box center [359, 340] width 536 height 32
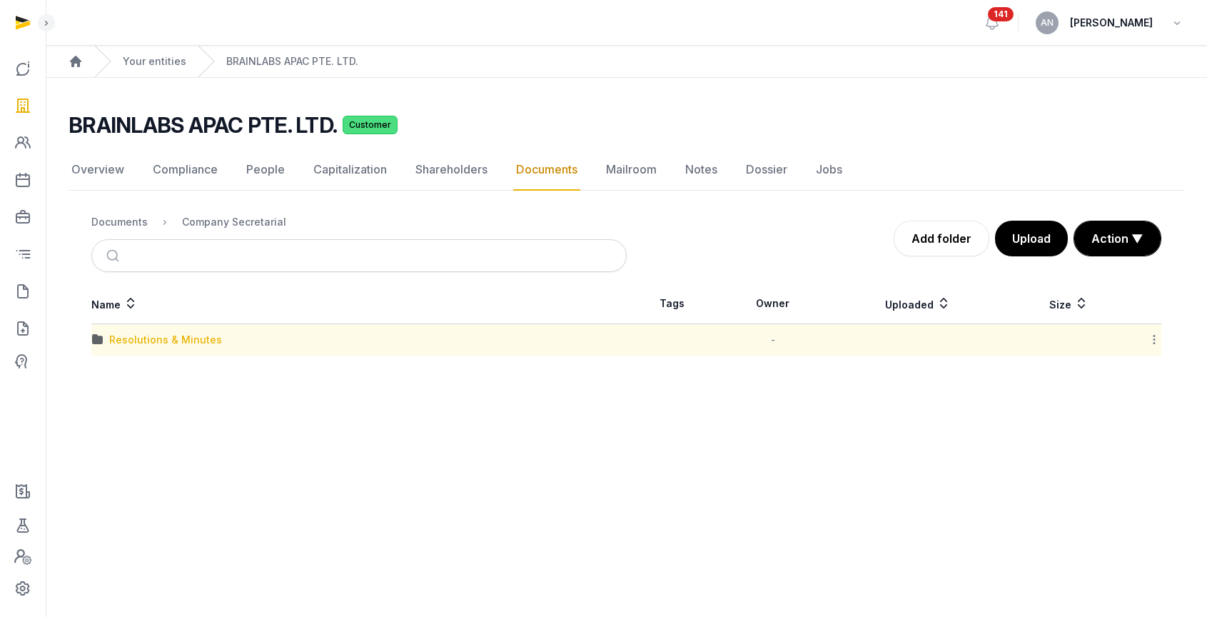
click at [140, 343] on div "Resolutions & Minutes" at bounding box center [165, 340] width 113 height 14
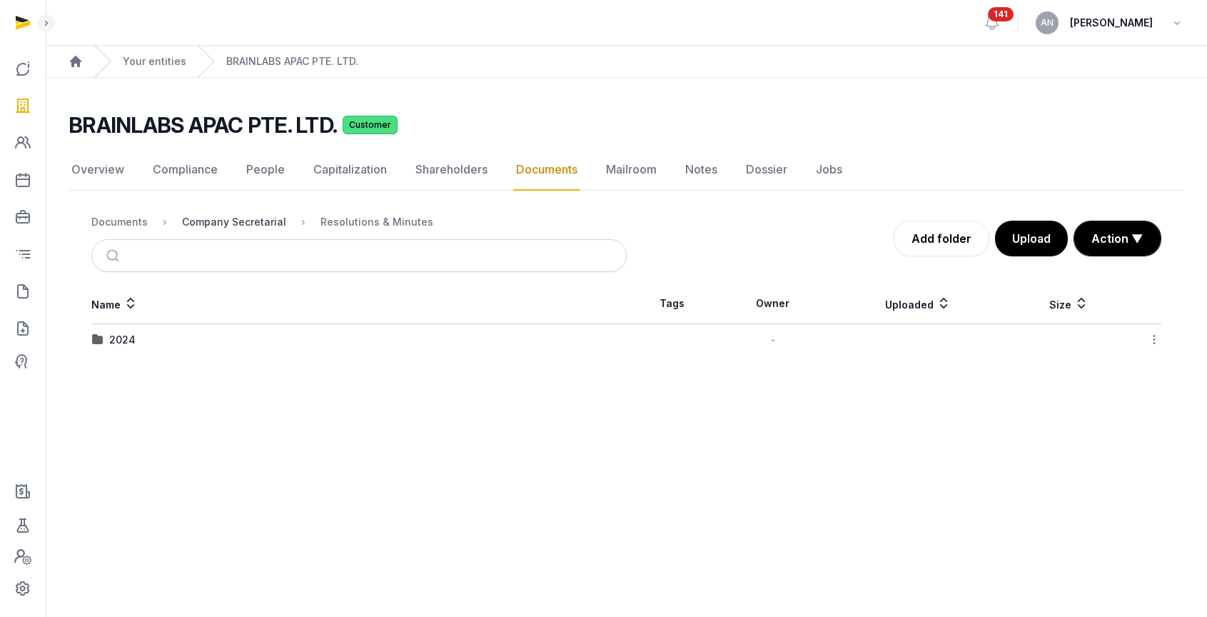
drag, startPoint x: 218, startPoint y: 234, endPoint x: 223, endPoint y: 226, distance: 8.9
click at [221, 231] on nav "Documents Company Secretarial Resolutions & Minutes" at bounding box center [359, 222] width 536 height 34
click at [224, 224] on div "Company Secretarial" at bounding box center [234, 222] width 104 height 14
drag, startPoint x: 119, startPoint y: 218, endPoint x: 125, endPoint y: 238, distance: 20.1
click at [119, 218] on div "Documents" at bounding box center [119, 222] width 56 height 14
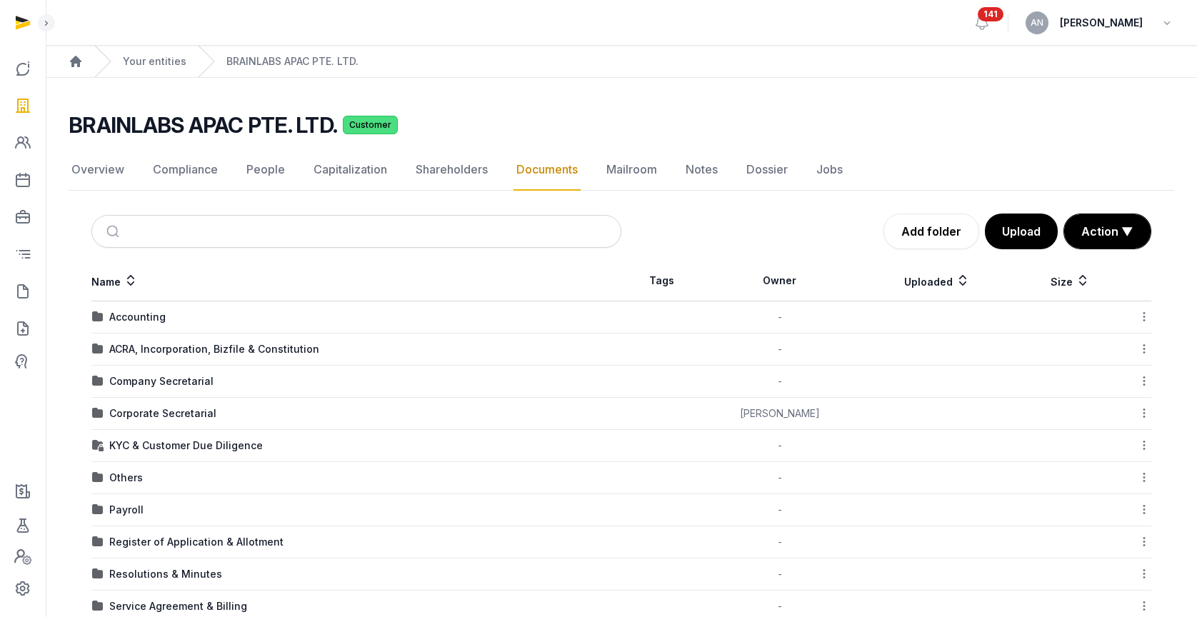
click at [150, 409] on div "Corporate Secretarial" at bounding box center [162, 413] width 107 height 14
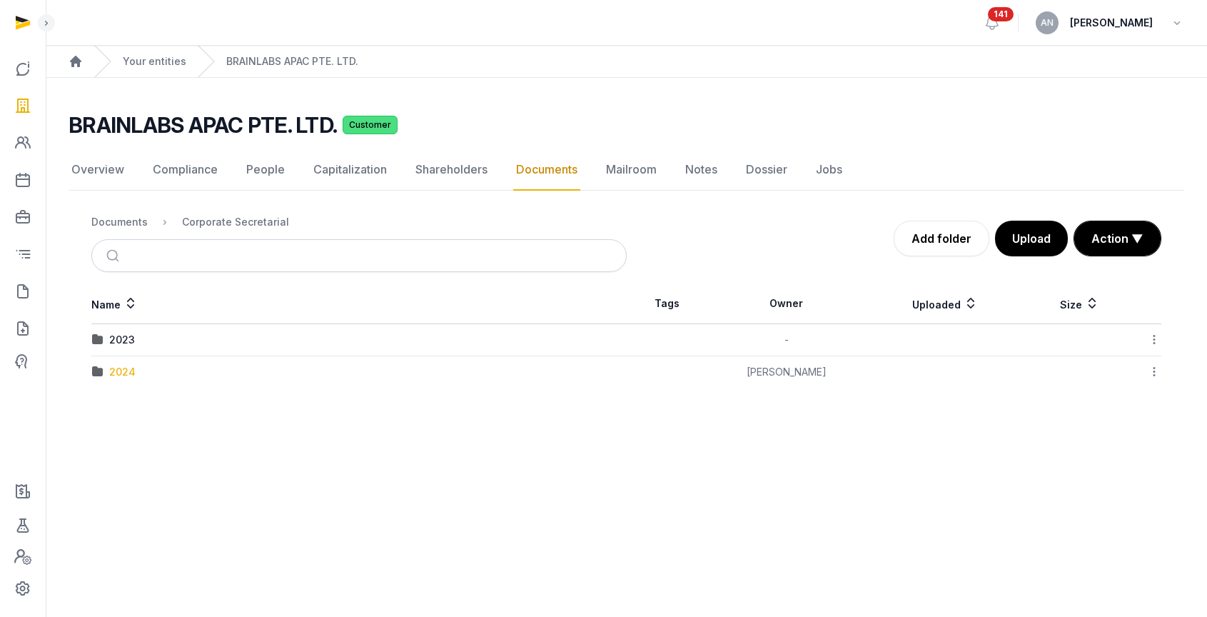
click at [124, 365] on div "2024" at bounding box center [122, 372] width 26 height 14
click at [136, 226] on div "Documents" at bounding box center [119, 222] width 56 height 14
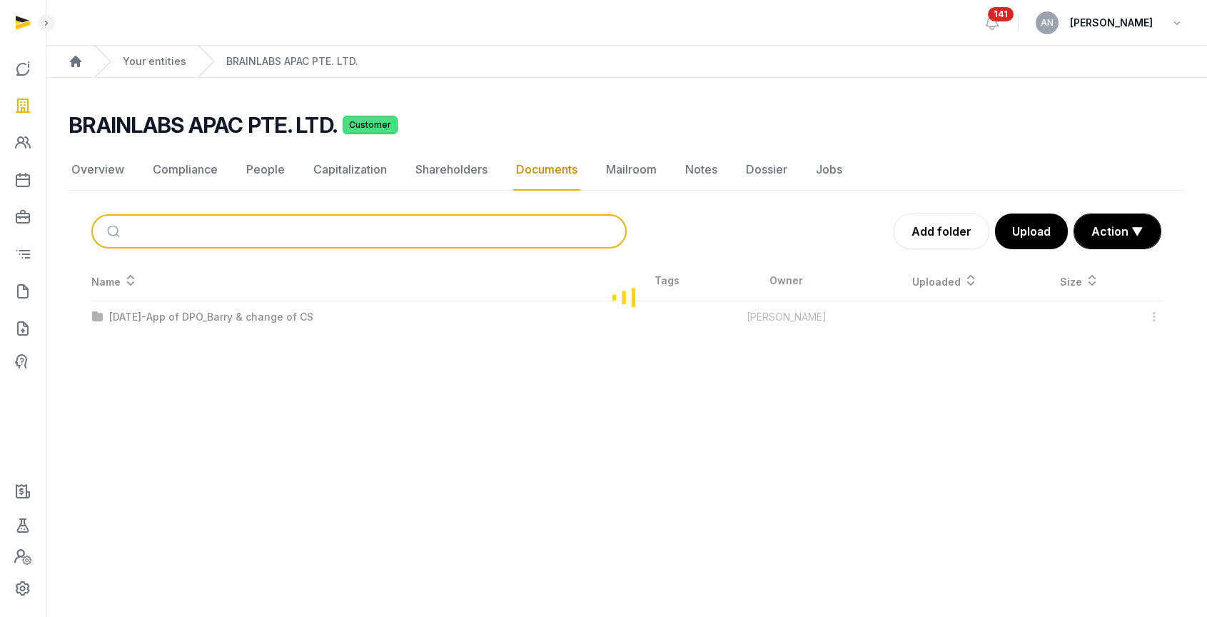
click at [229, 242] on input "search" at bounding box center [376, 231] width 488 height 31
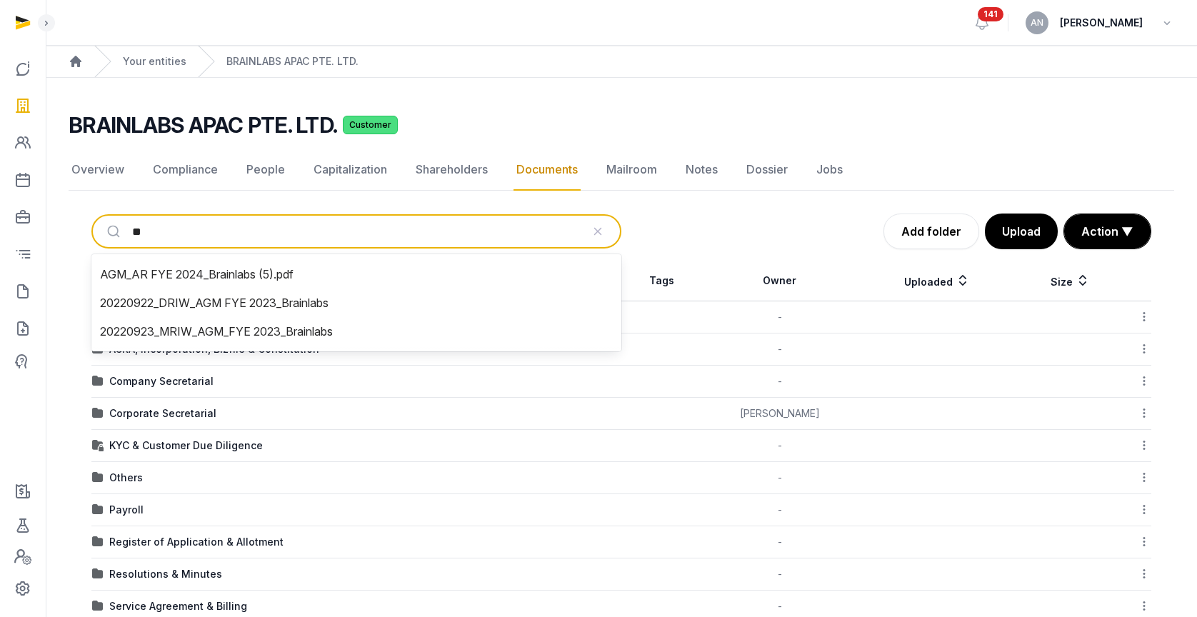
type input "*"
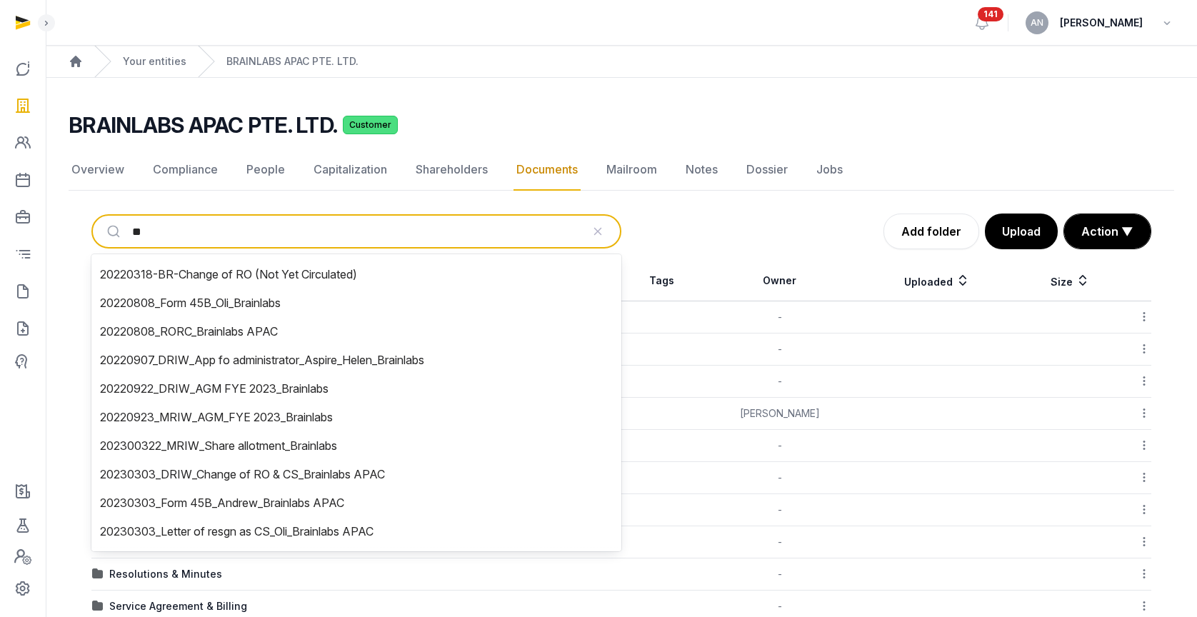
type input "***"
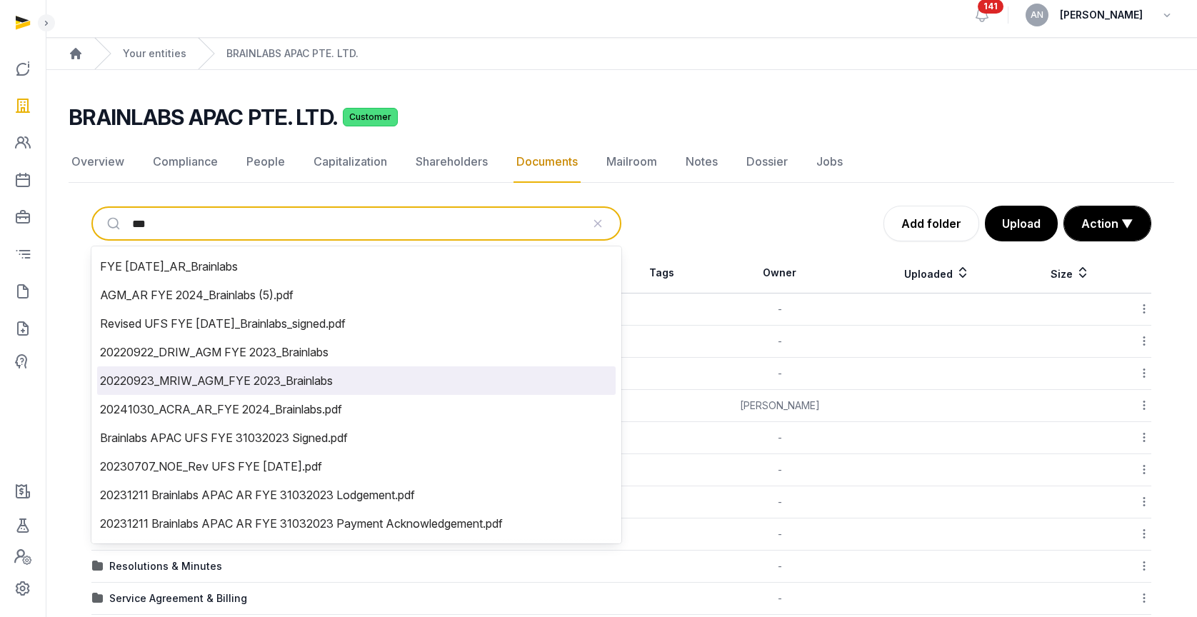
scroll to position [31, 0]
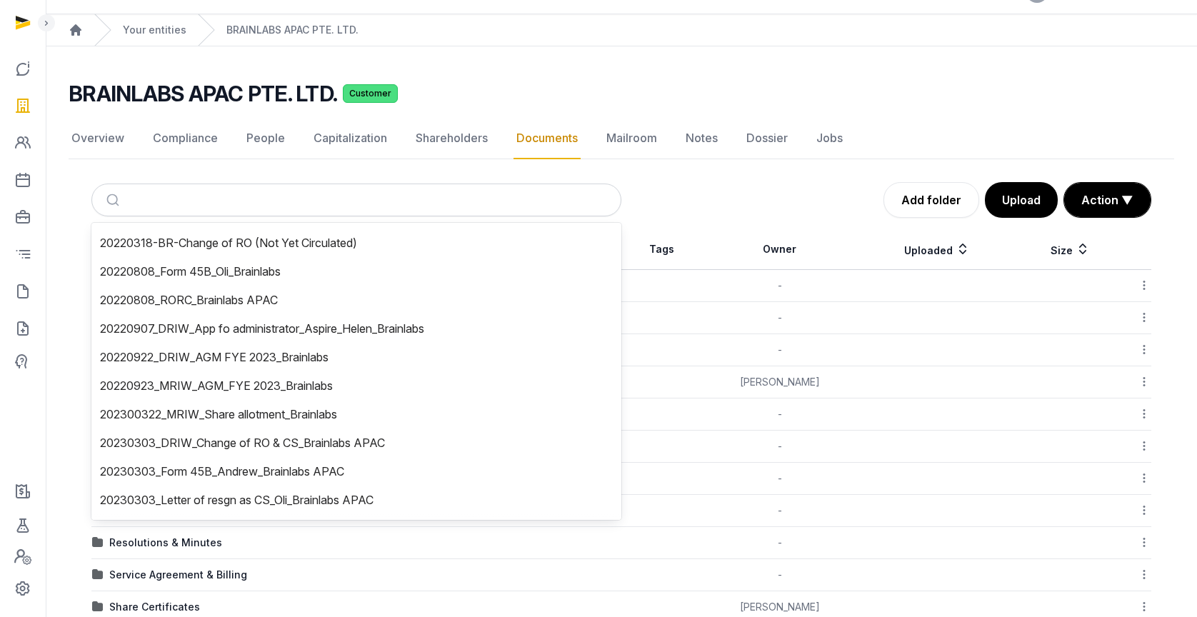
click at [725, 188] on div "Add folder Upload Action ▼ Start select Move Delete" at bounding box center [886, 200] width 530 height 36
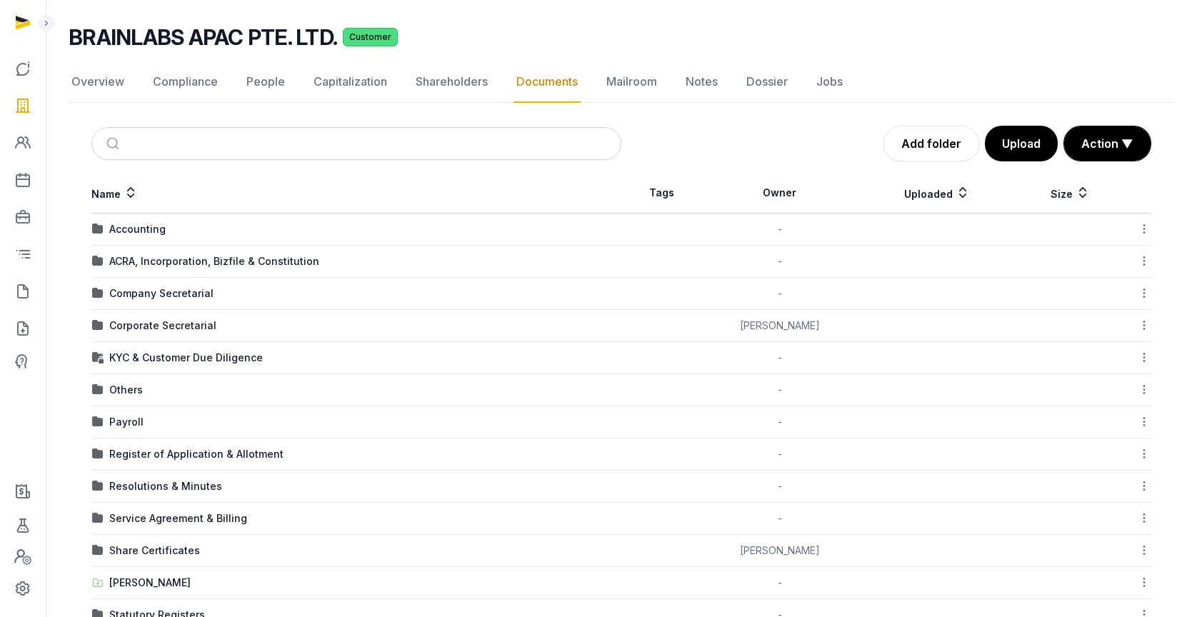
scroll to position [162, 0]
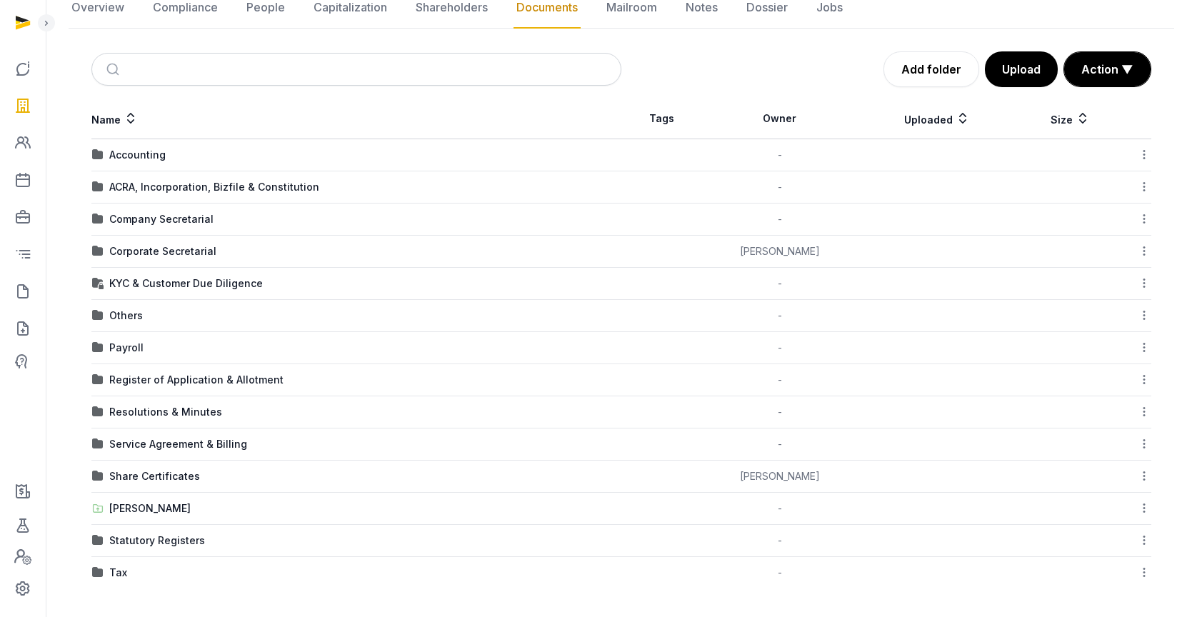
click at [186, 259] on td "Corporate Secretarial" at bounding box center [356, 252] width 530 height 32
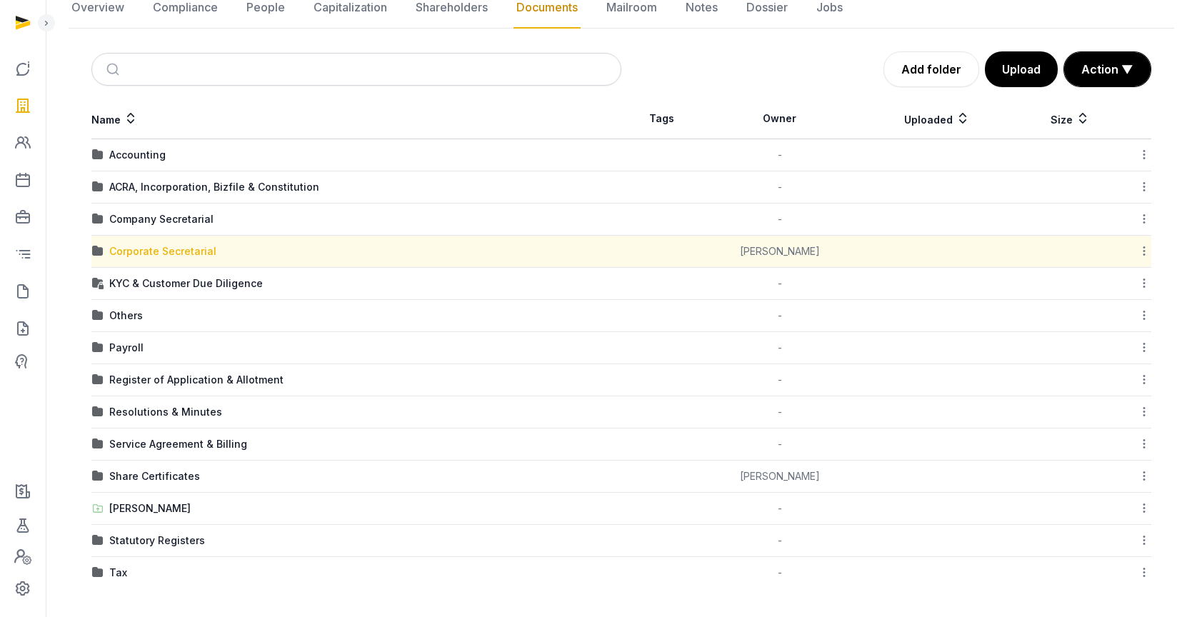
click at [189, 251] on div "Corporate Secretarial" at bounding box center [162, 251] width 107 height 14
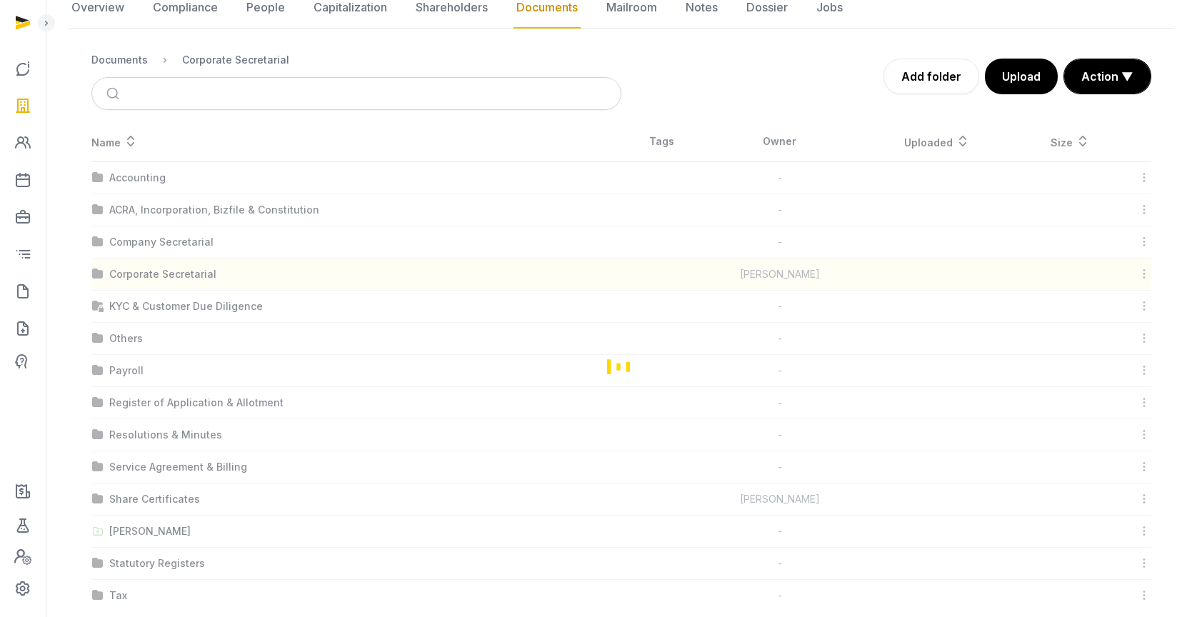
scroll to position [0, 0]
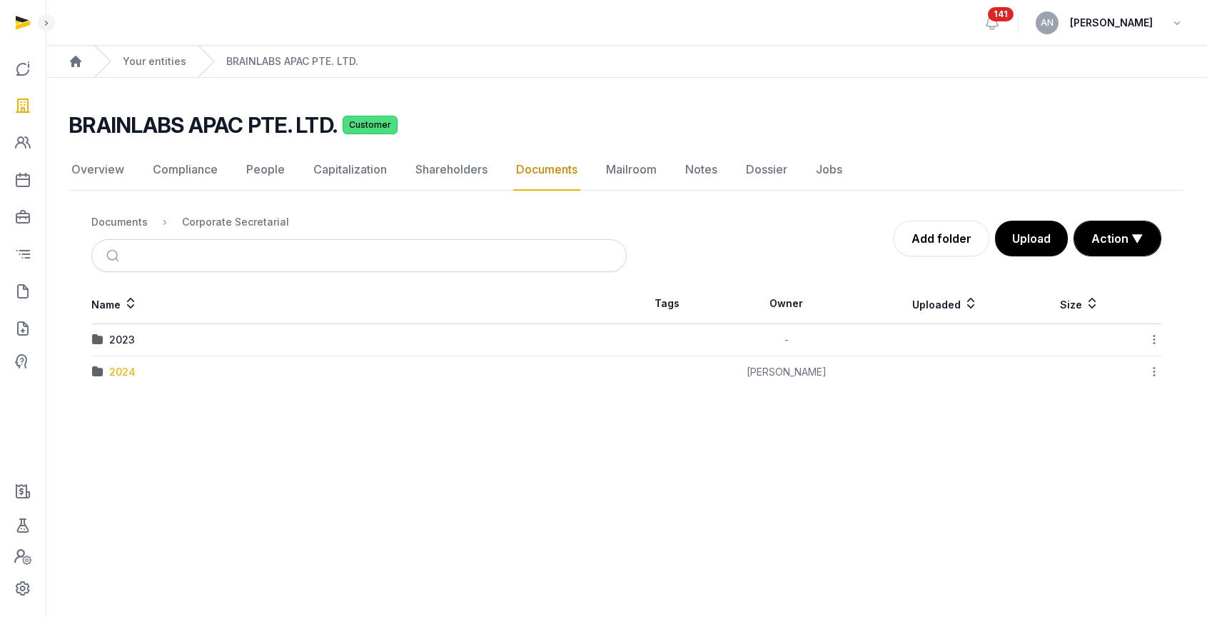
click at [130, 371] on div "2024" at bounding box center [122, 372] width 26 height 14
click at [275, 221] on div "Corporate Secretarial" at bounding box center [235, 222] width 107 height 14
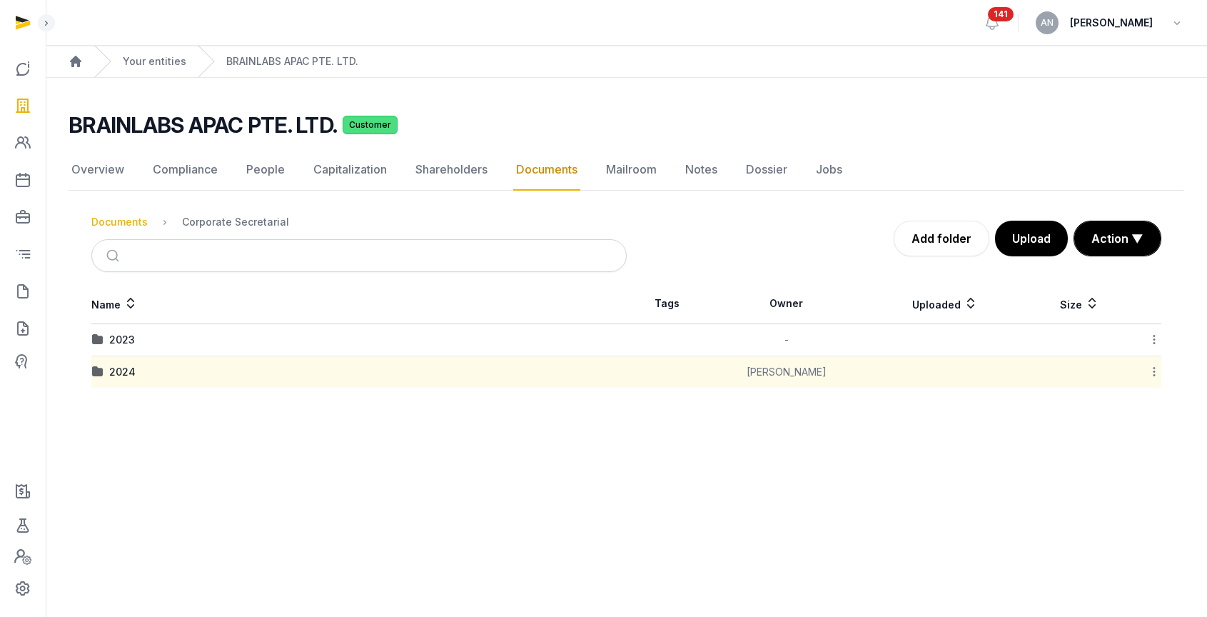
click at [135, 217] on div "Documents" at bounding box center [119, 222] width 56 height 14
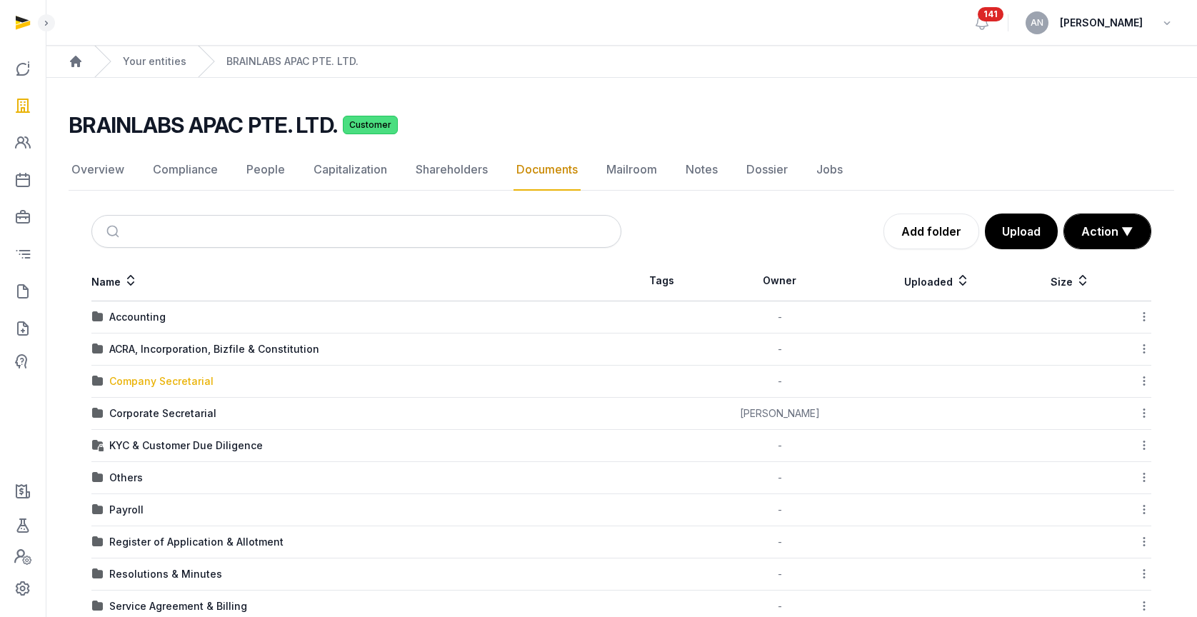
click at [128, 385] on div "Company Secretarial" at bounding box center [161, 381] width 104 height 14
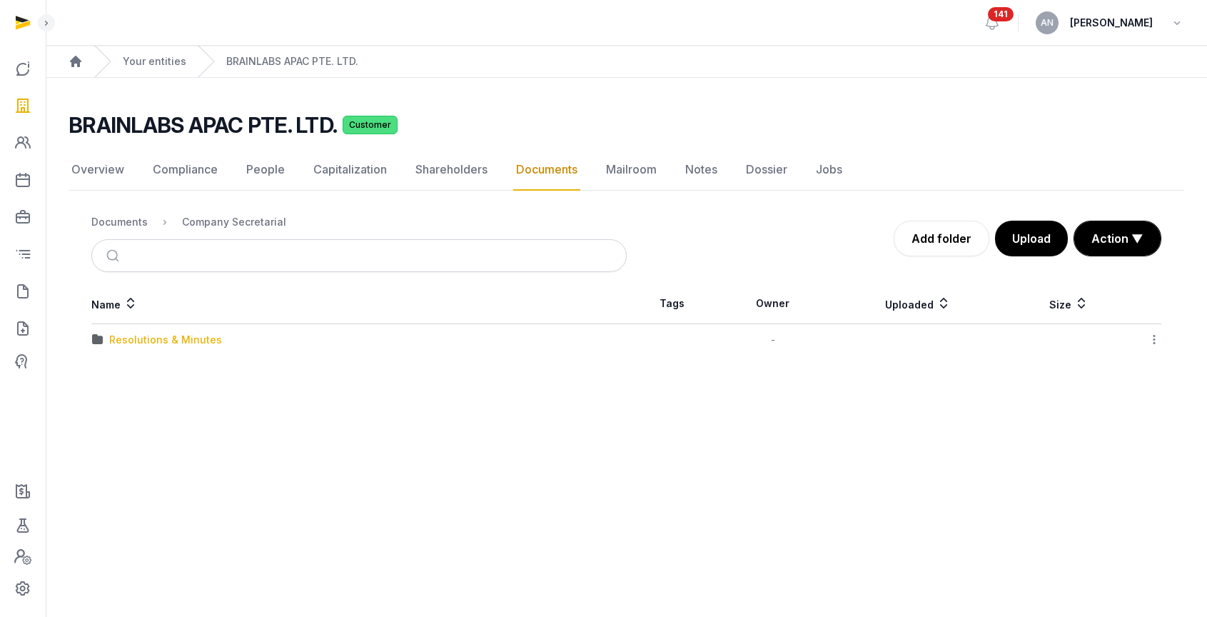
click at [114, 340] on div "Resolutions & Minutes" at bounding box center [165, 340] width 113 height 14
click at [116, 343] on div "2024" at bounding box center [122, 340] width 26 height 14
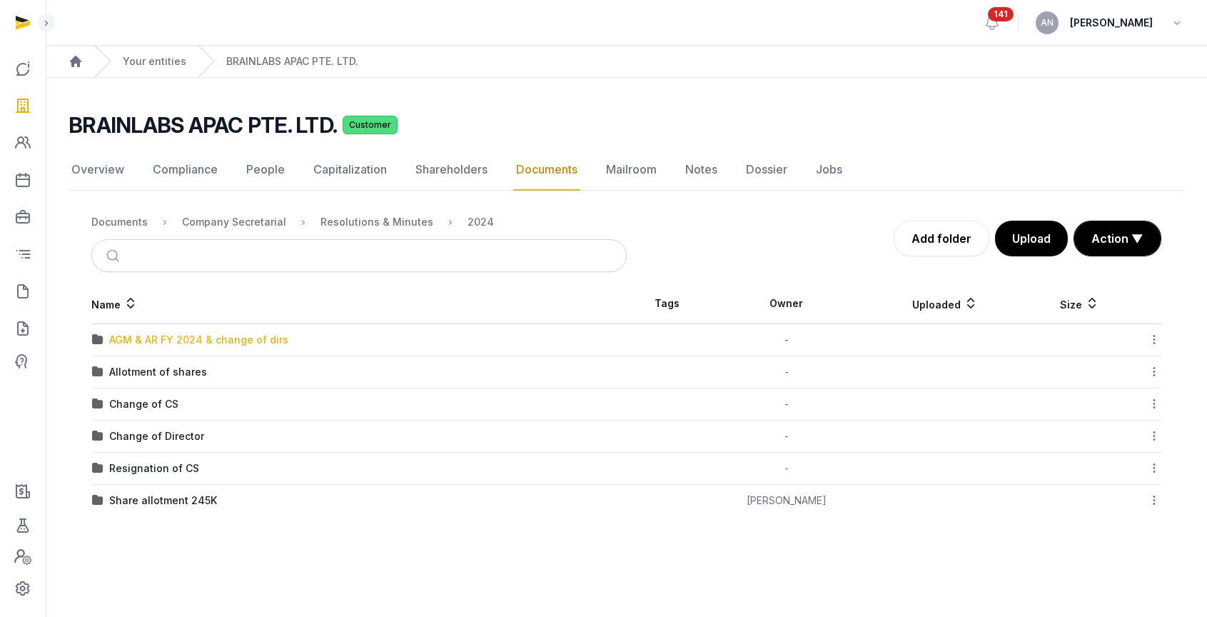
click at [119, 343] on div "AGM & AR FY 2024 & change of dirs" at bounding box center [198, 340] width 179 height 14
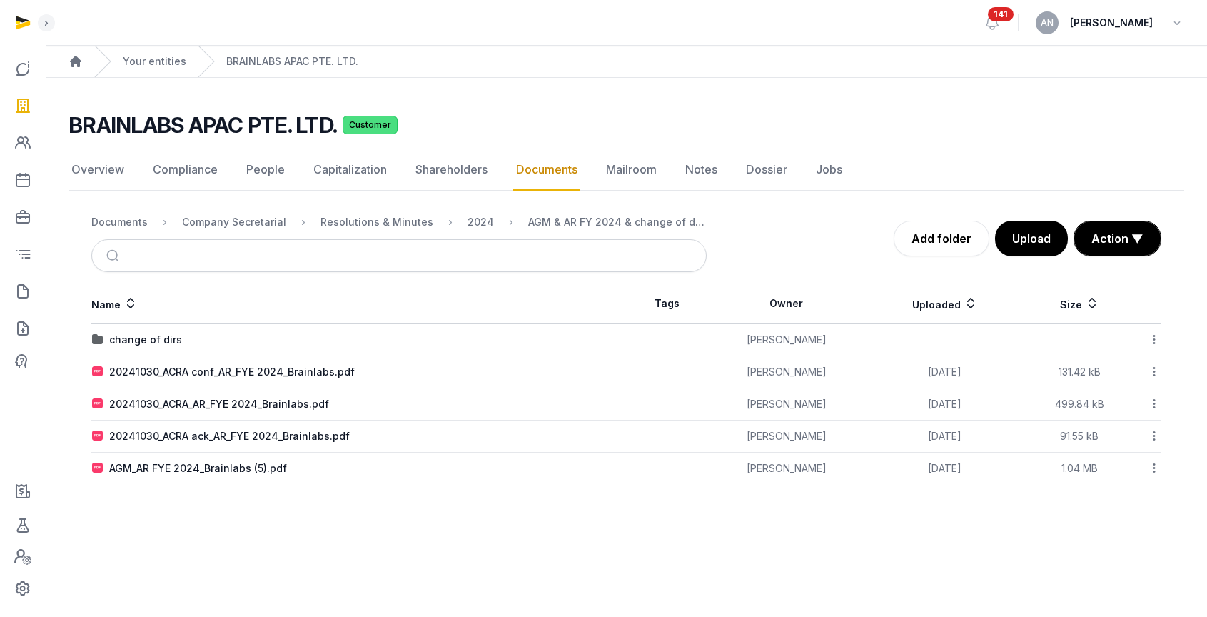
click at [468, 223] on div "2024" at bounding box center [481, 222] width 26 height 14
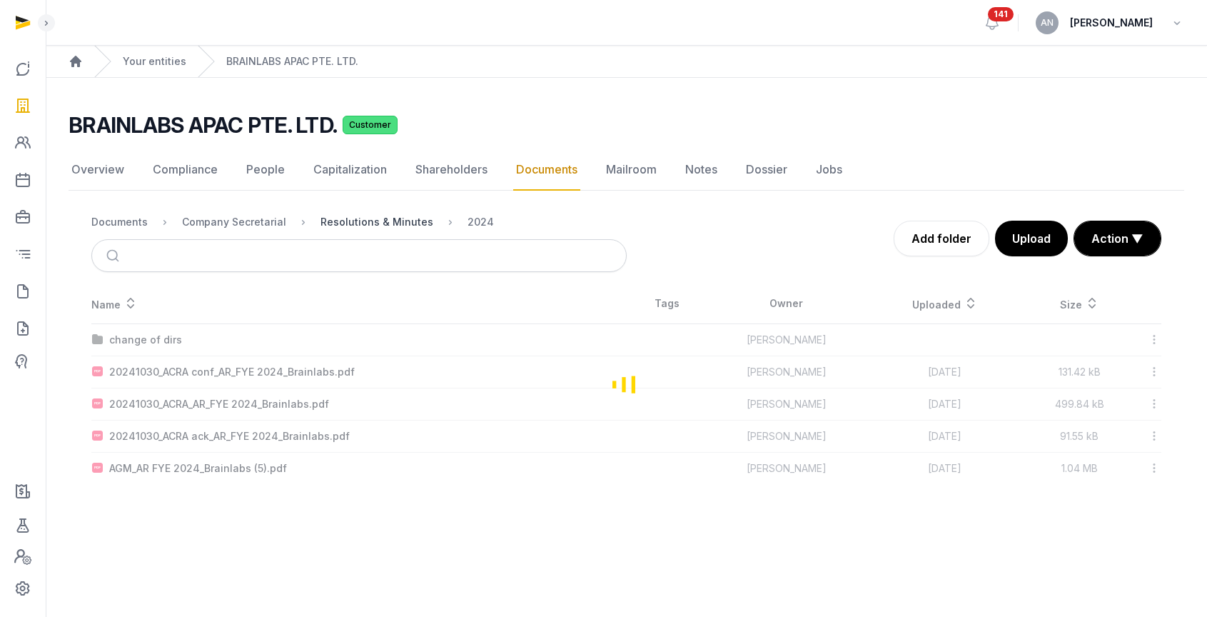
click at [389, 218] on div "Resolutions & Minutes" at bounding box center [377, 222] width 113 height 14
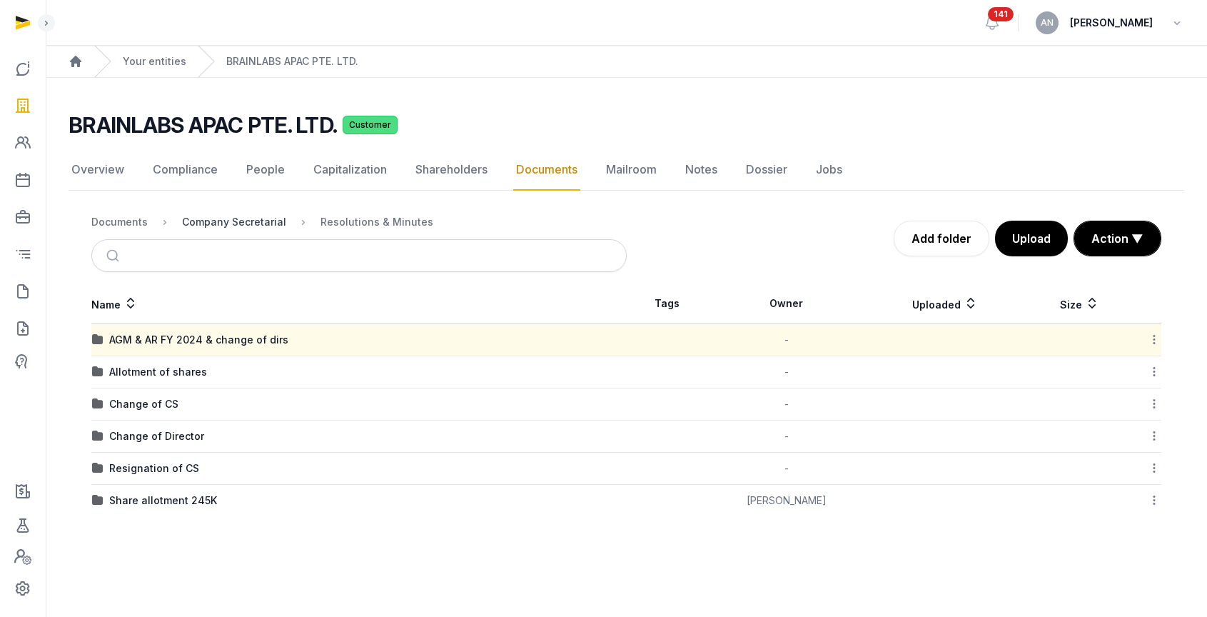
click at [239, 226] on div "Company Secretarial" at bounding box center [234, 222] width 104 height 14
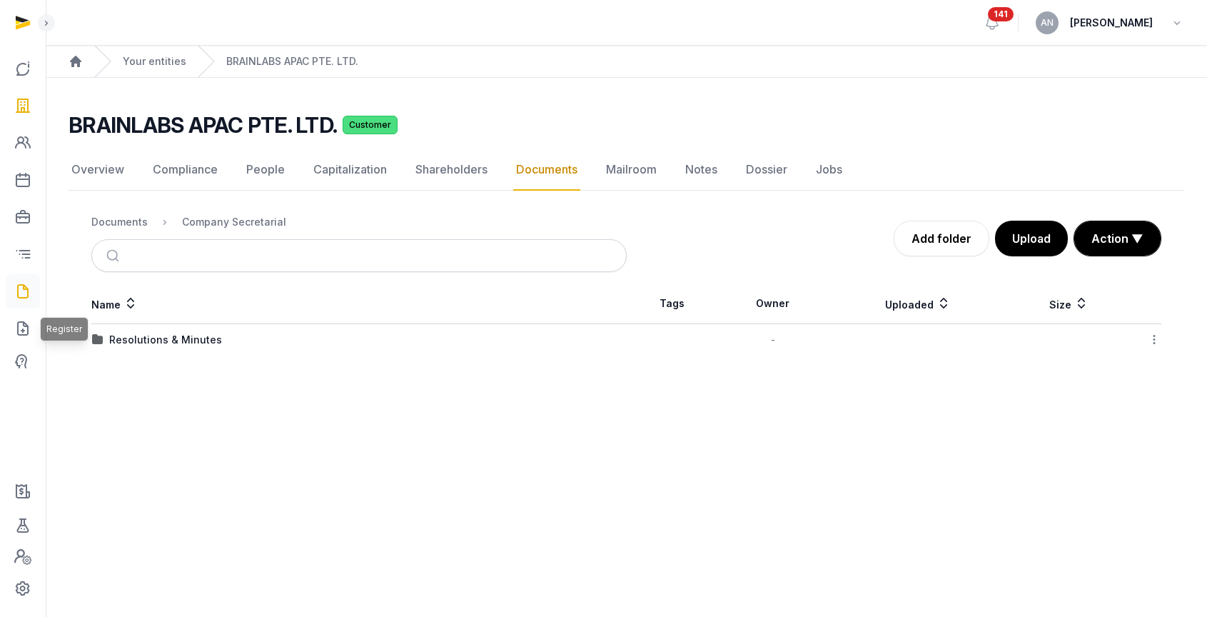
click at [28, 294] on icon at bounding box center [22, 291] width 17 height 23
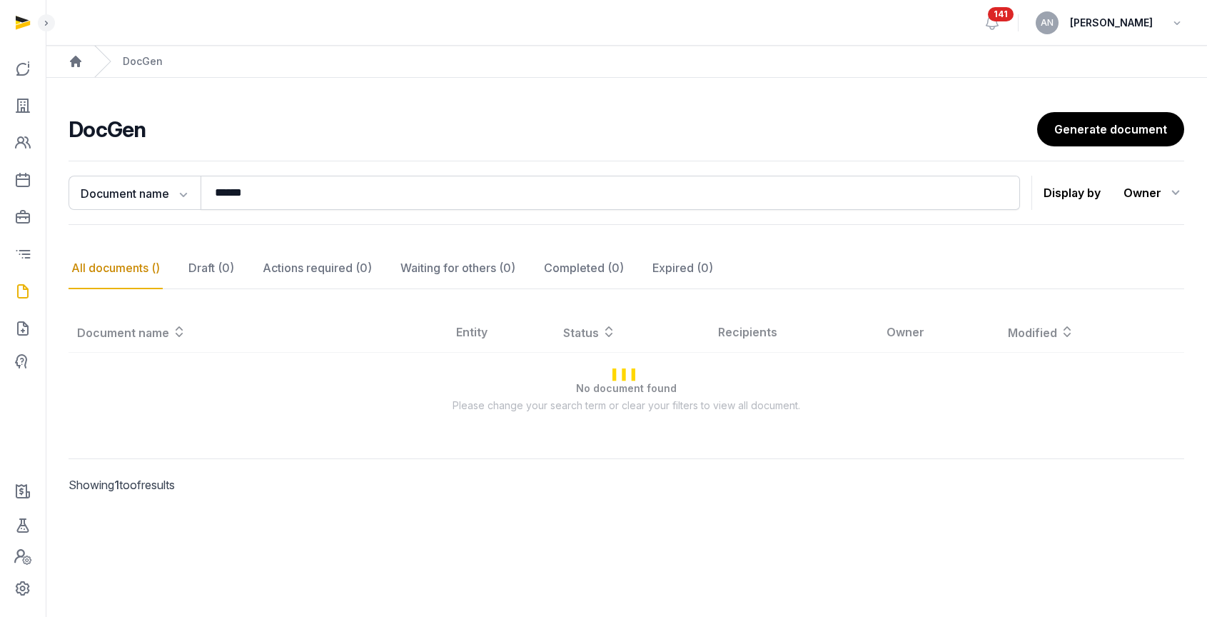
click at [315, 174] on div "Document name Document name Entity Recipient ****** Search Display by Owner All…" at bounding box center [627, 193] width 1116 height 64
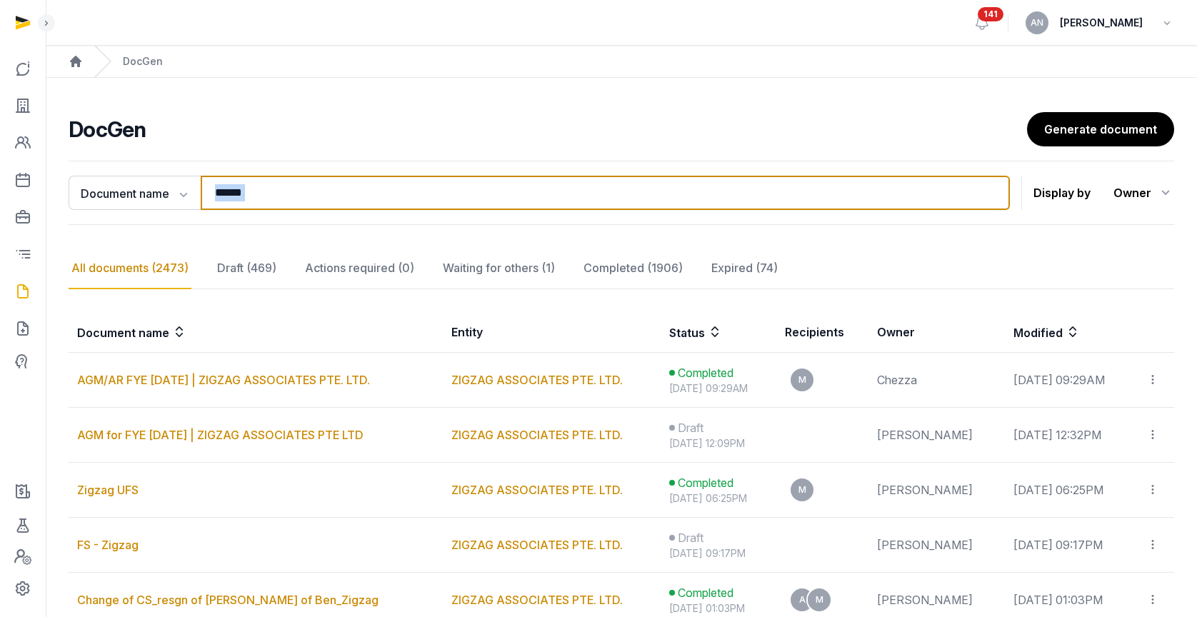
click at [315, 180] on input "******" at bounding box center [605, 193] width 809 height 34
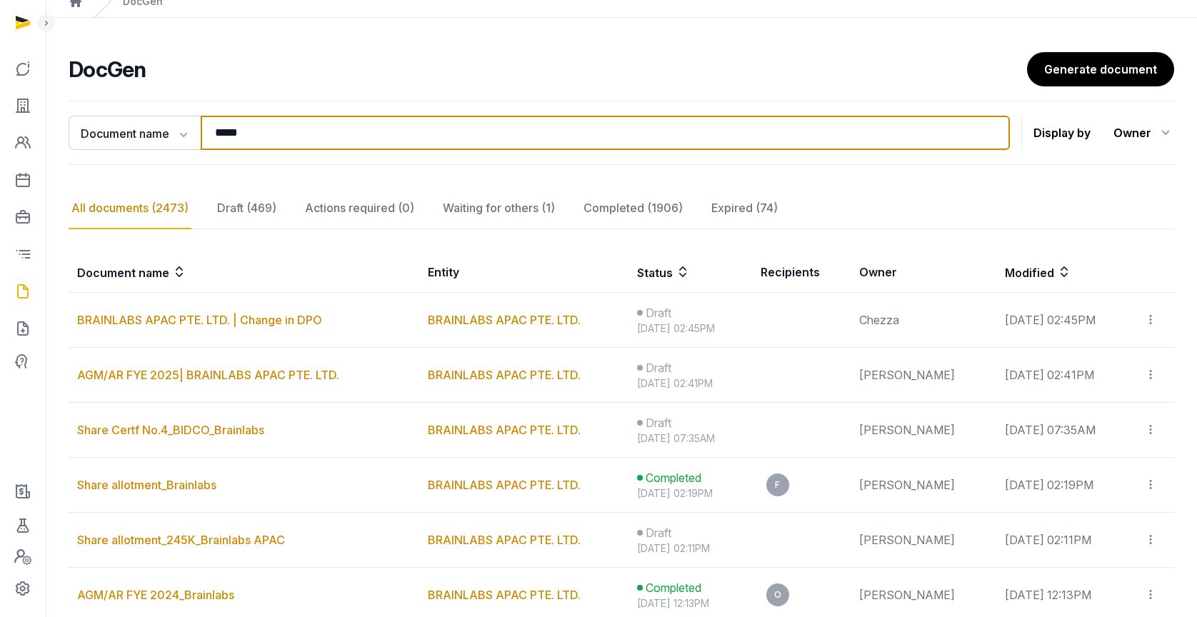
scroll to position [59, 0]
type input "*****"
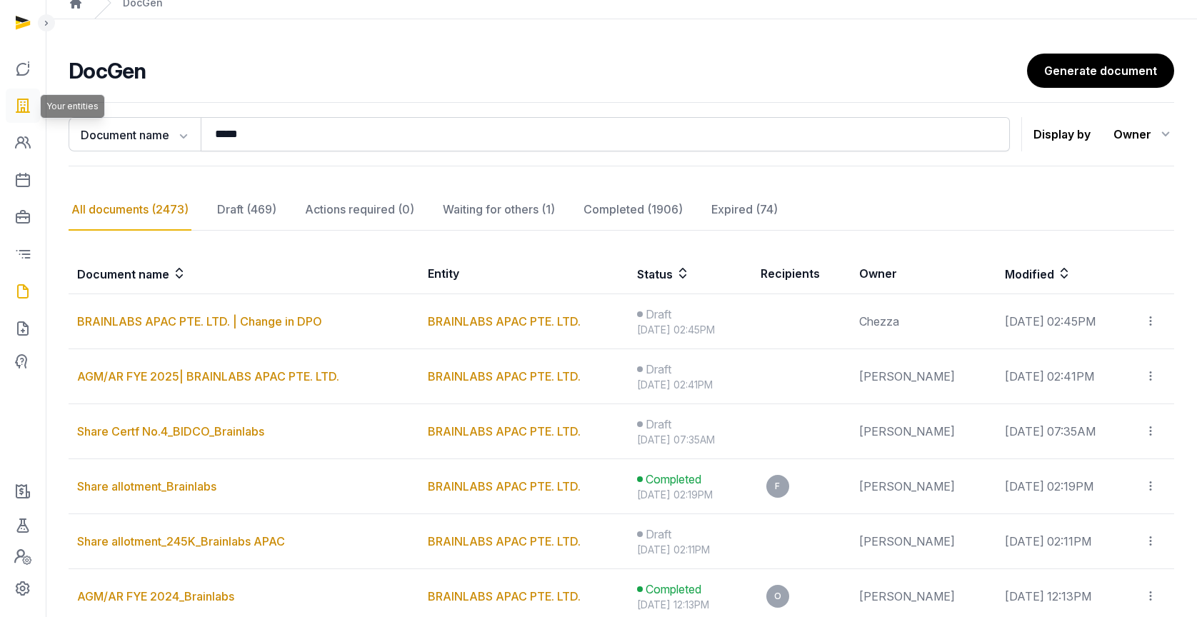
click at [24, 106] on icon at bounding box center [22, 105] width 17 height 23
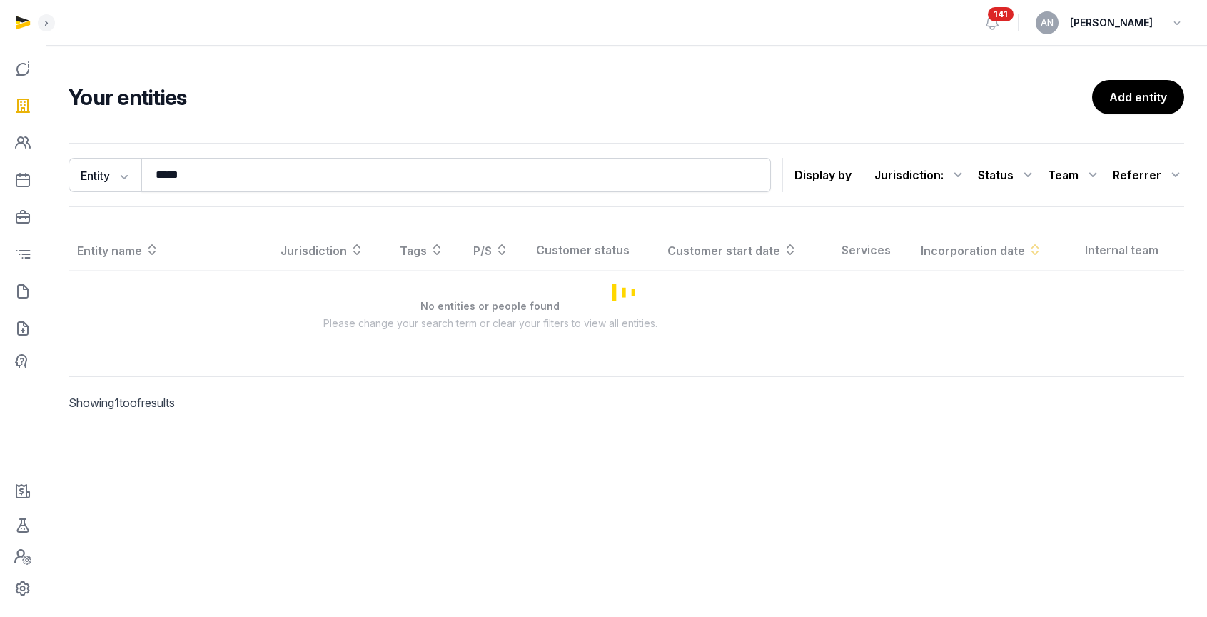
click at [245, 139] on div "Entity Entity People Tags Services ***** Search Display by Jurisdiction : All j…" at bounding box center [627, 297] width 1162 height 320
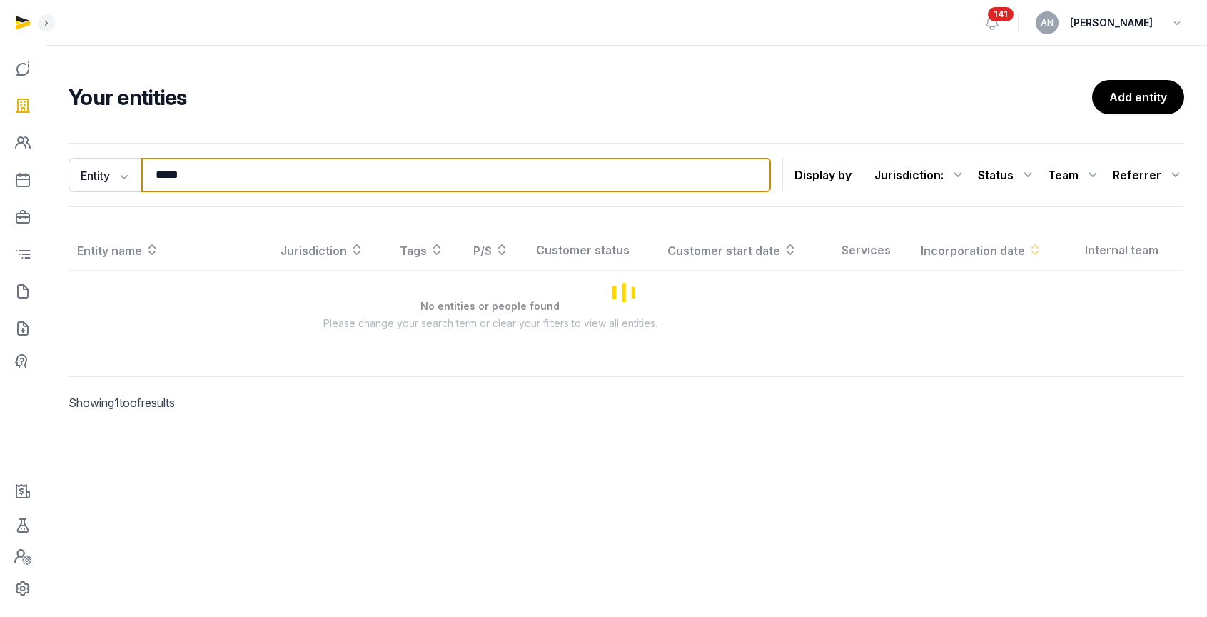
click at [229, 180] on input "*****" at bounding box center [456, 175] width 630 height 34
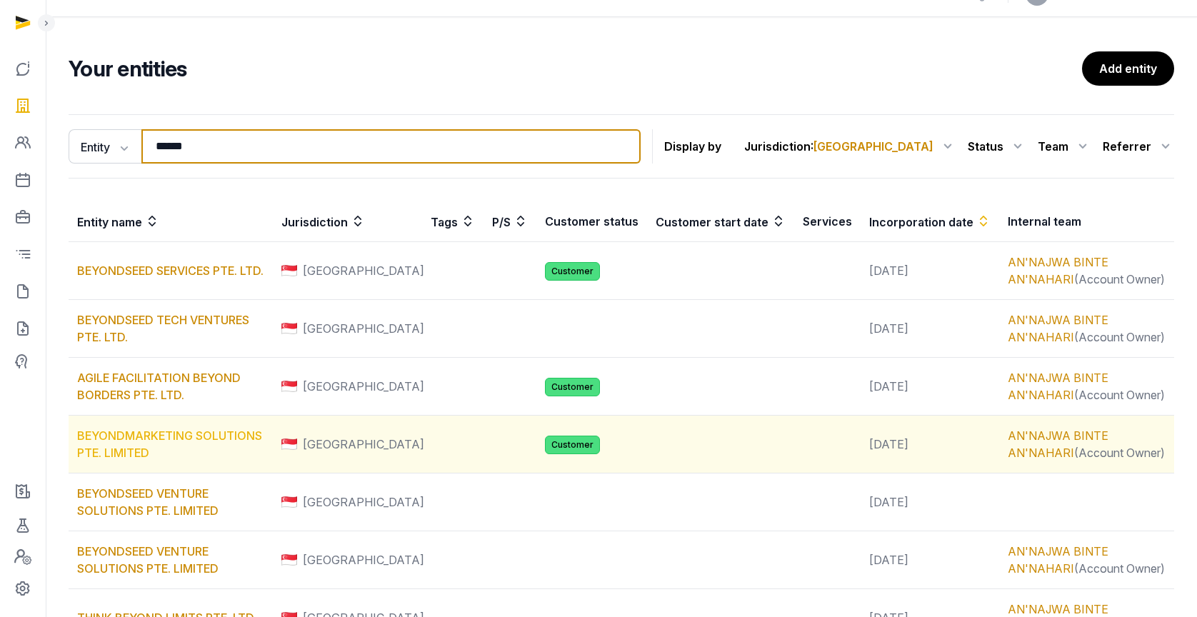
scroll to position [58, 0]
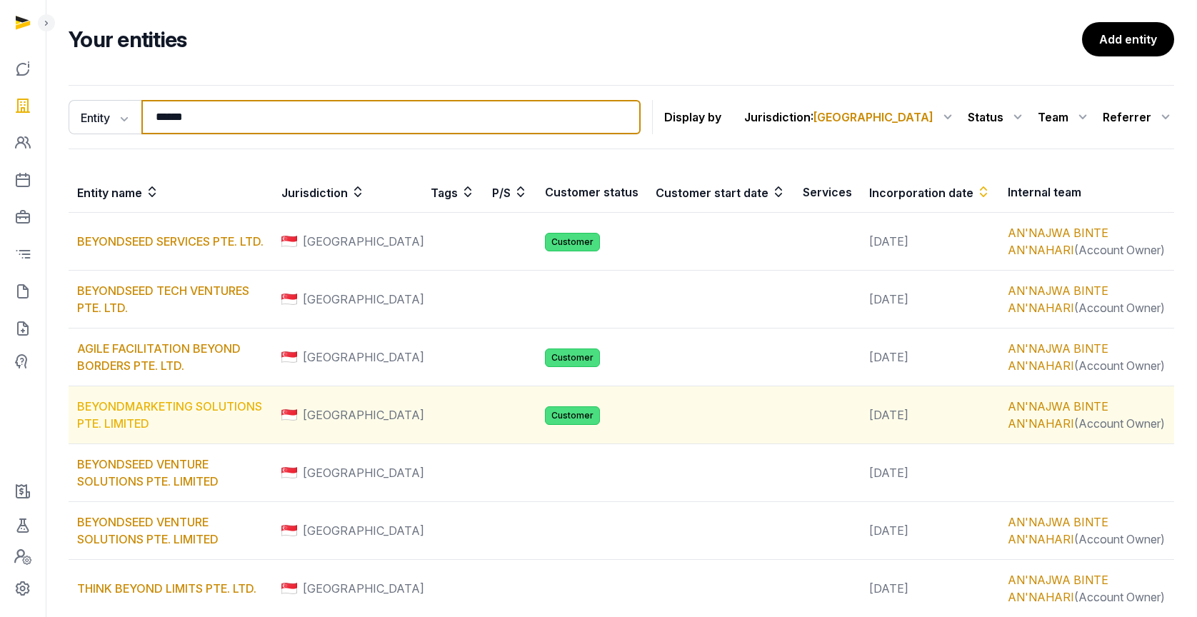
type input "******"
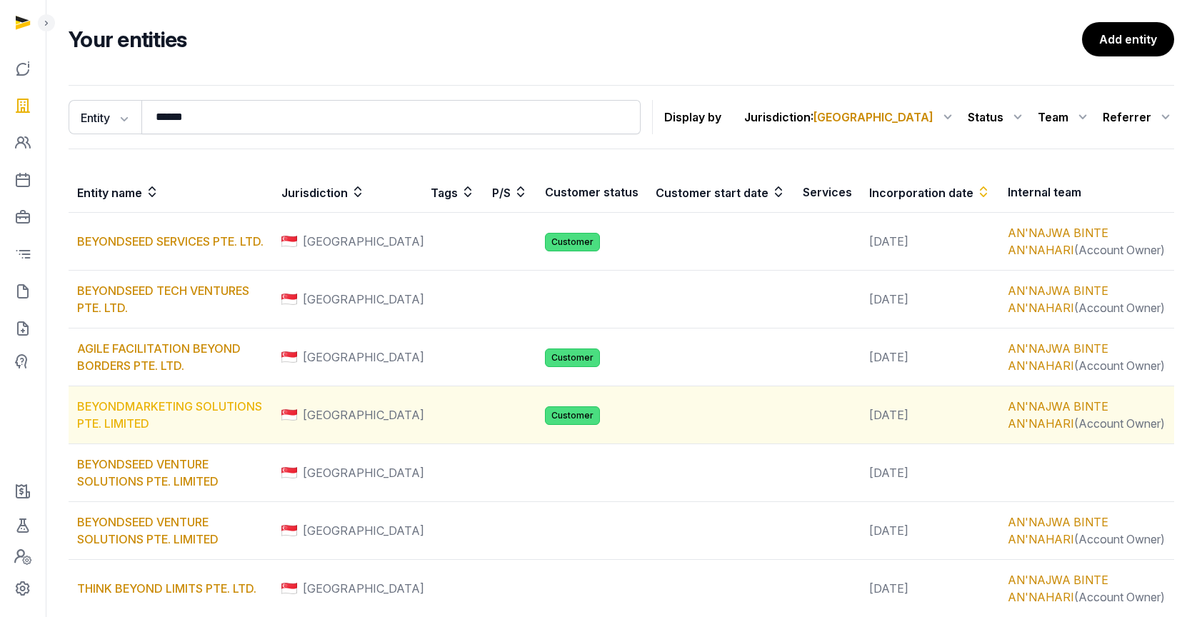
click at [187, 410] on link "BEYONDMARKETING SOLUTIONS PTE. LIMITED" at bounding box center [169, 414] width 185 height 31
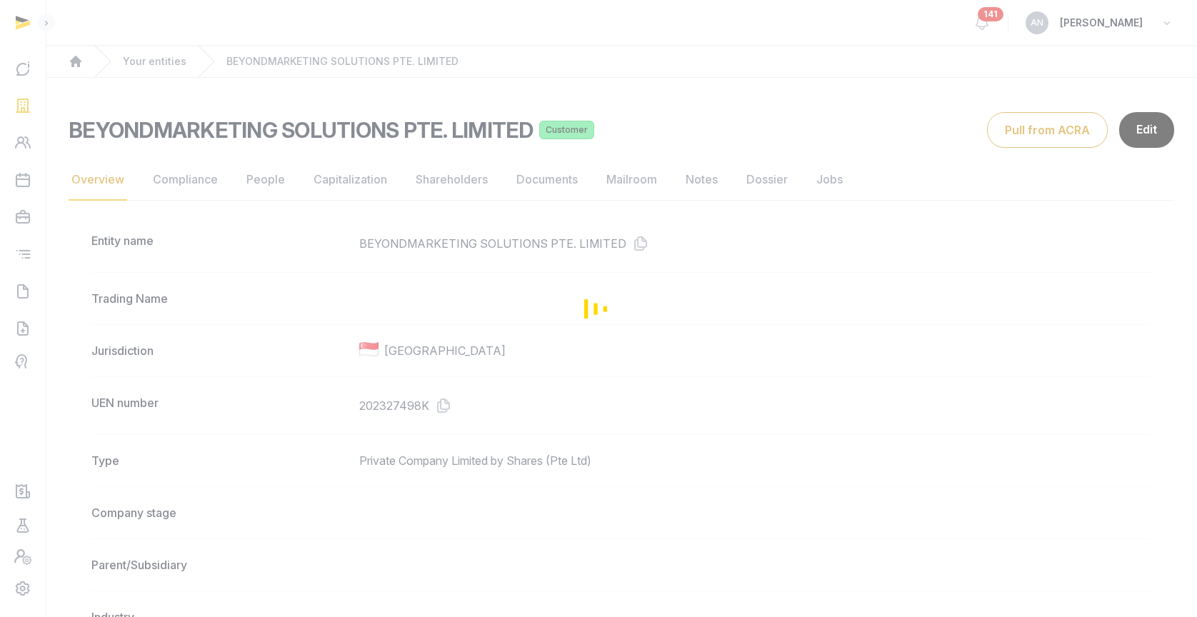
click at [182, 191] on div "Loading" at bounding box center [598, 308] width 1197 height 617
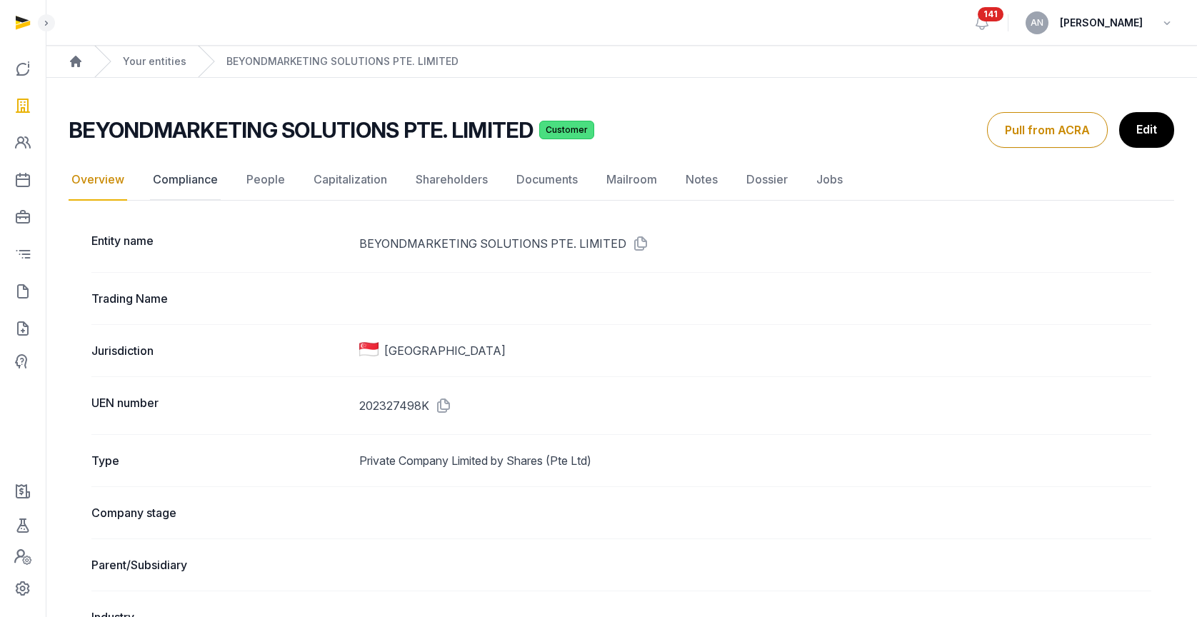
click at [186, 179] on link "Compliance" at bounding box center [185, 179] width 71 height 41
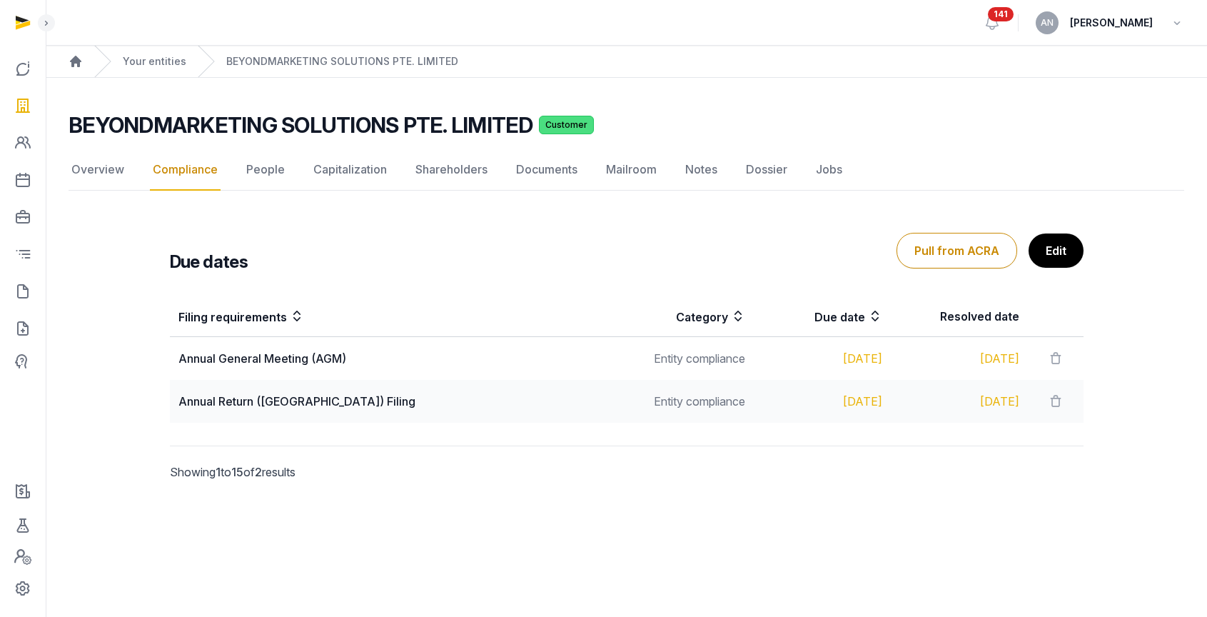
click at [276, 128] on h2 "BEYONDMARKETING SOLUTIONS PTE. LIMITED" at bounding box center [301, 125] width 465 height 26
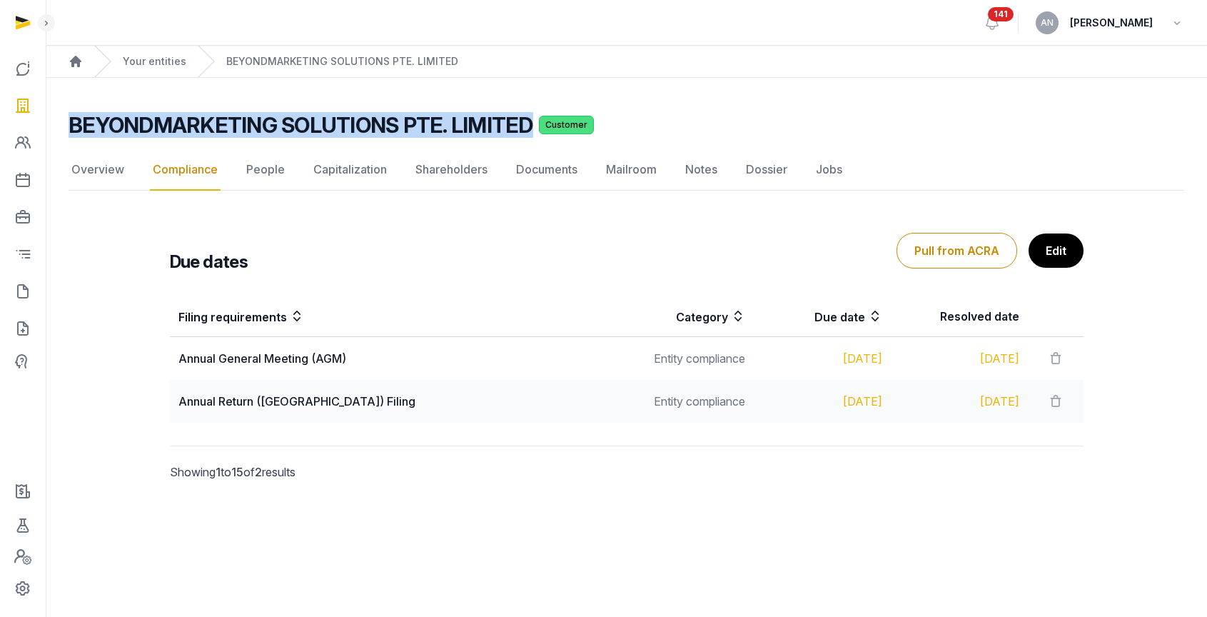
click at [276, 128] on h2 "BEYONDMARKETING SOLUTIONS PTE. LIMITED" at bounding box center [301, 125] width 465 height 26
copy h2 "BEYONDMARKETING SOLUTIONS PTE. LIMITED"
click at [135, 59] on link "Your entities" at bounding box center [155, 61] width 64 height 14
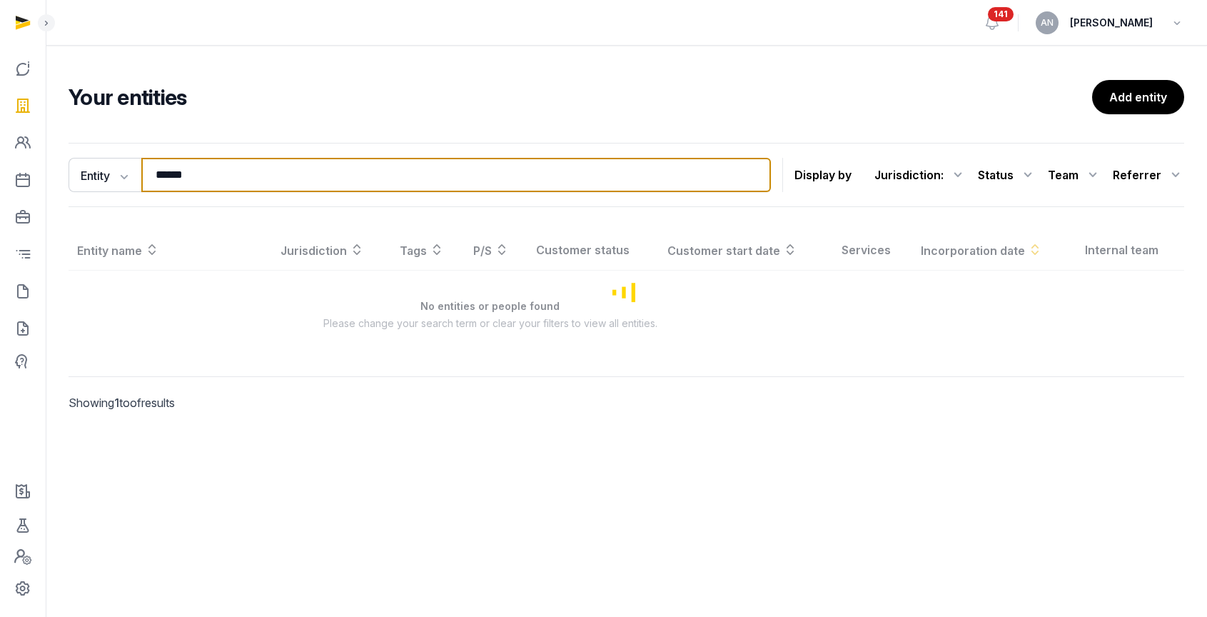
click at [260, 170] on input "******" at bounding box center [456, 175] width 630 height 34
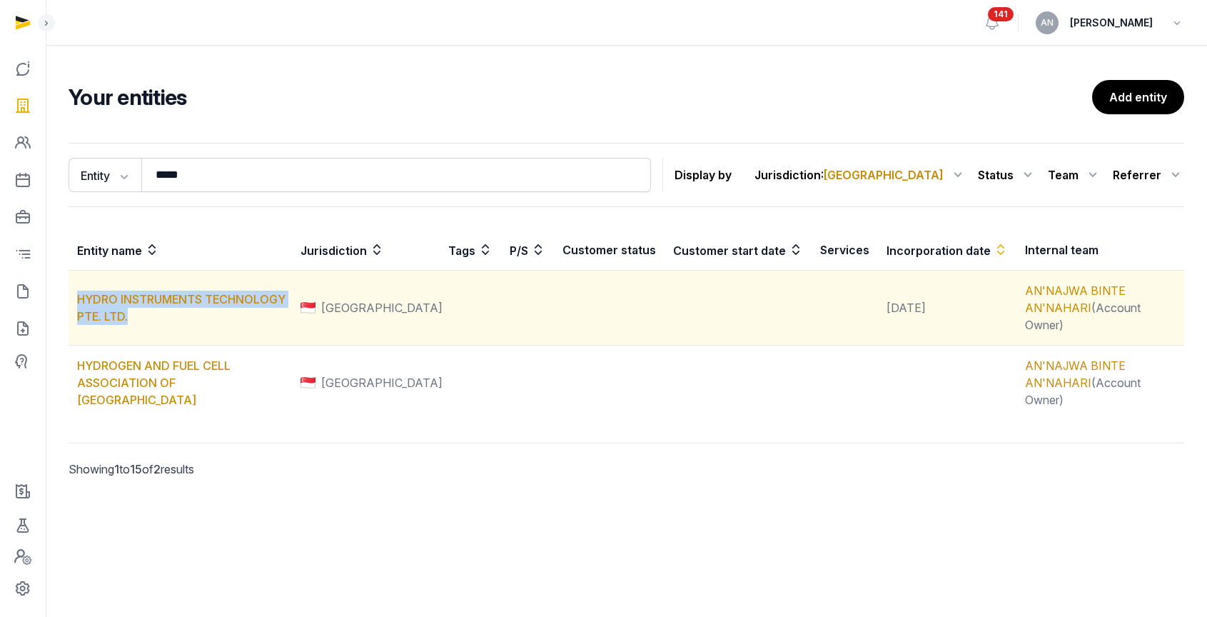
copy link "HYDRO INSTRUMENTS TECHNOLOGY PTE. LTD."
drag, startPoint x: 184, startPoint y: 315, endPoint x: 74, endPoint y: 292, distance: 112.3
click at [74, 292] on td "HYDRO INSTRUMENTS TECHNOLOGY PTE. LTD." at bounding box center [180, 308] width 223 height 75
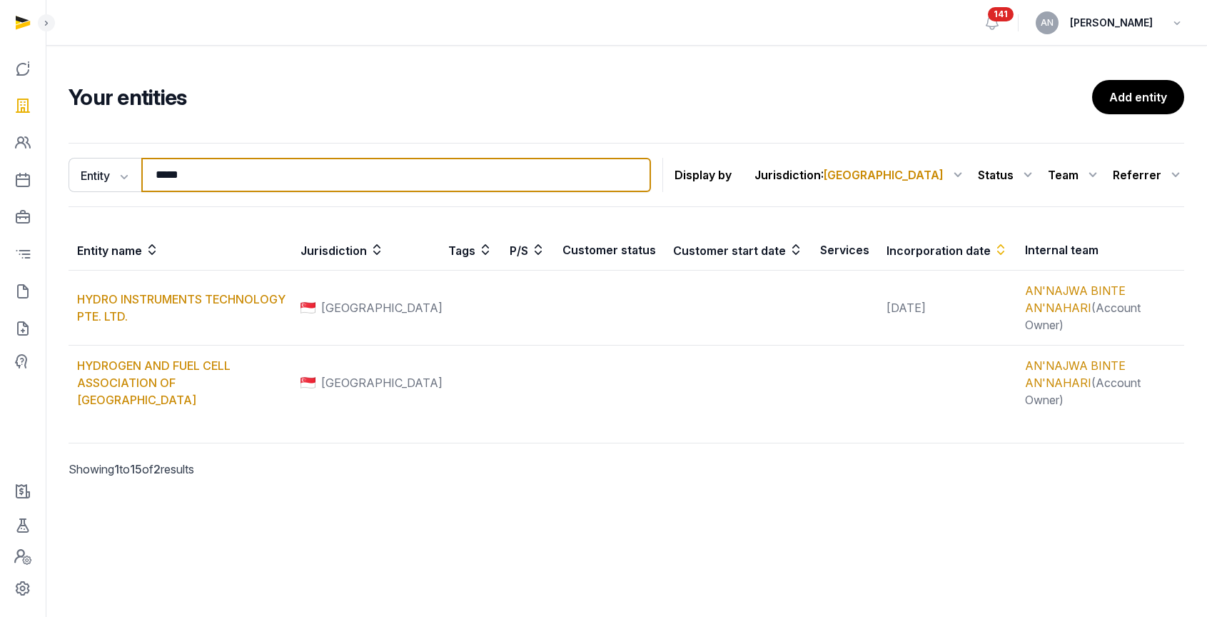
click at [162, 177] on input "*****" at bounding box center [396, 175] width 510 height 34
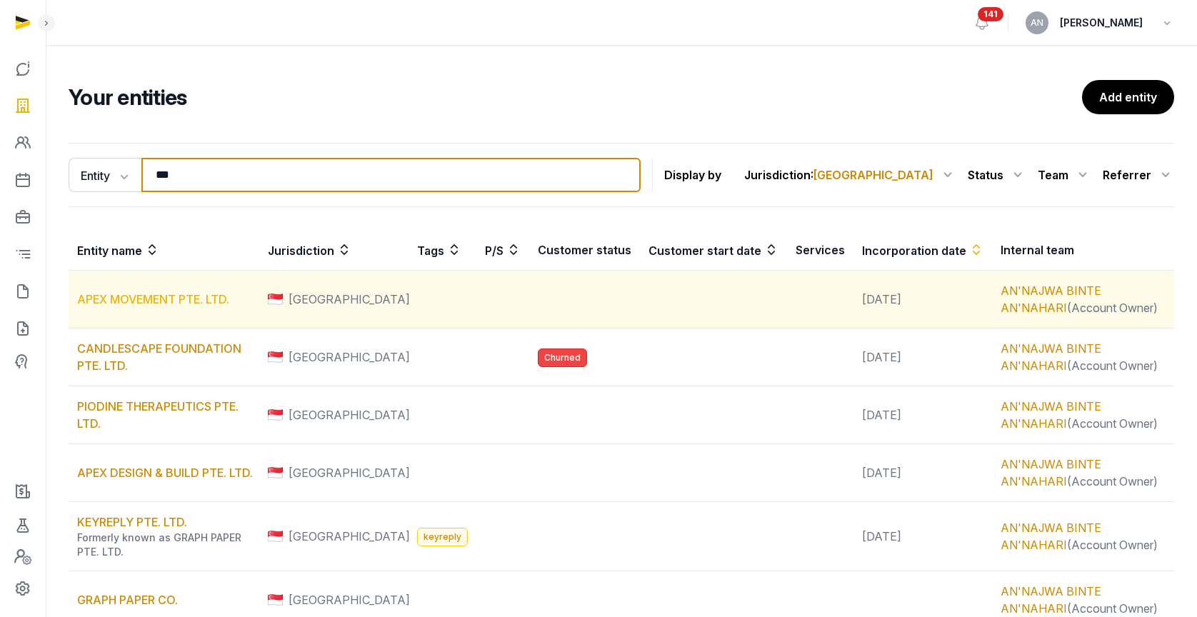
type input "***"
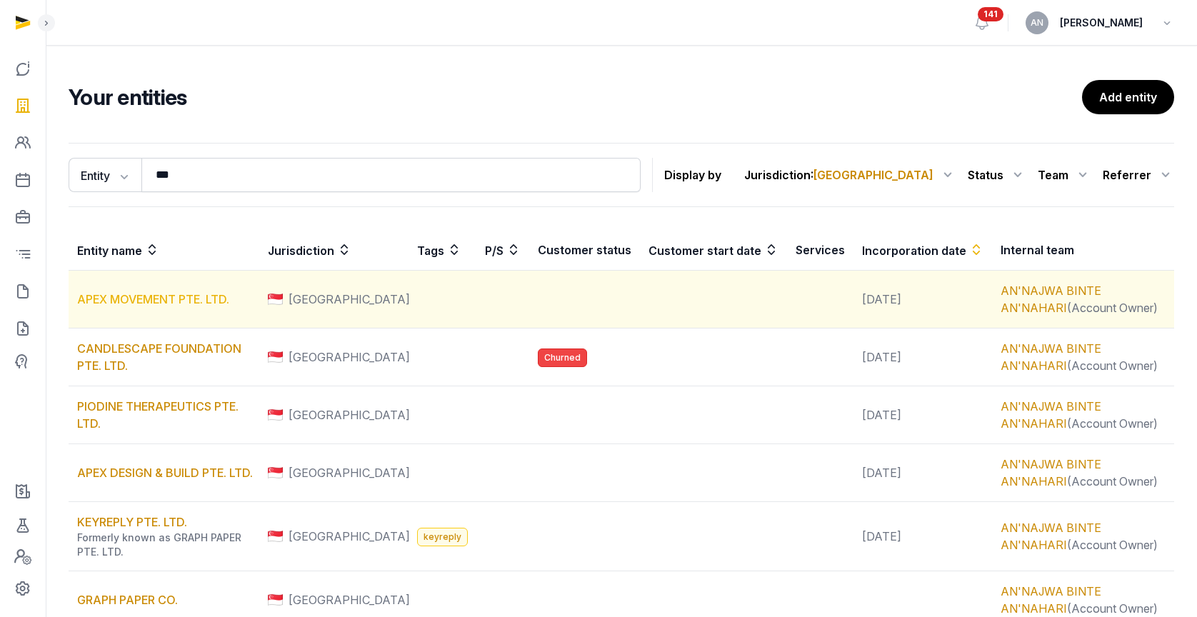
click at [117, 294] on link "APEX MOVEMENT PTE. LTD." at bounding box center [153, 299] width 152 height 14
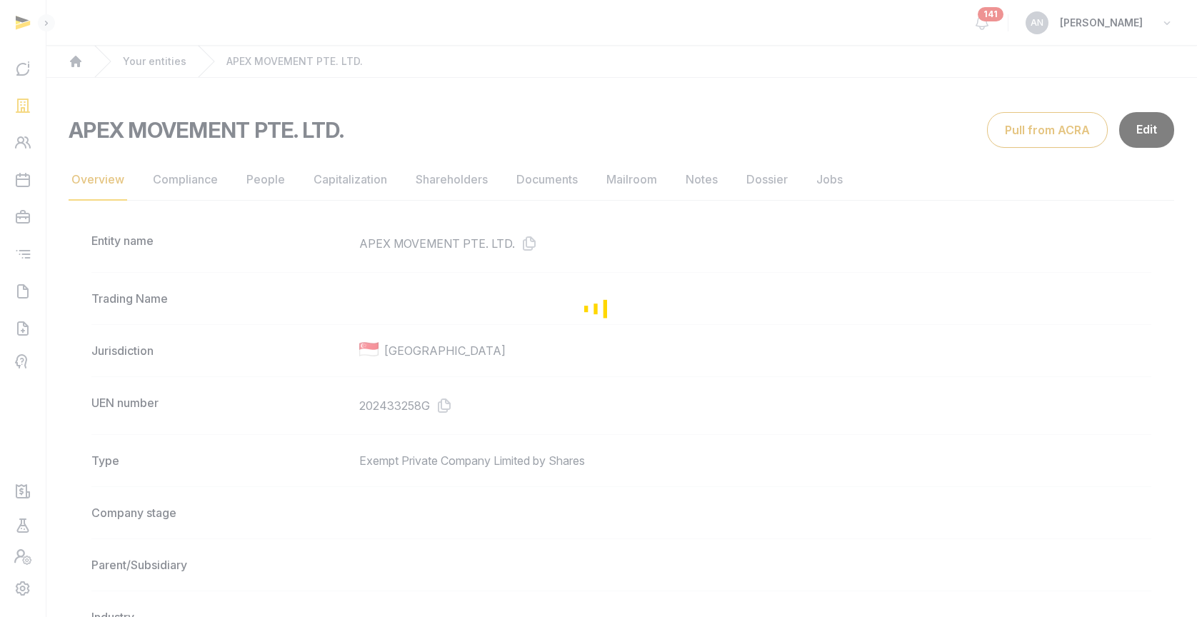
click at [544, 180] on div "Loading" at bounding box center [598, 308] width 1197 height 617
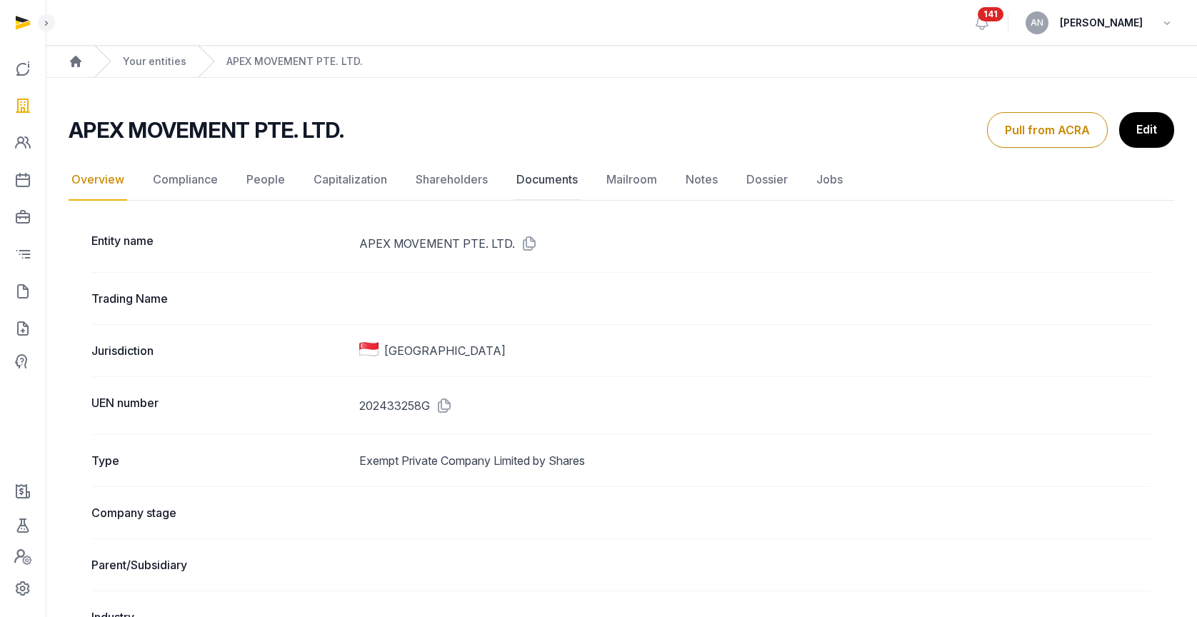
click at [554, 181] on link "Documents" at bounding box center [546, 179] width 67 height 41
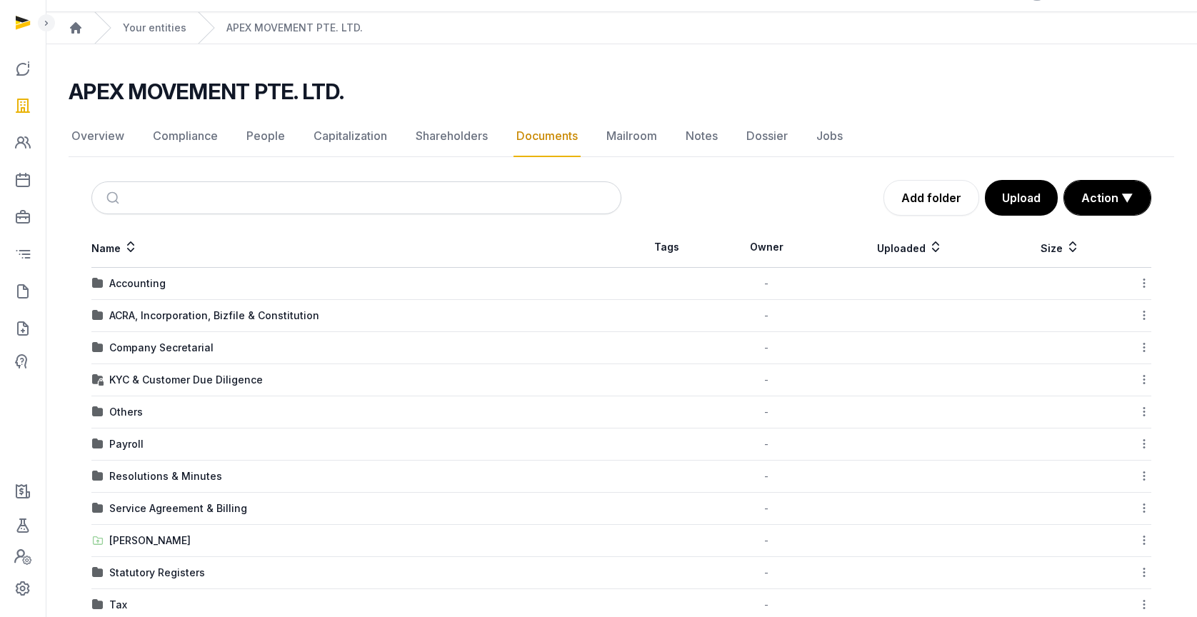
scroll to position [66, 0]
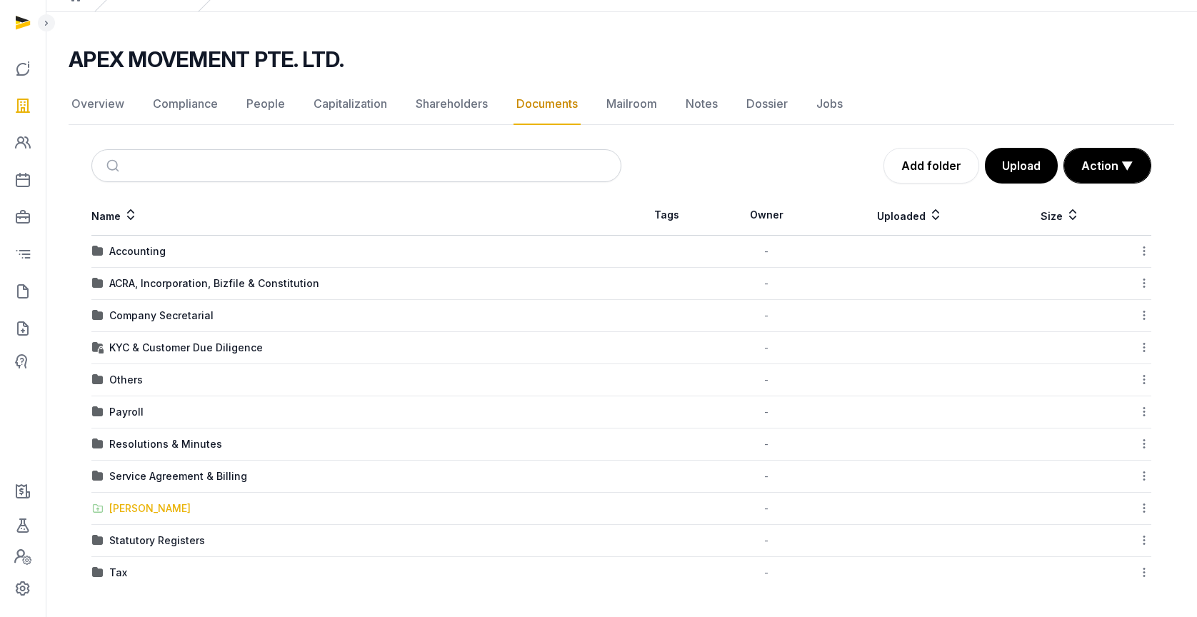
click at [139, 513] on div "[PERSON_NAME]" at bounding box center [149, 508] width 81 height 14
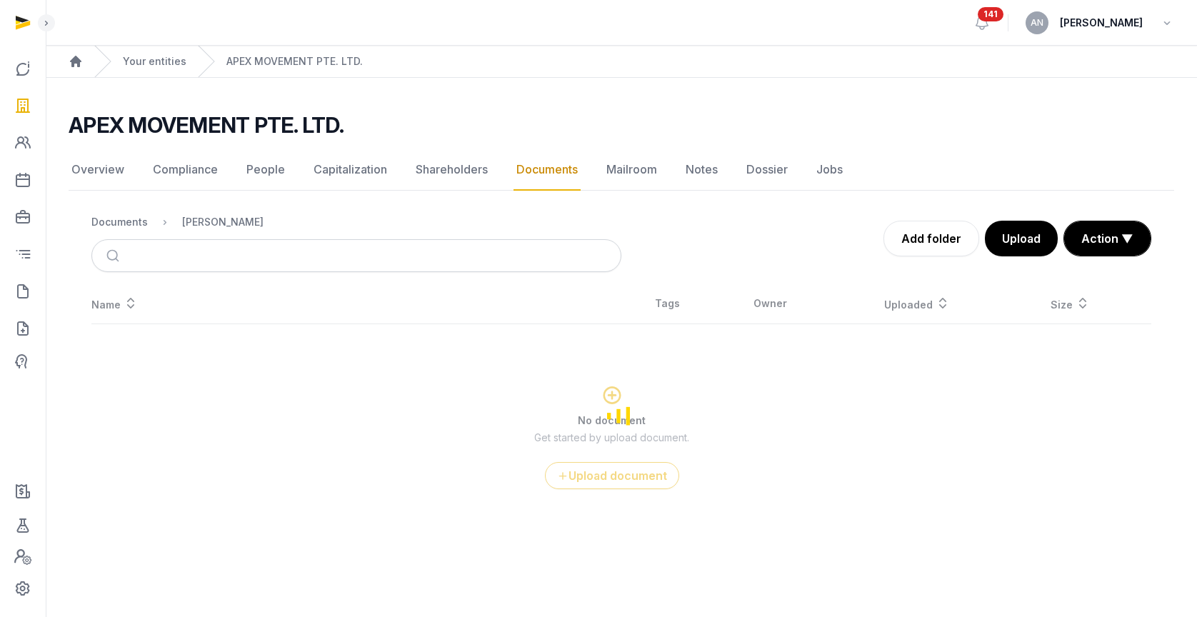
scroll to position [0, 0]
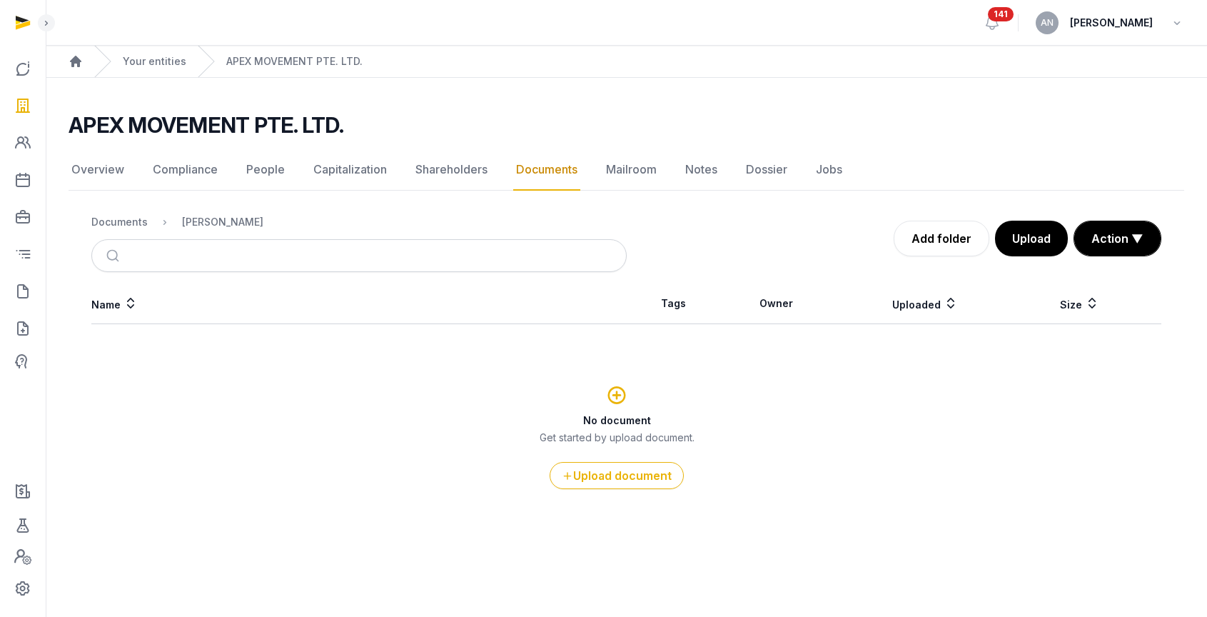
click at [125, 229] on ol "Documents Shared Folder" at bounding box center [177, 222] width 172 height 17
click at [126, 224] on div "Documents" at bounding box center [119, 222] width 56 height 14
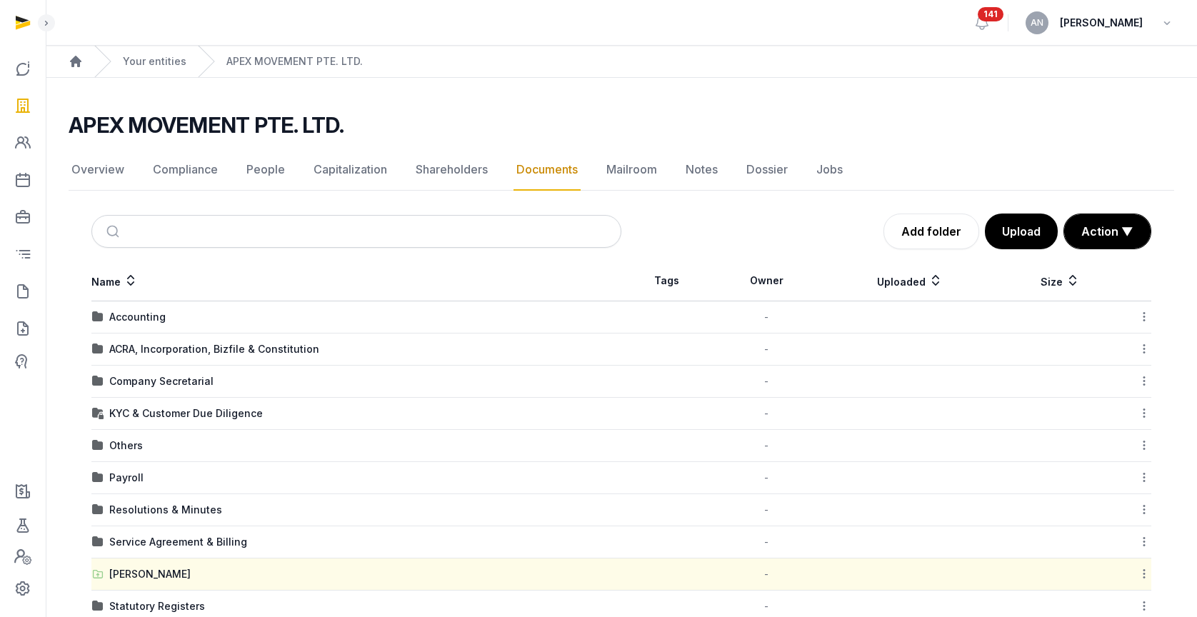
click at [130, 321] on div "Accounting" at bounding box center [137, 317] width 56 height 14
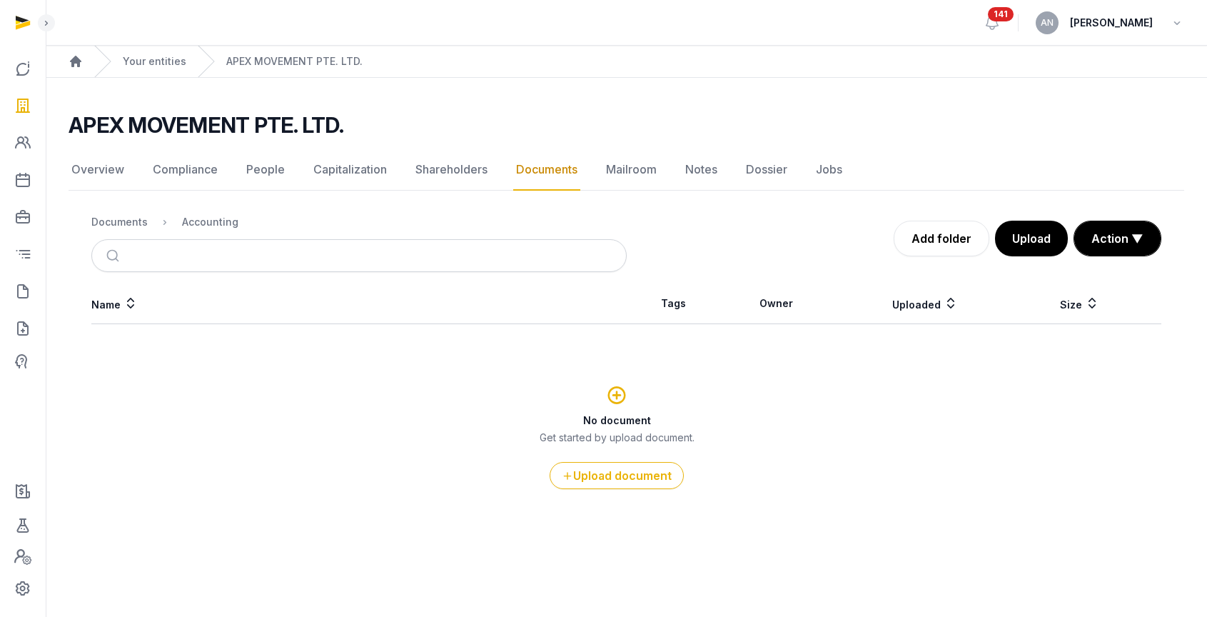
click at [126, 216] on div "Documents" at bounding box center [119, 222] width 56 height 14
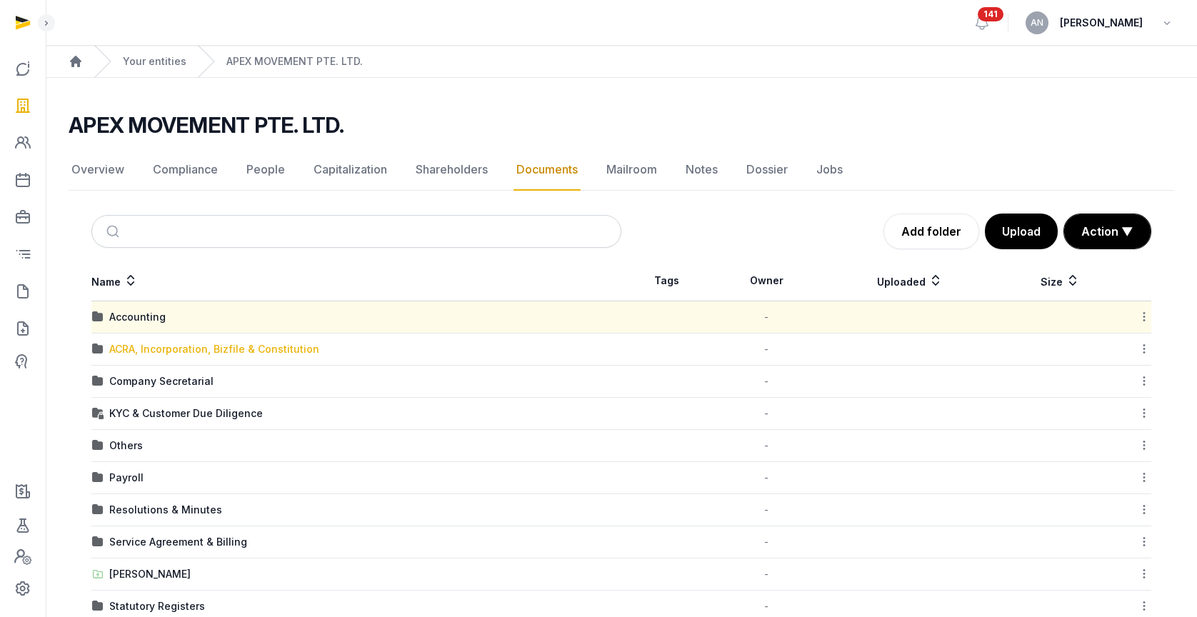
click at [148, 349] on div "ACRA, Incorporation, Bizfile & Constitution" at bounding box center [214, 349] width 210 height 14
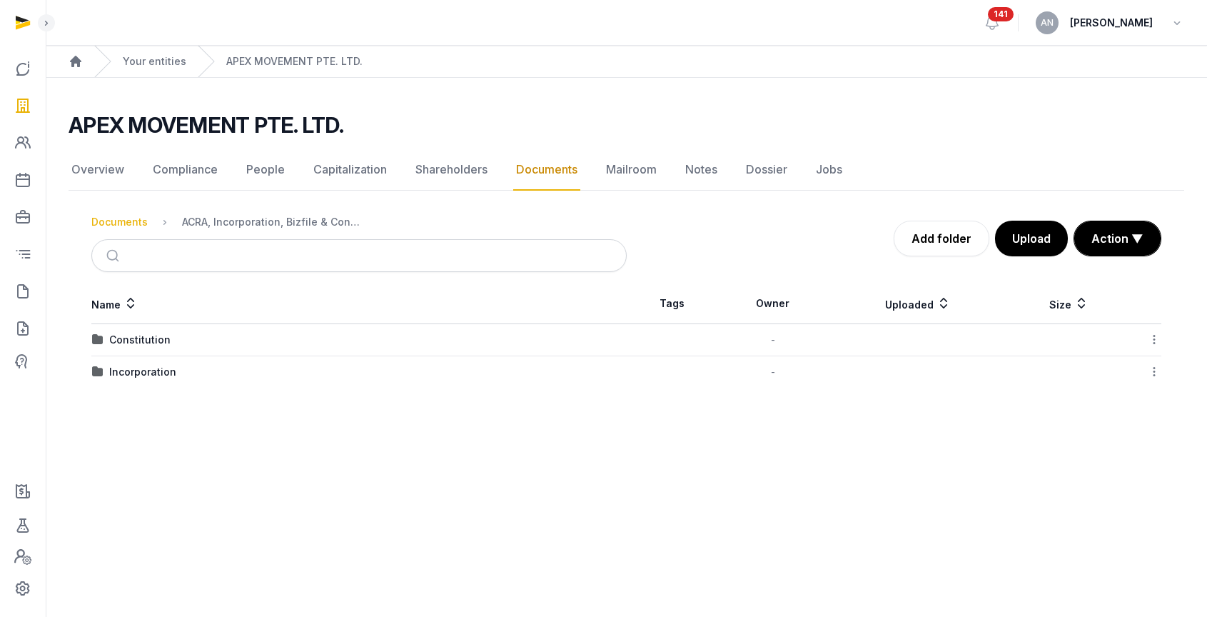
click at [134, 224] on div "Documents" at bounding box center [119, 222] width 56 height 14
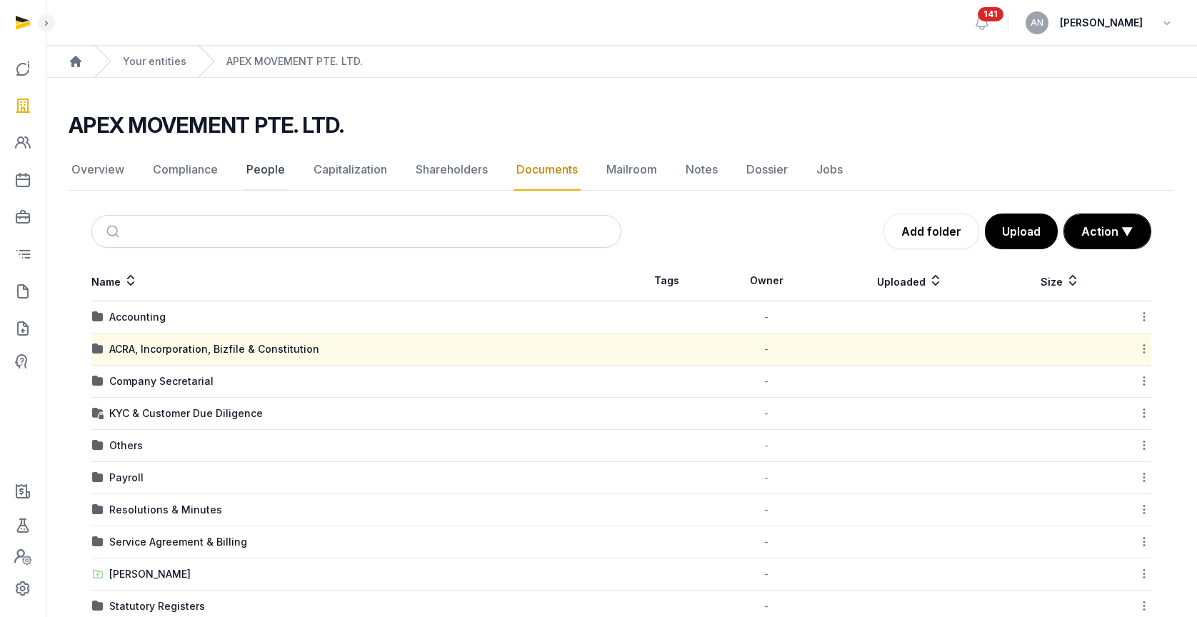
click at [256, 162] on link "People" at bounding box center [265, 169] width 44 height 41
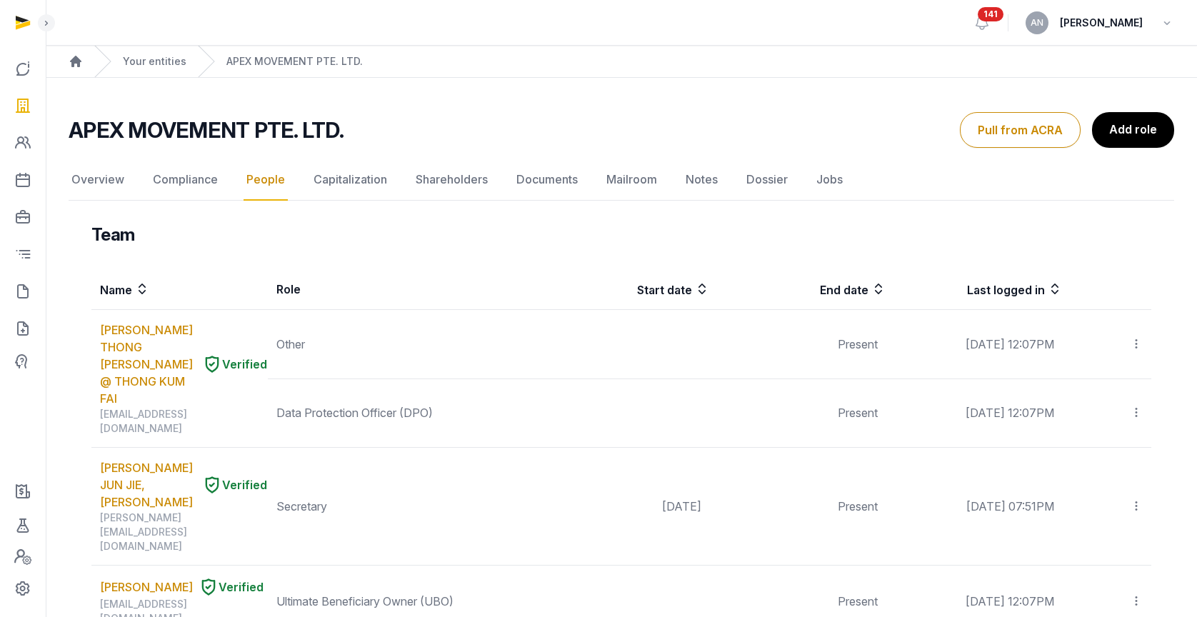
scroll to position [3, 0]
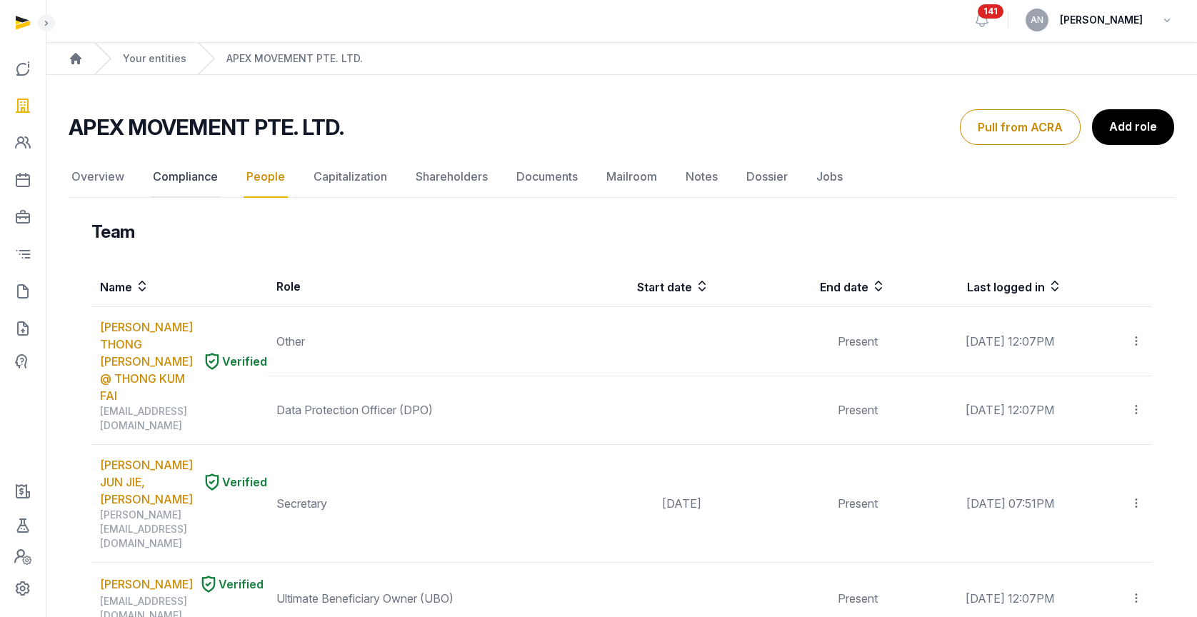
click at [182, 185] on link "Compliance" at bounding box center [185, 176] width 71 height 41
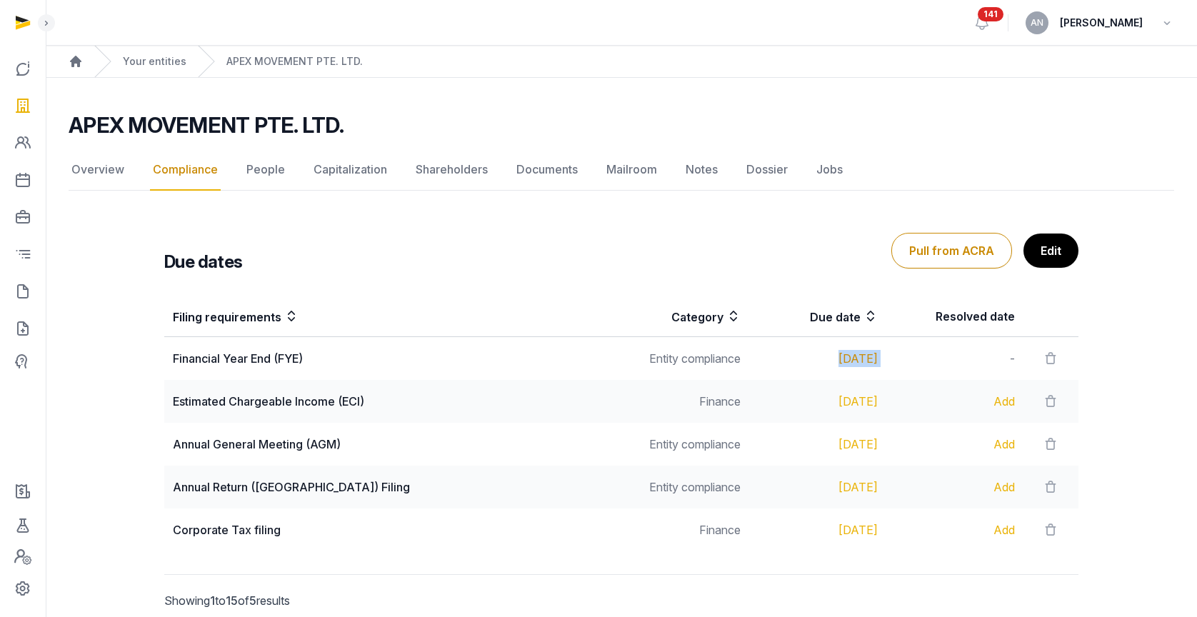
drag, startPoint x: 875, startPoint y: 359, endPoint x: 800, endPoint y: 357, distance: 75.0
click at [800, 357] on tr "Financial Year End (FYE) Entity compliance [DATE] -" at bounding box center [621, 359] width 914 height 44
copy div "[DATE]"
